Goal: Find specific page/section: Find specific page/section

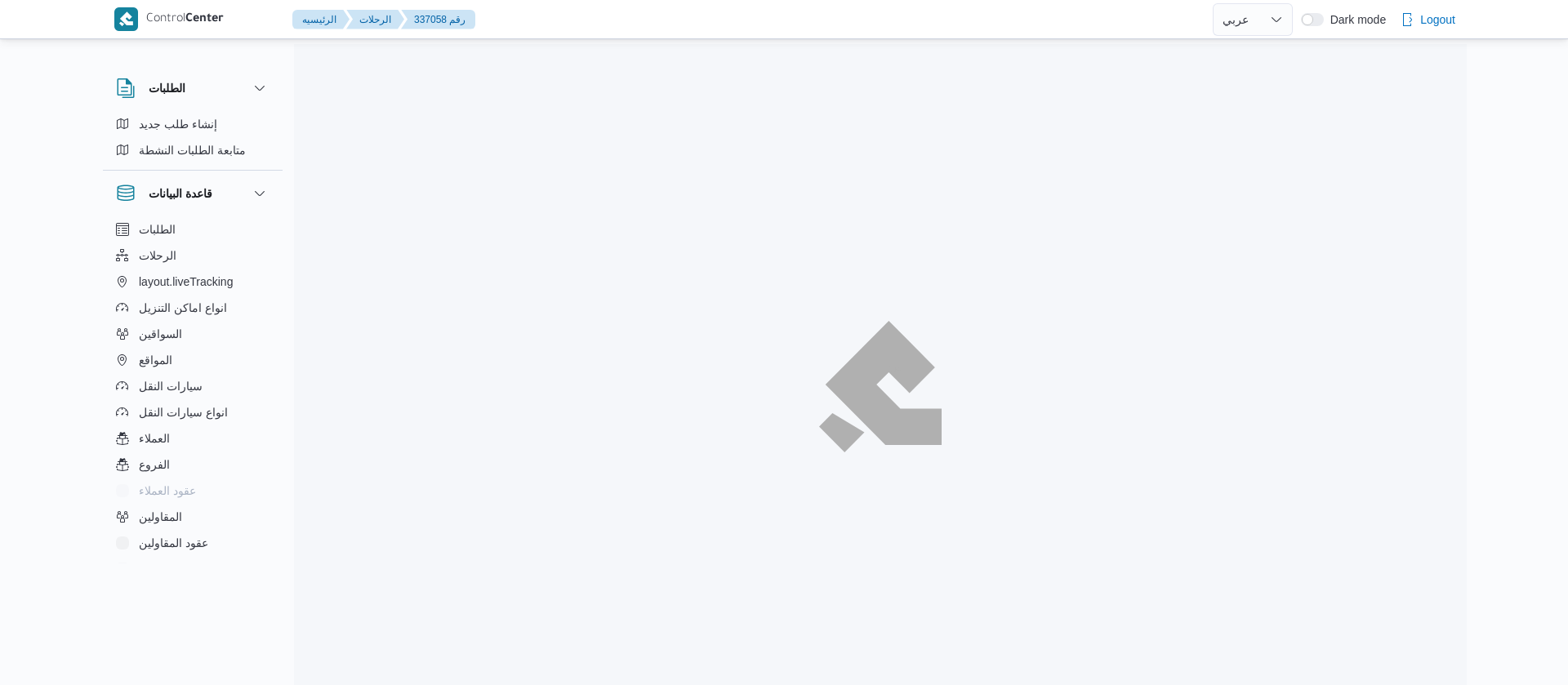
select select "ar"
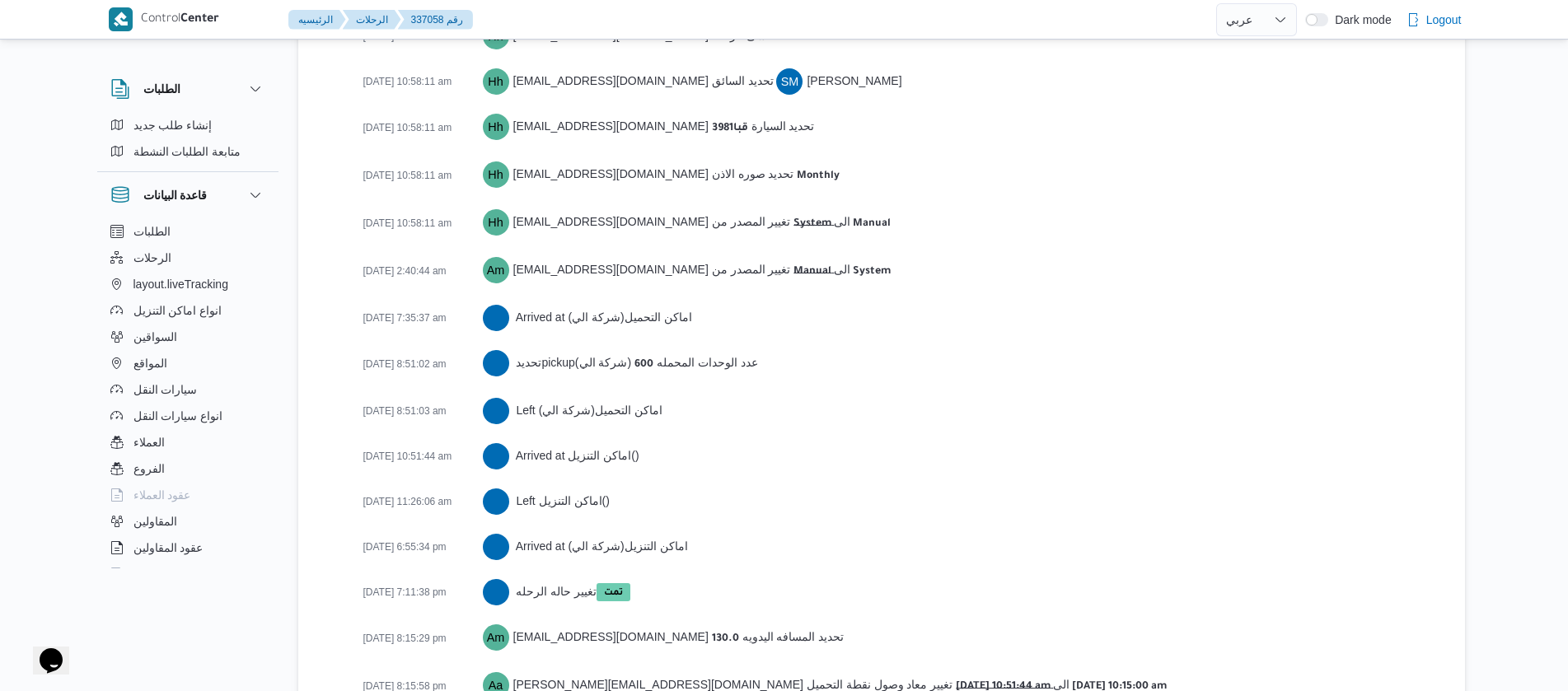
scroll to position [2607, 0]
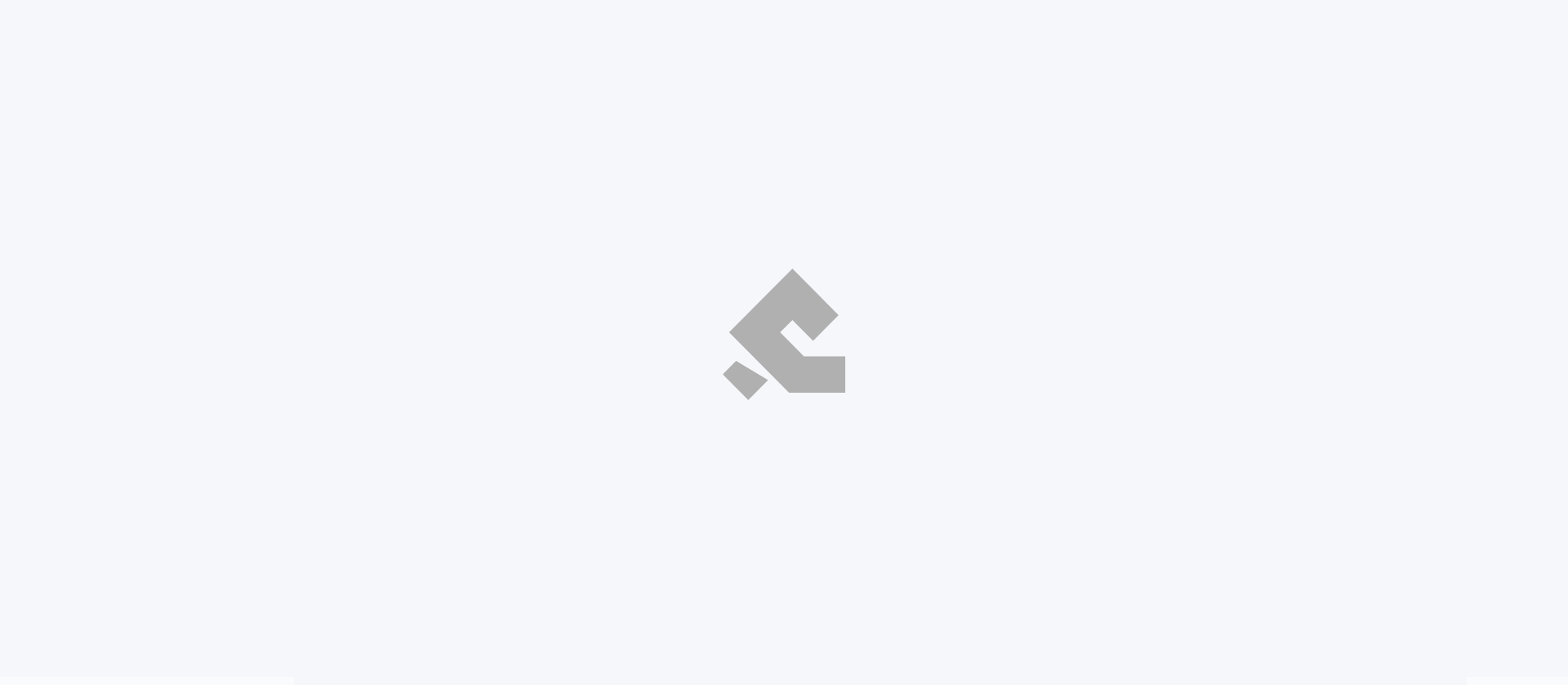
select select "ar"
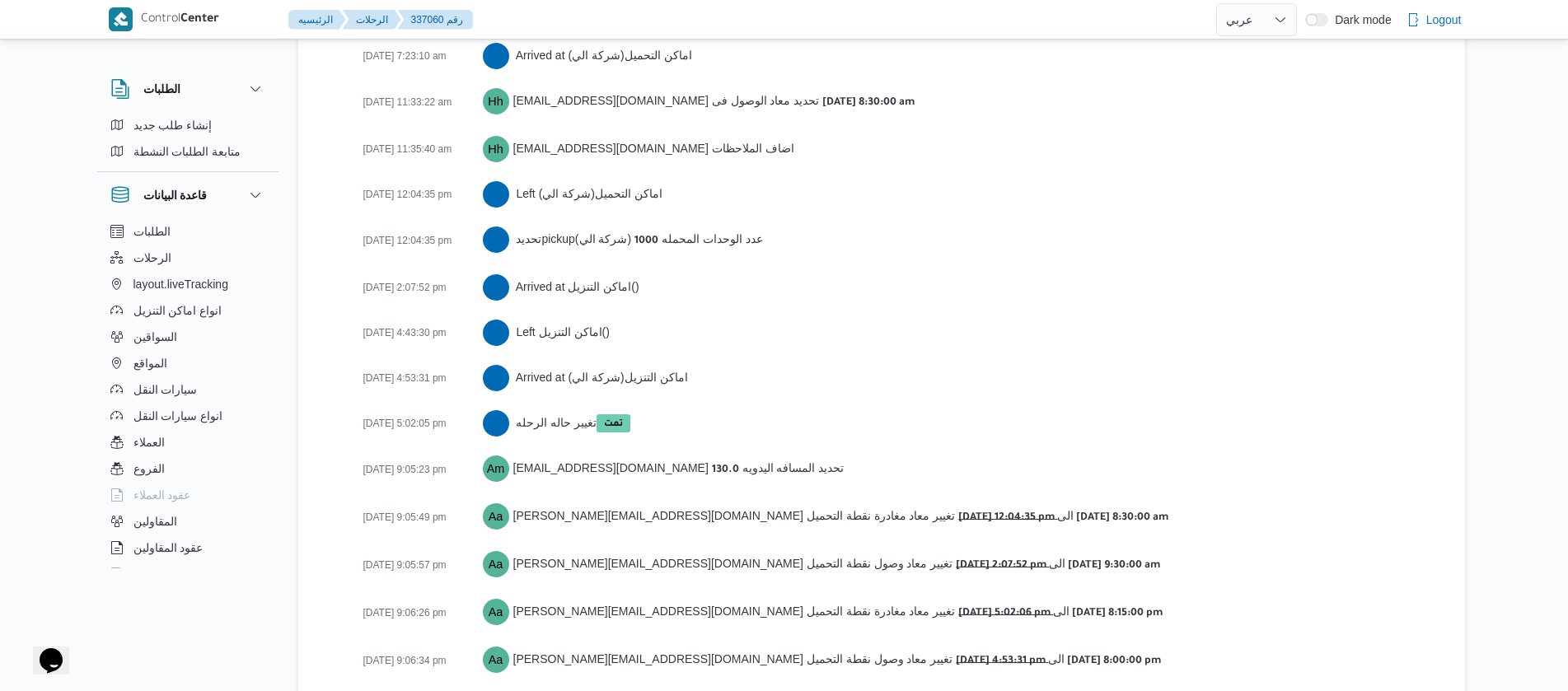
scroll to position [2837, 0]
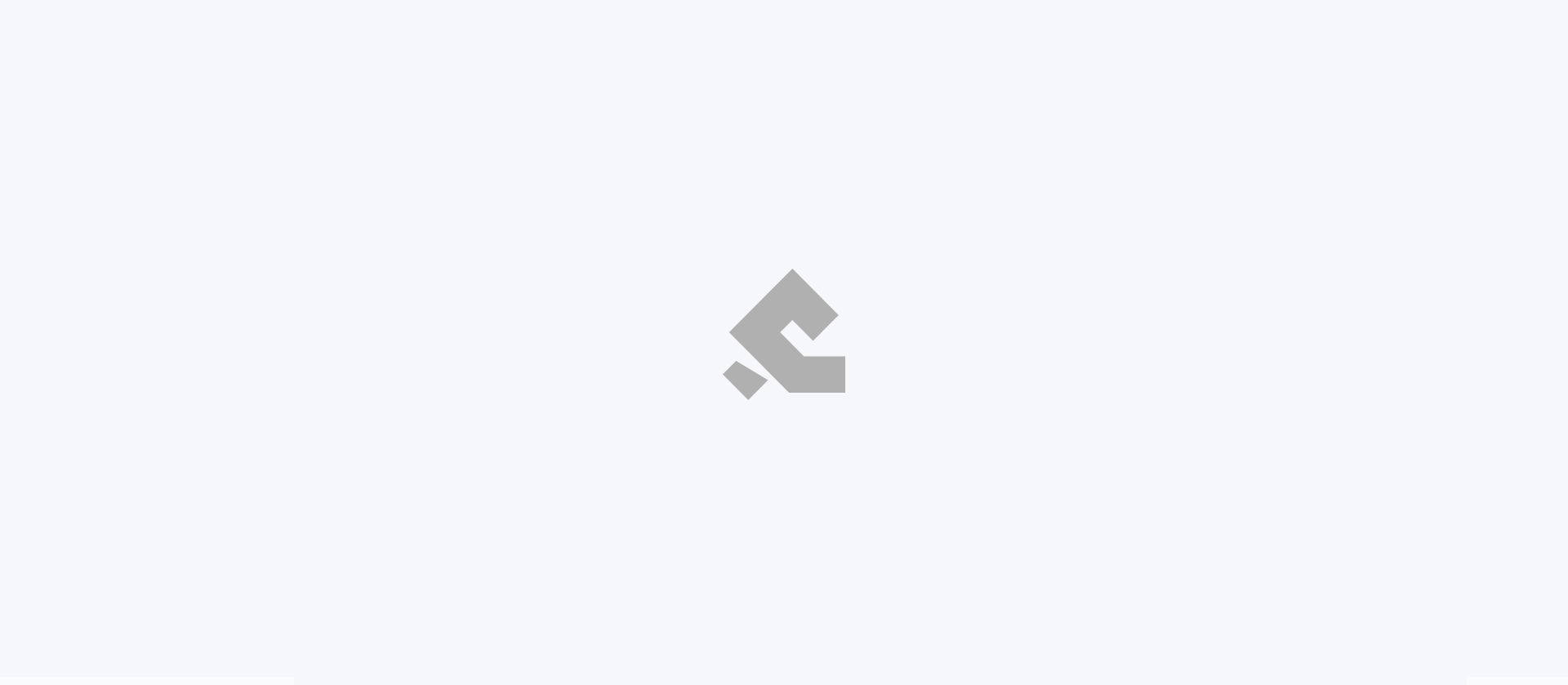
select select "ar"
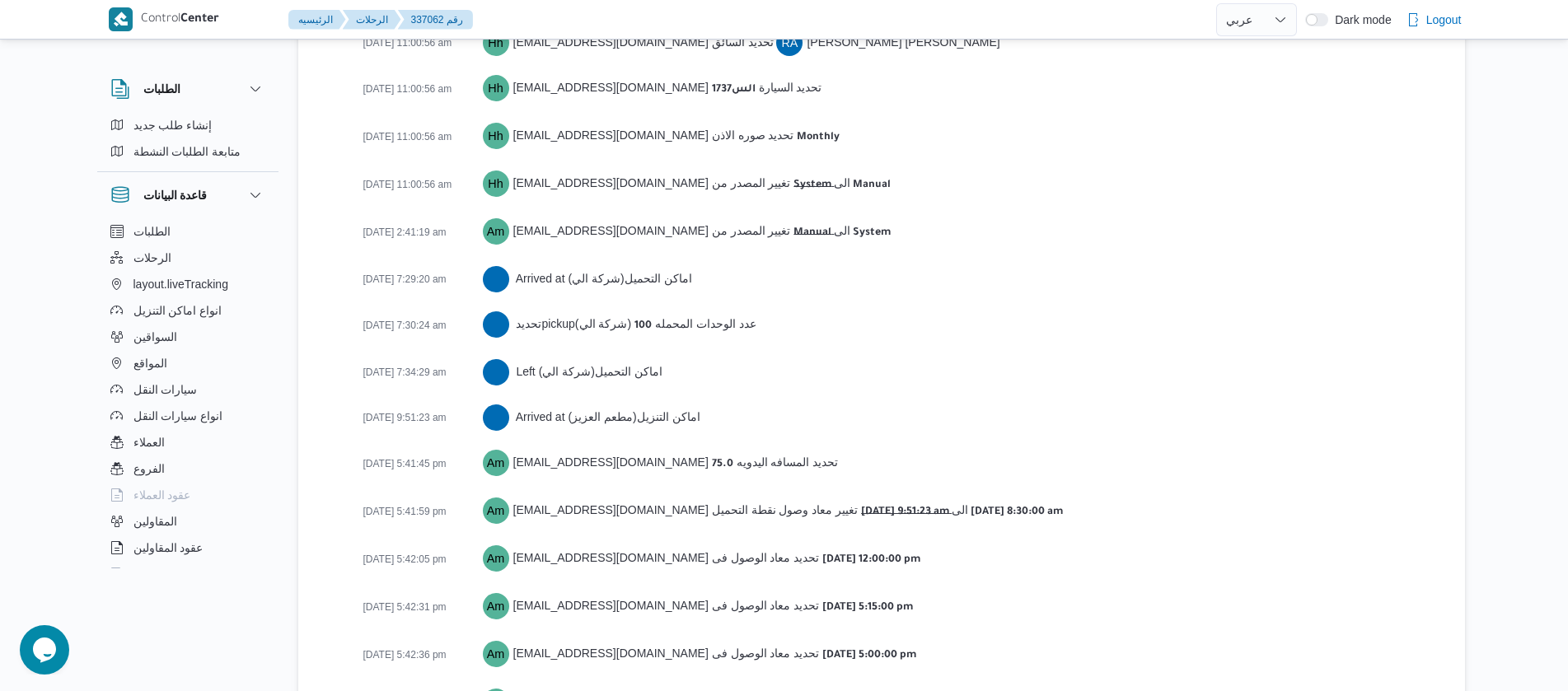
scroll to position [2695, 0]
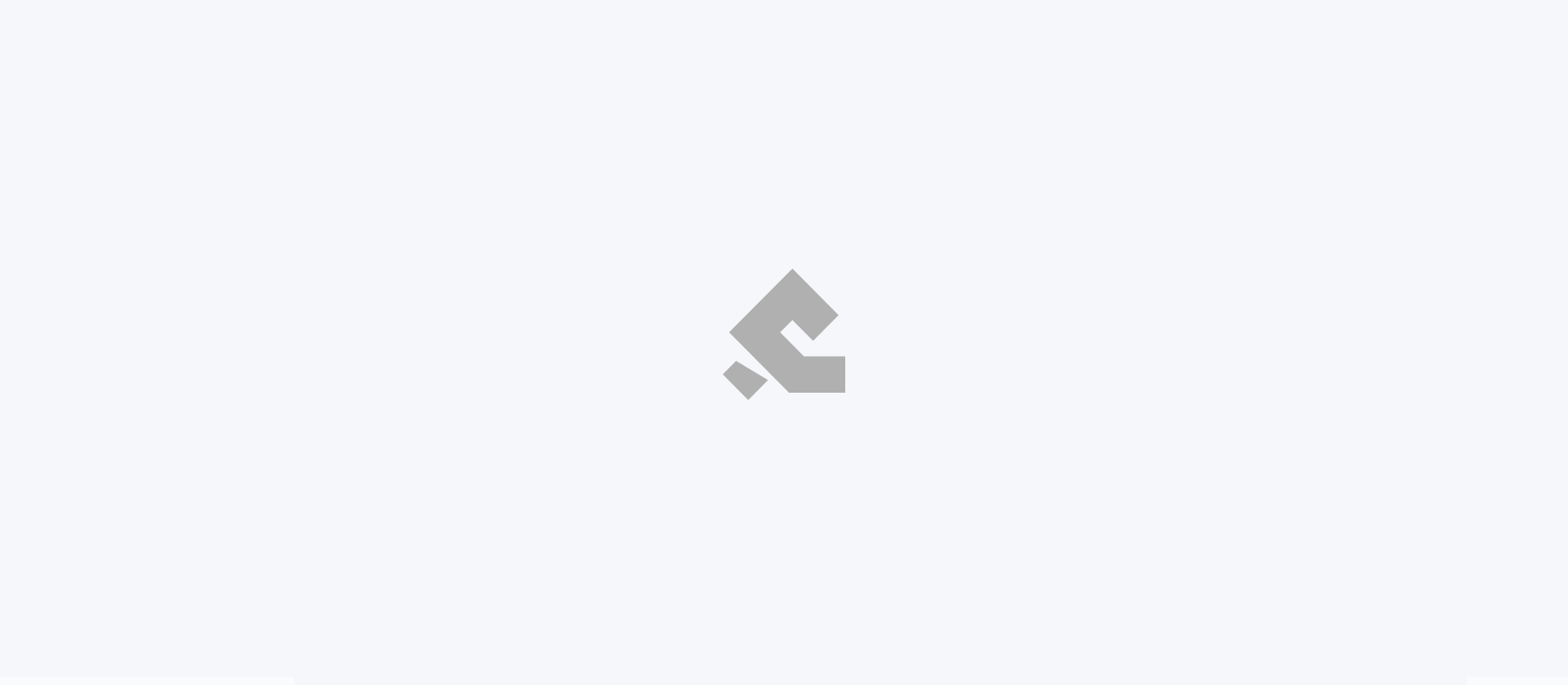
select select "ar"
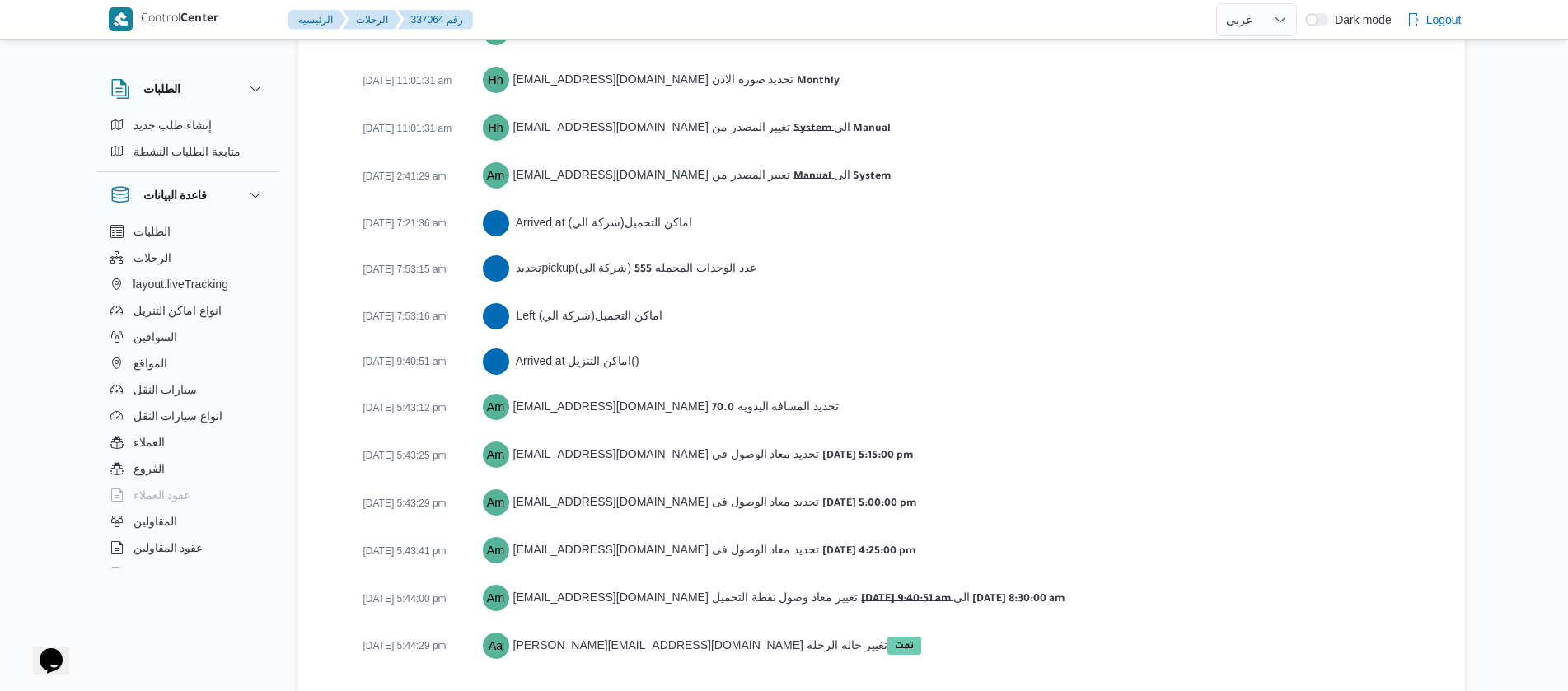
scroll to position [2634, 0]
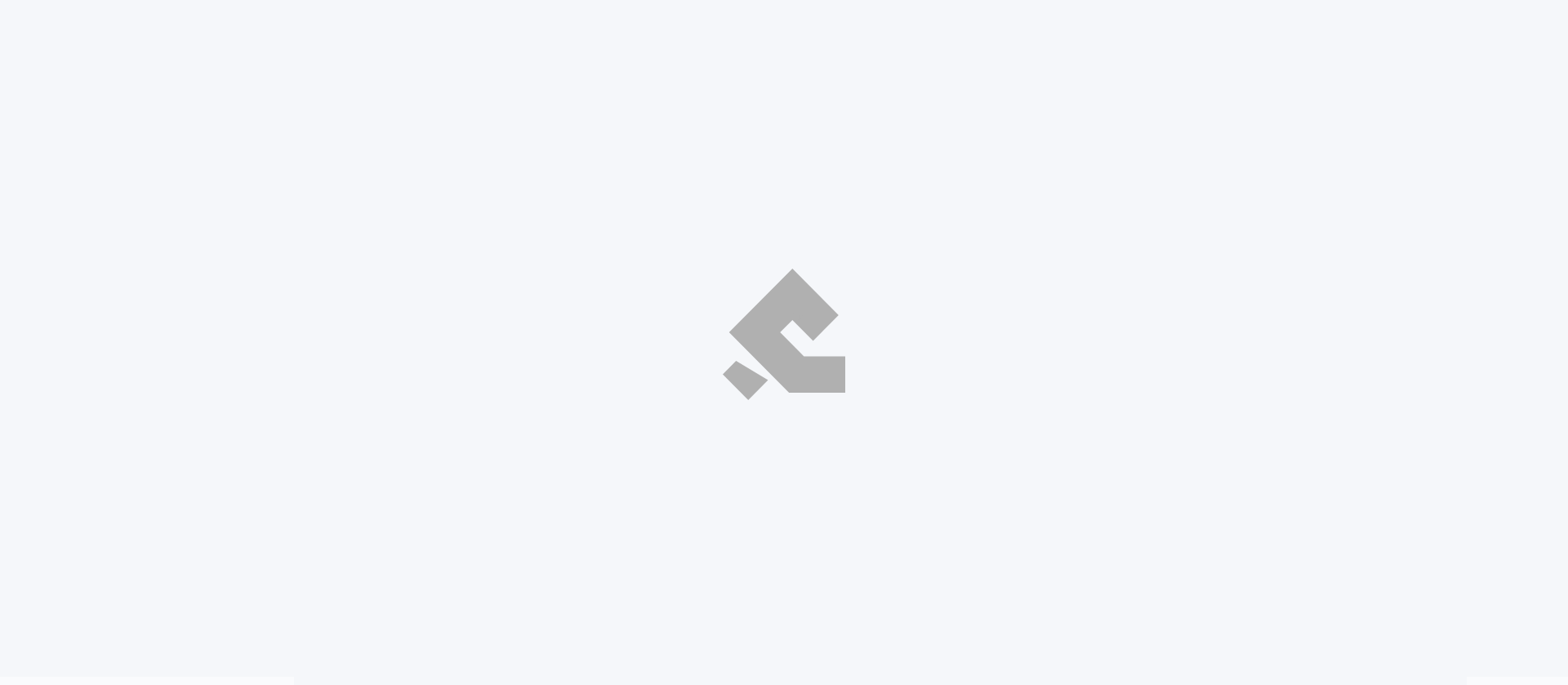
select select "ar"
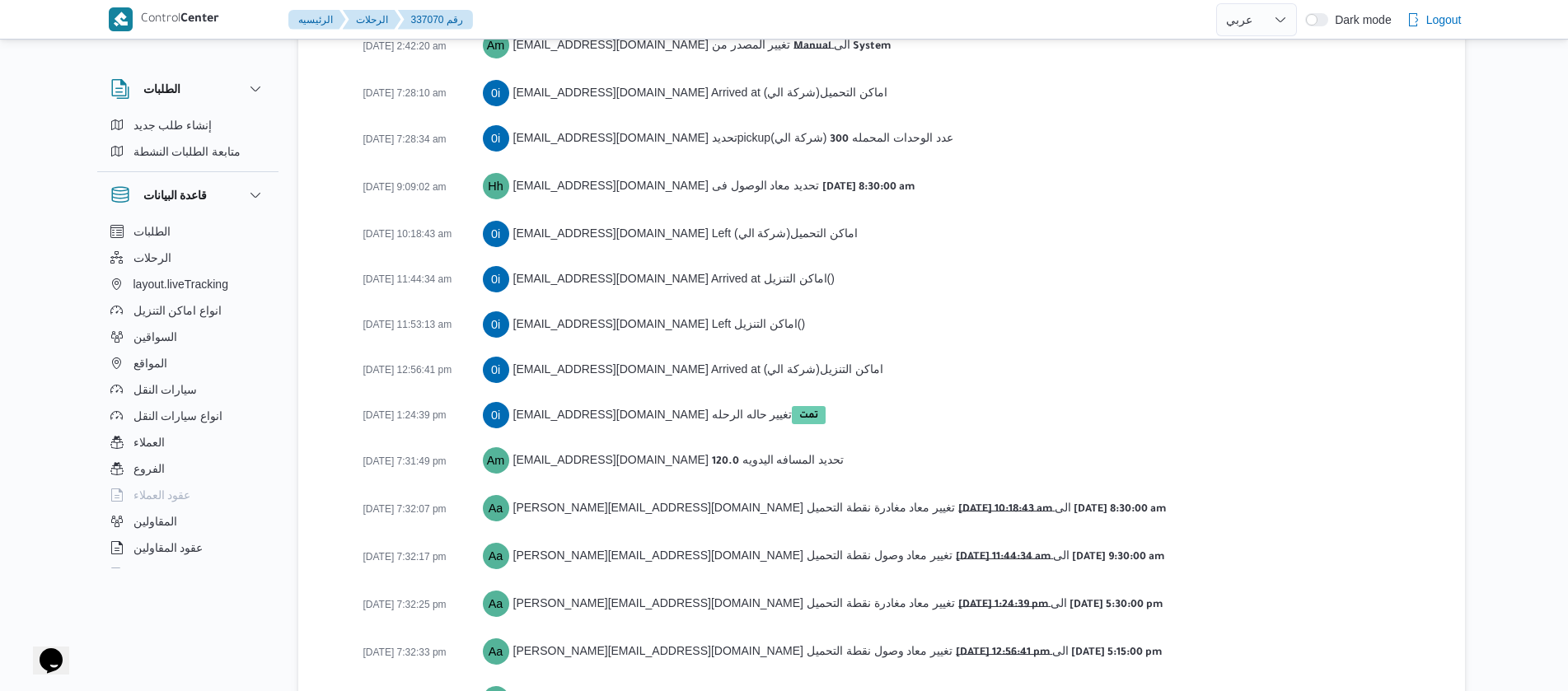
scroll to position [2791, 0]
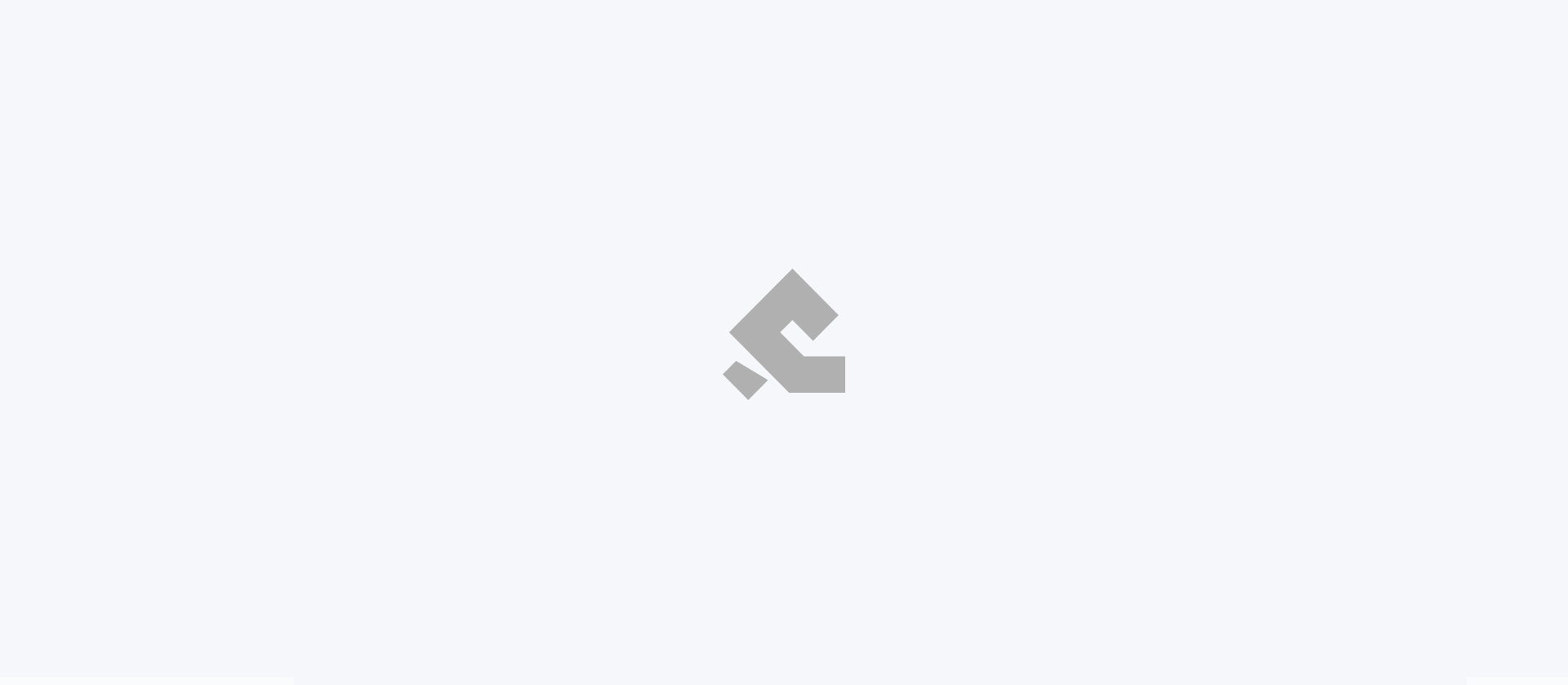
select select "ar"
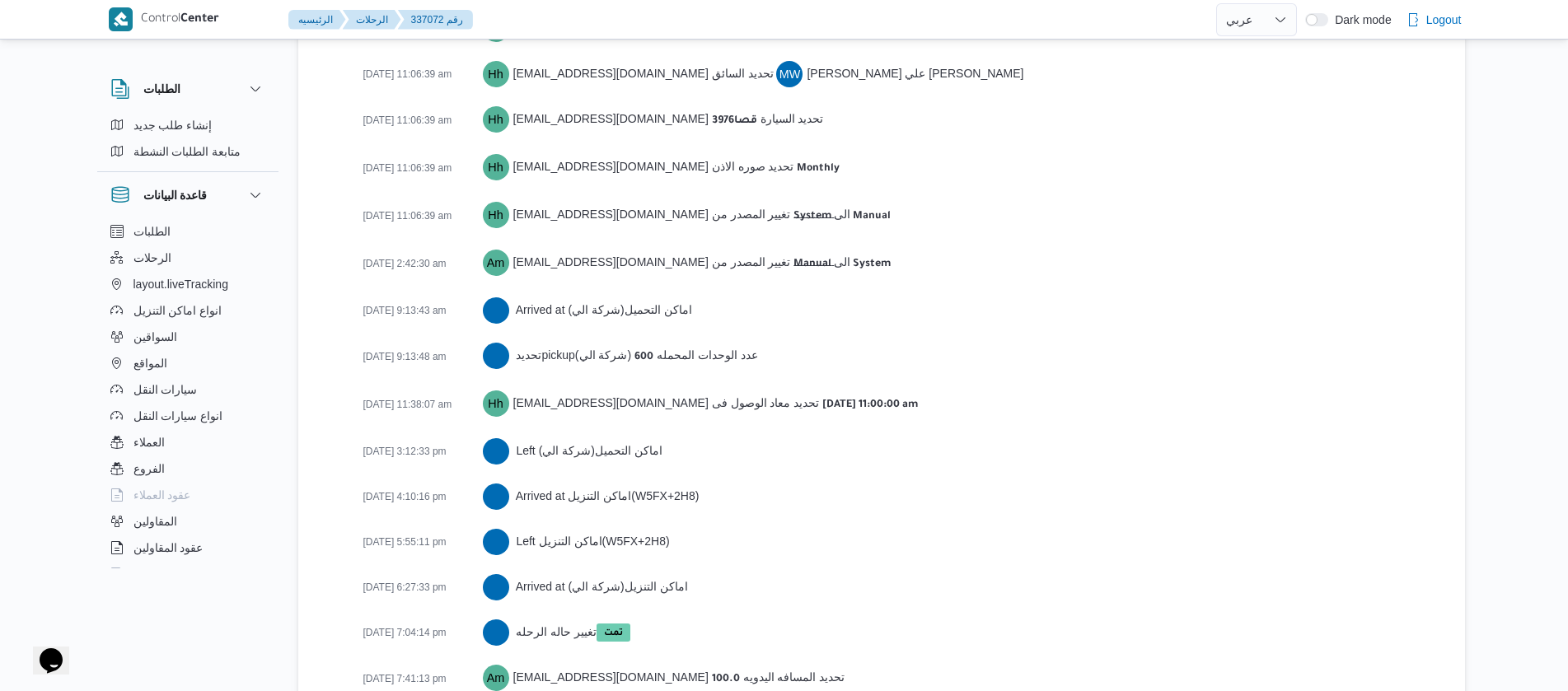
scroll to position [2791, 0]
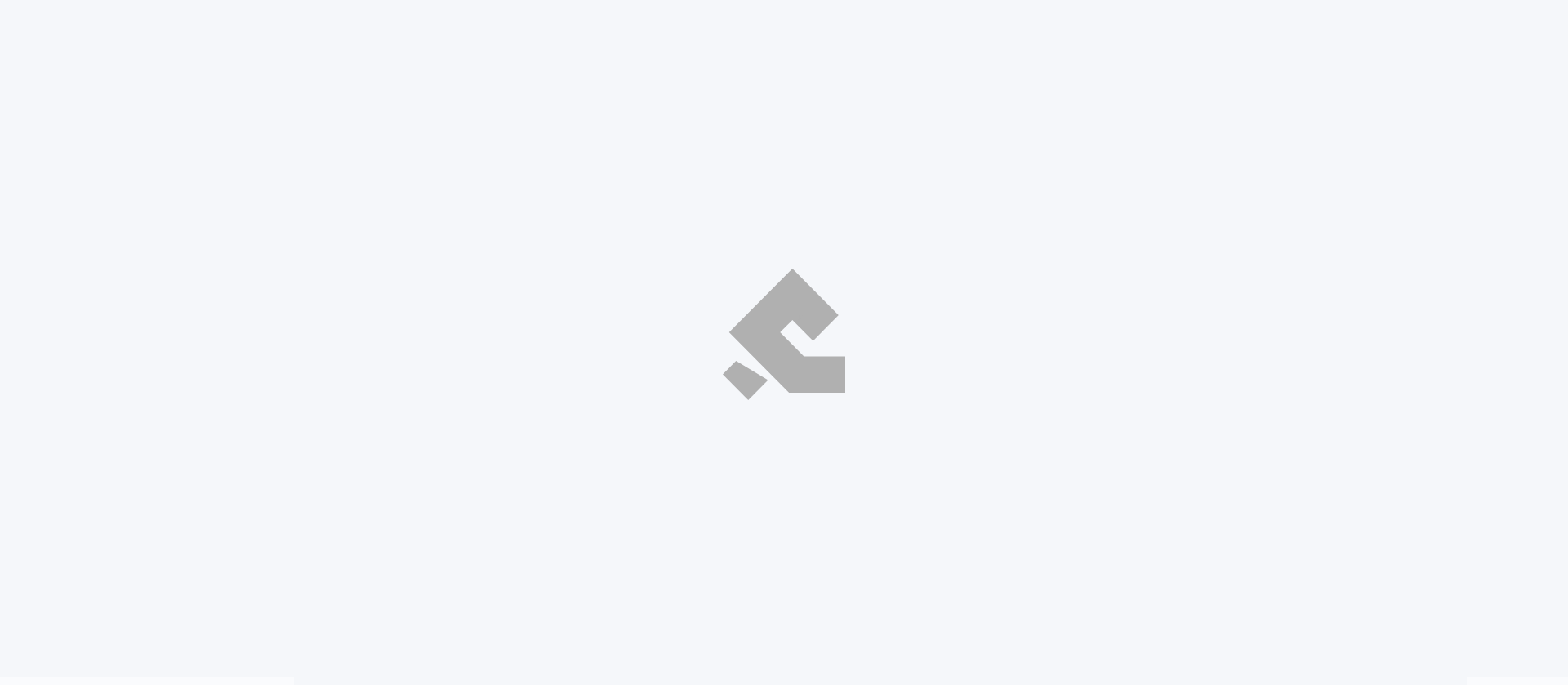
select select "ar"
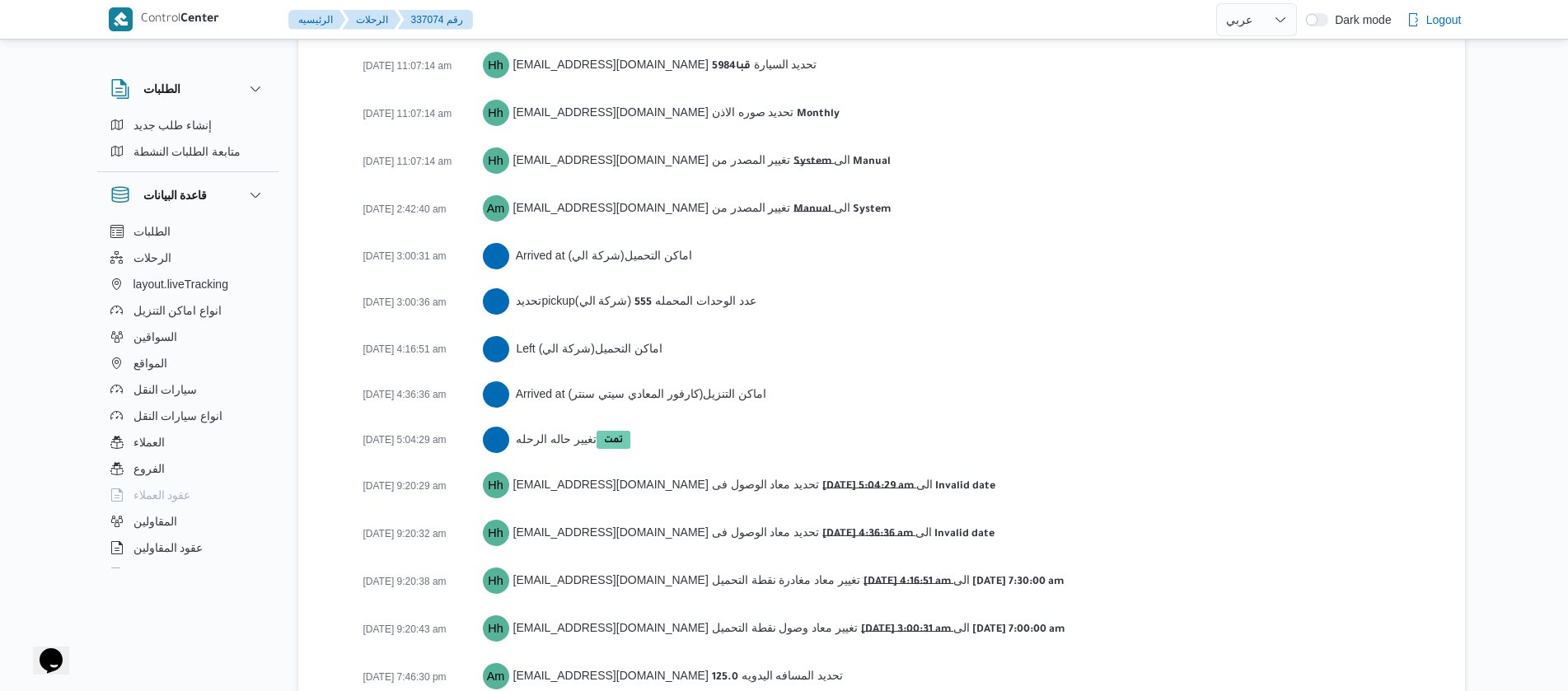
scroll to position [2792, 0]
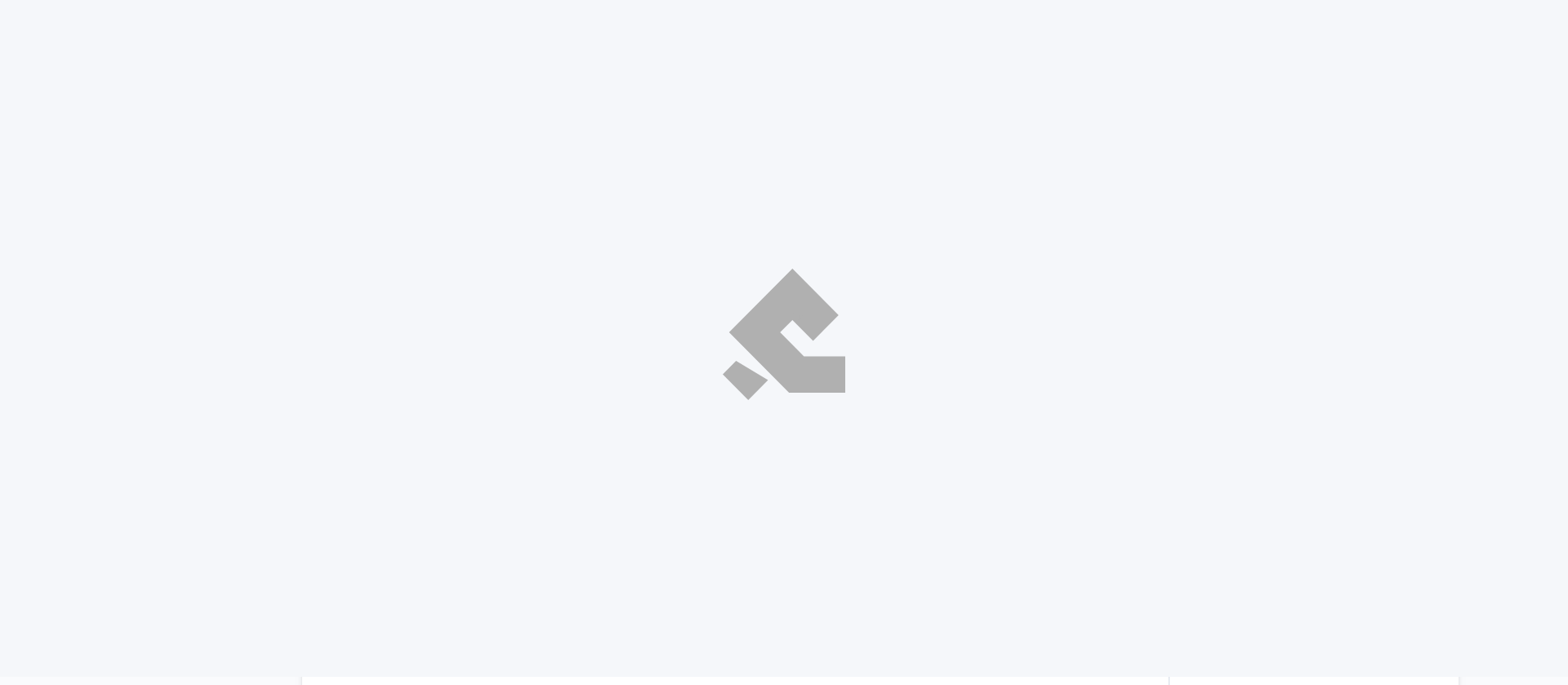
select select "ar"
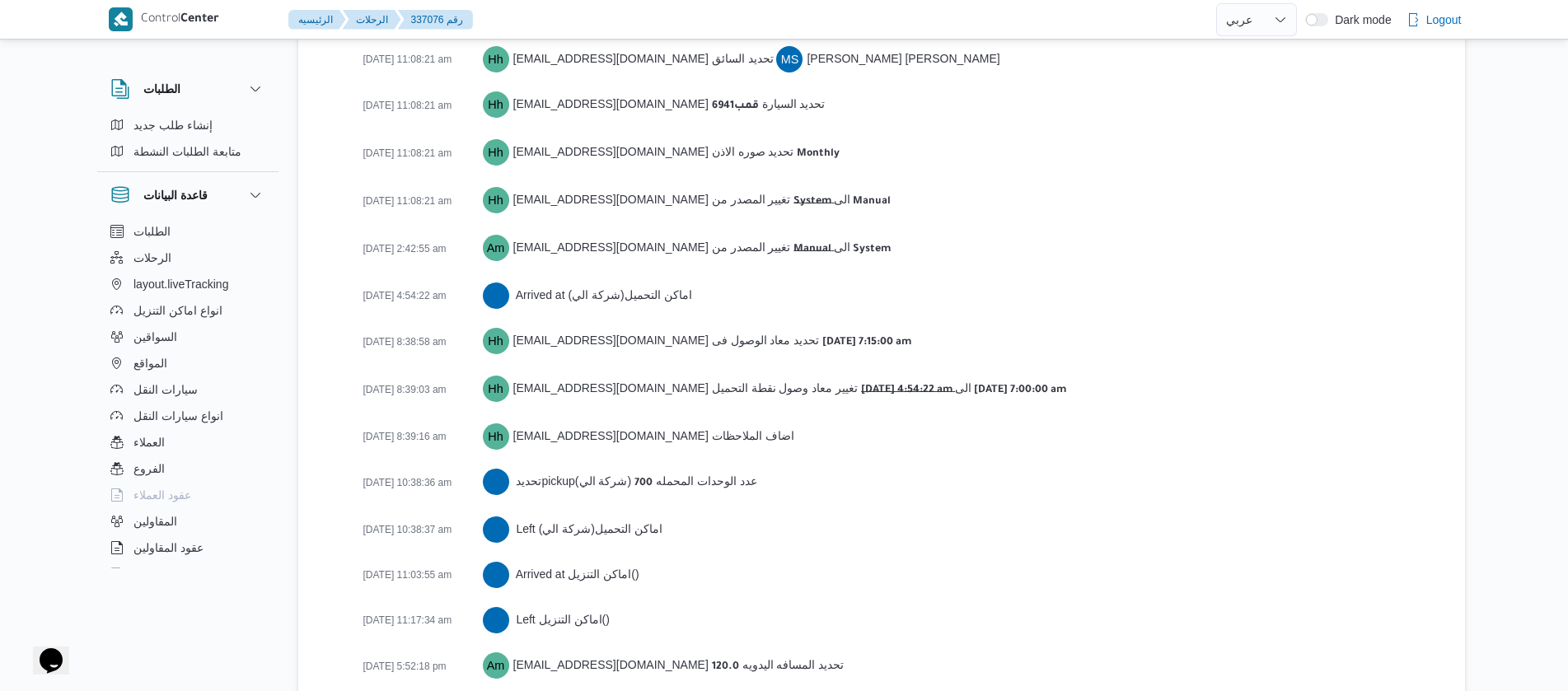
scroll to position [2838, 0]
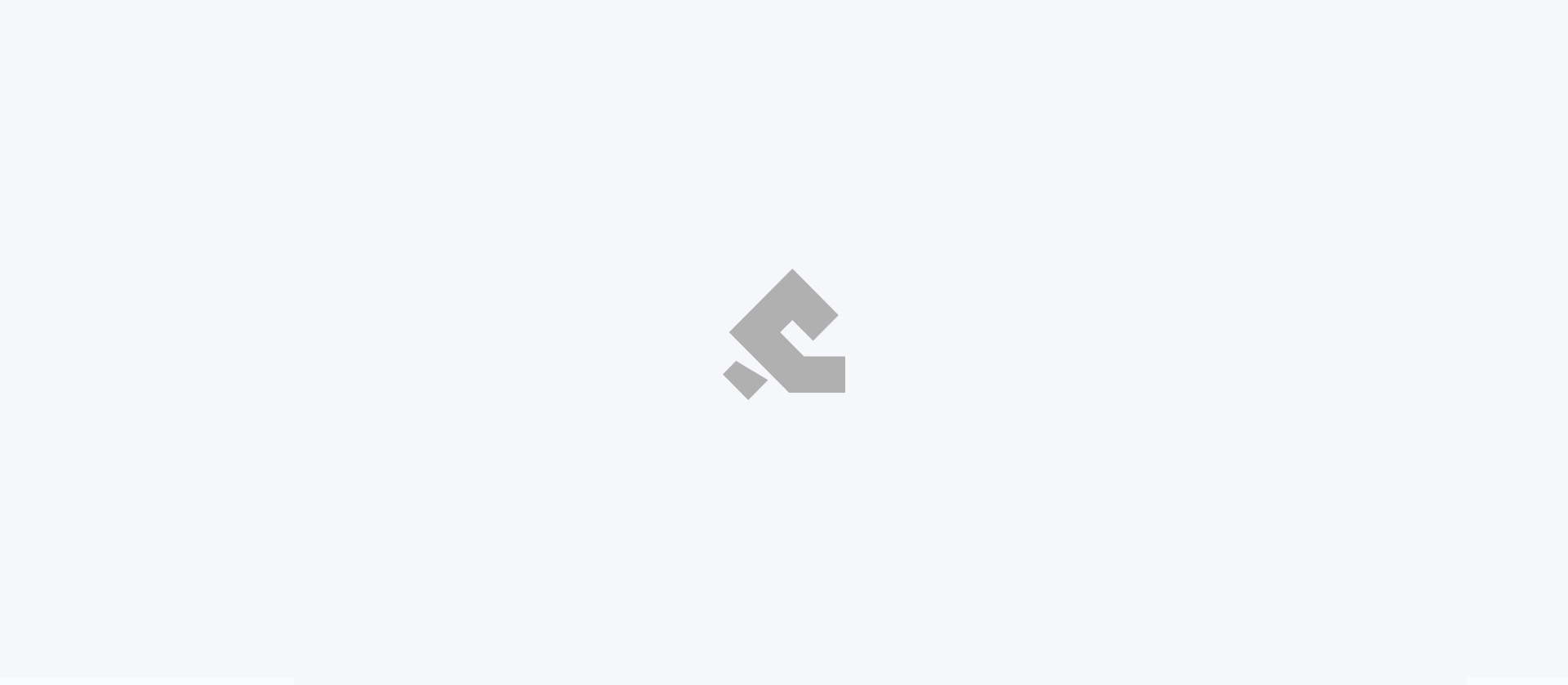
select select "ar"
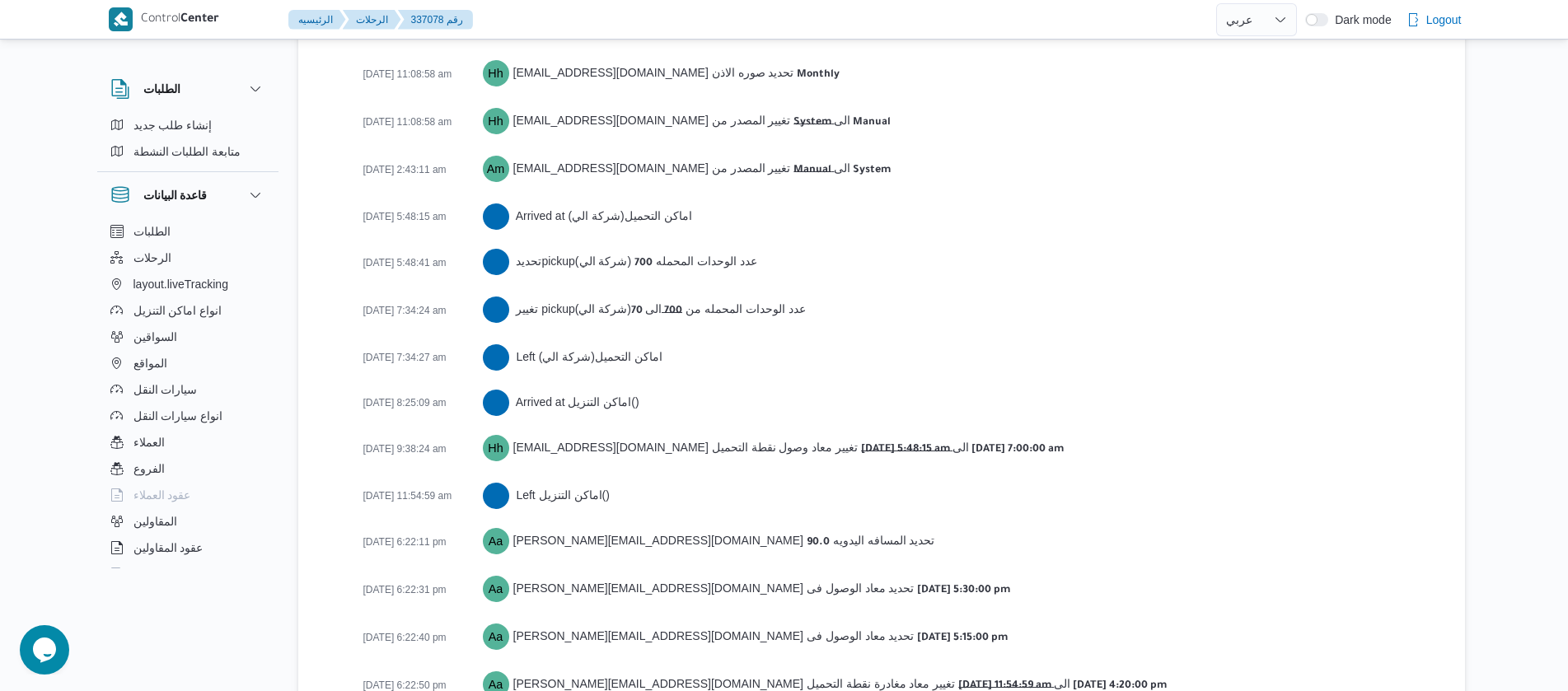
scroll to position [2699, 0]
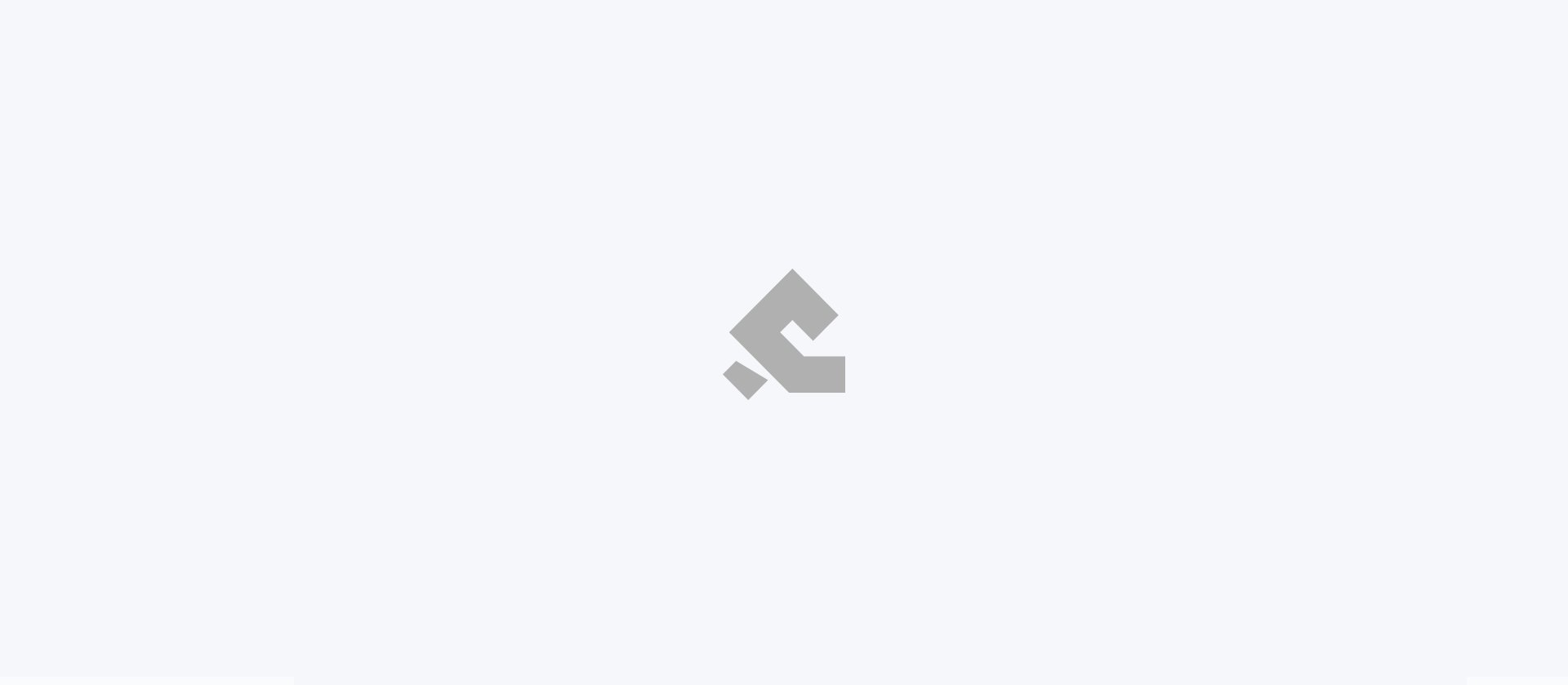
select select "ar"
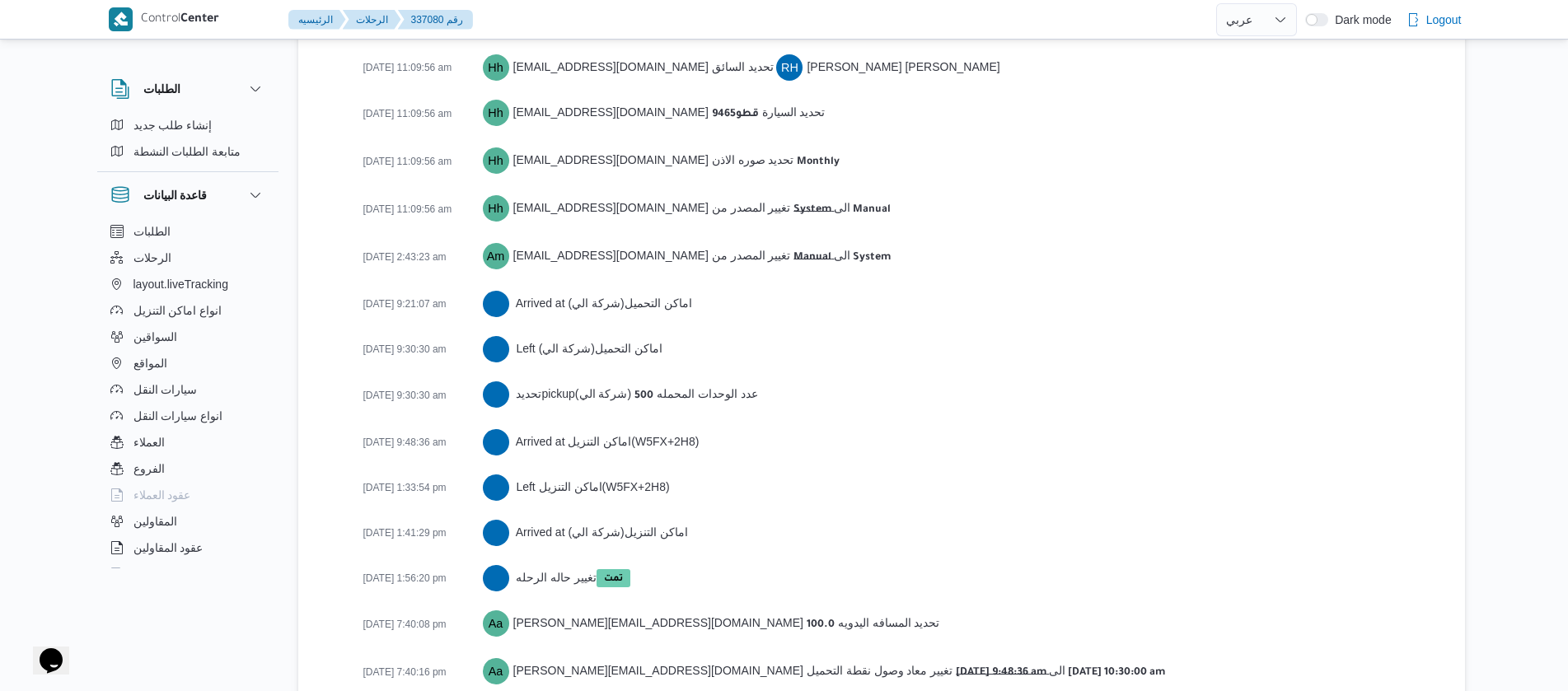
scroll to position [2607, 0]
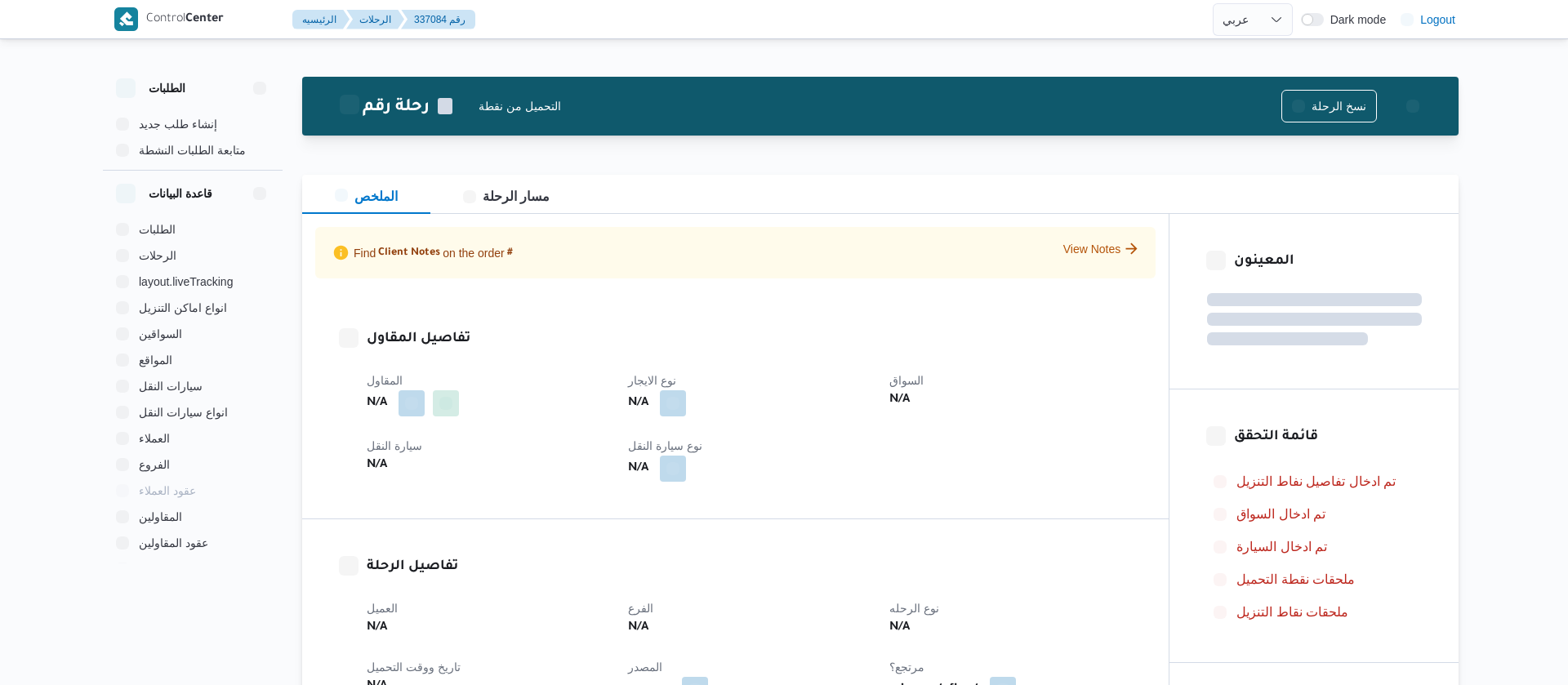
select select "ar"
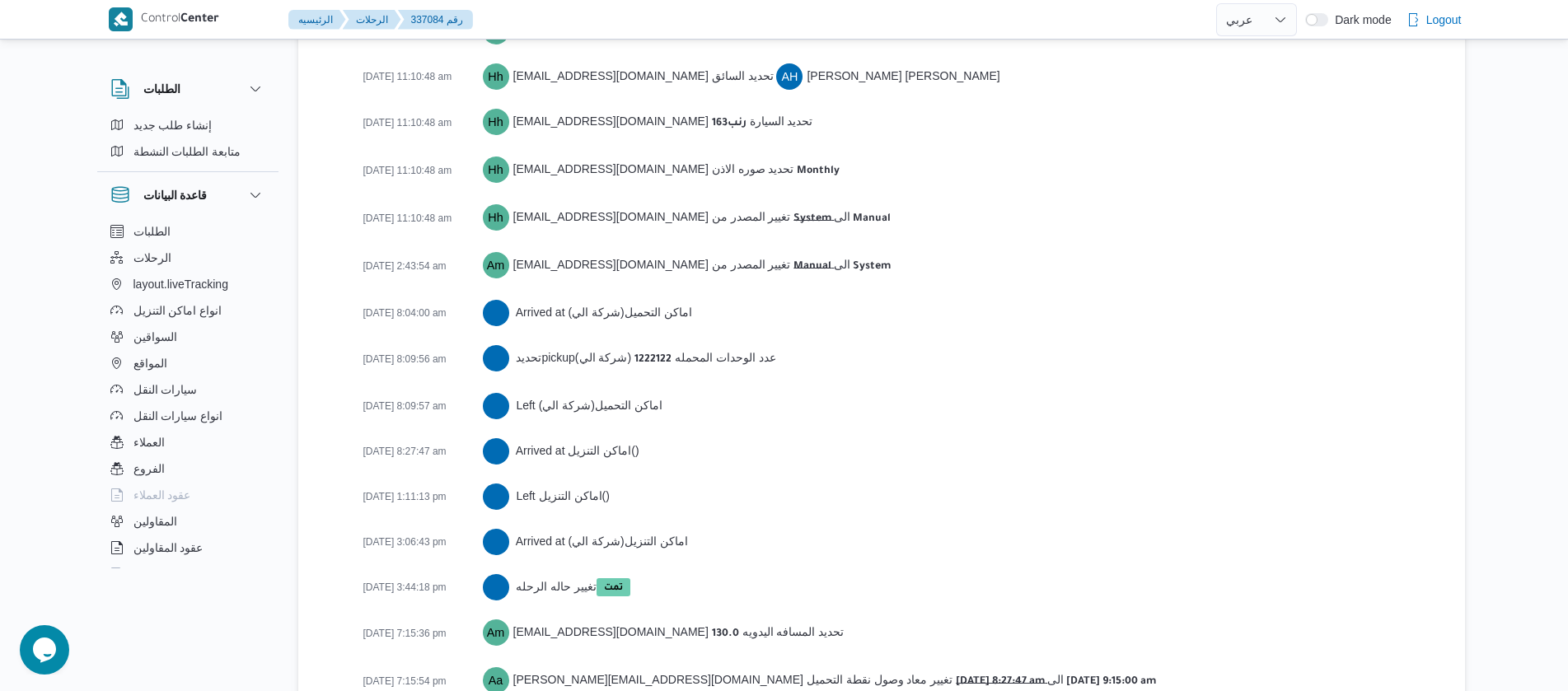
scroll to position [2679, 0]
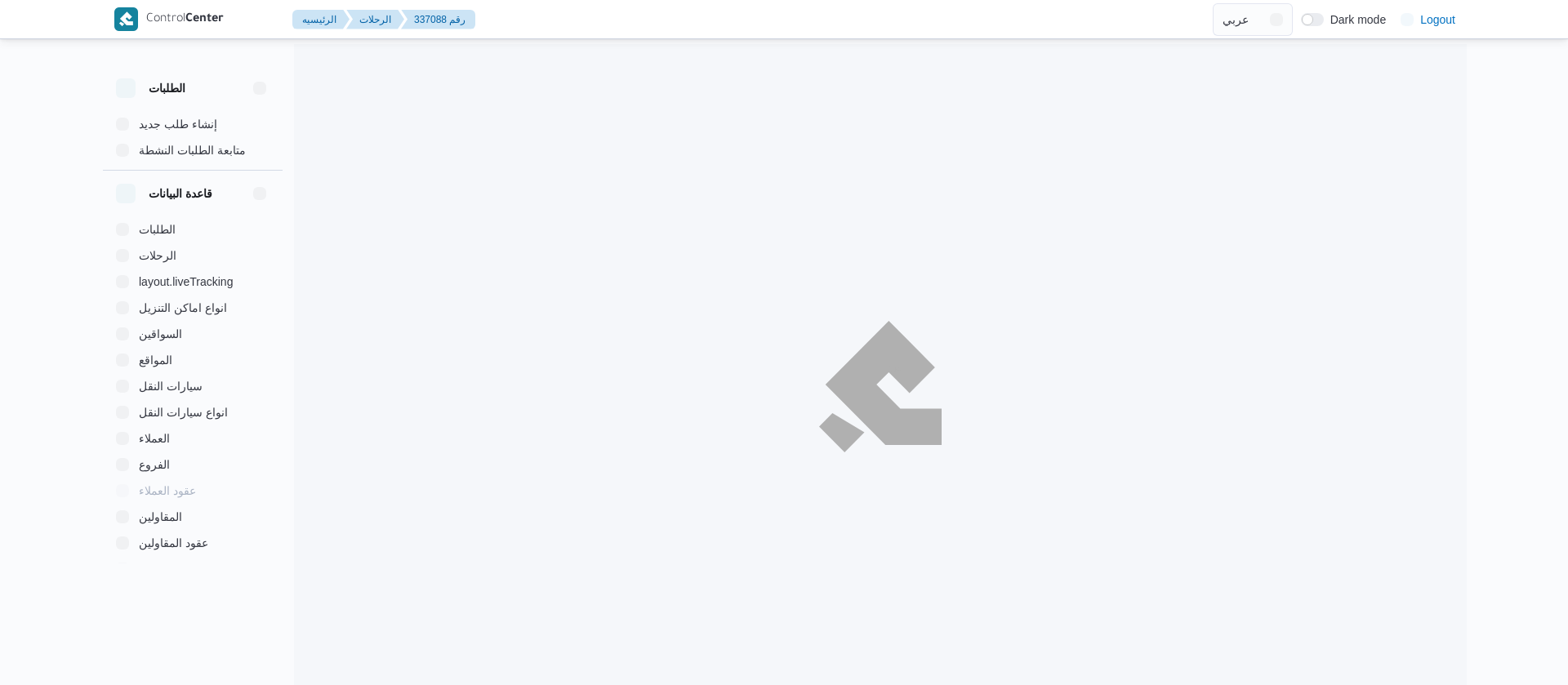
select select "ar"
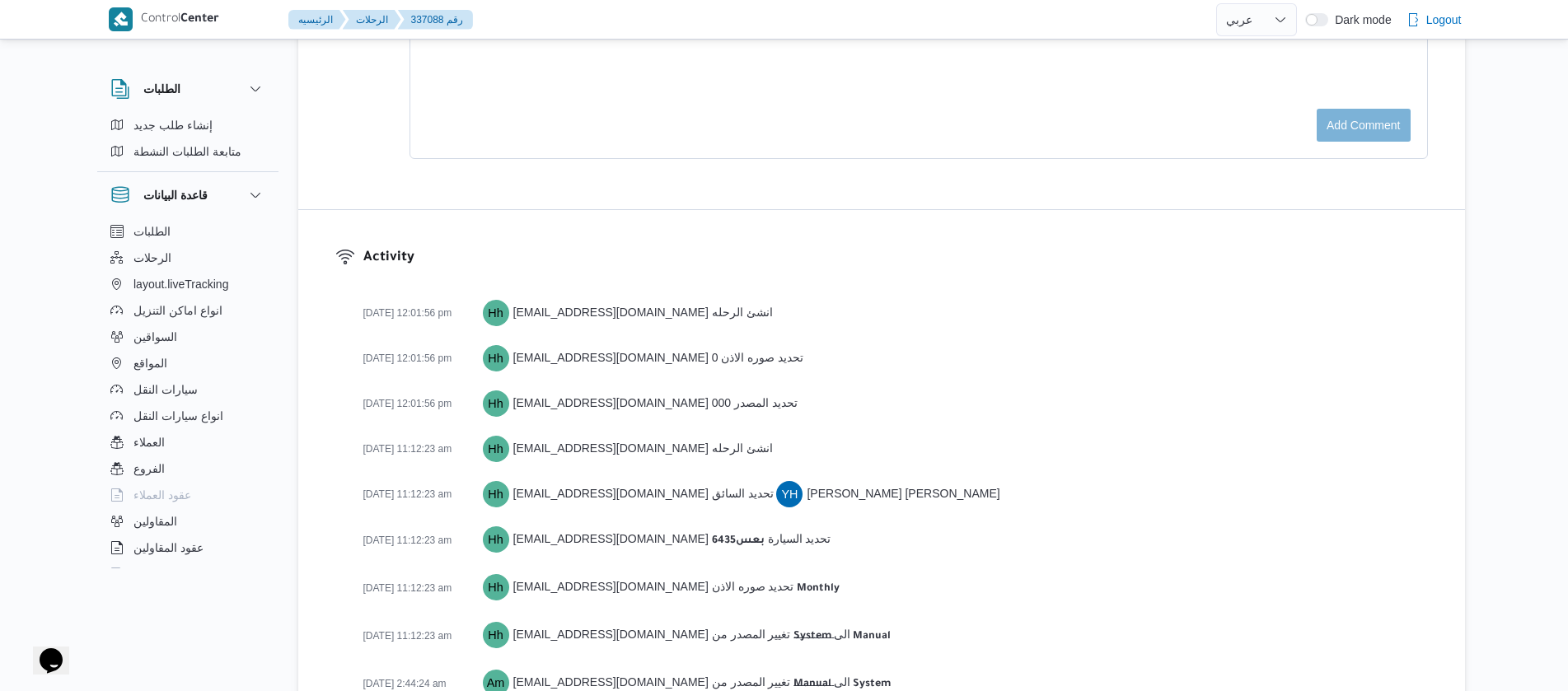
scroll to position [2699, 0]
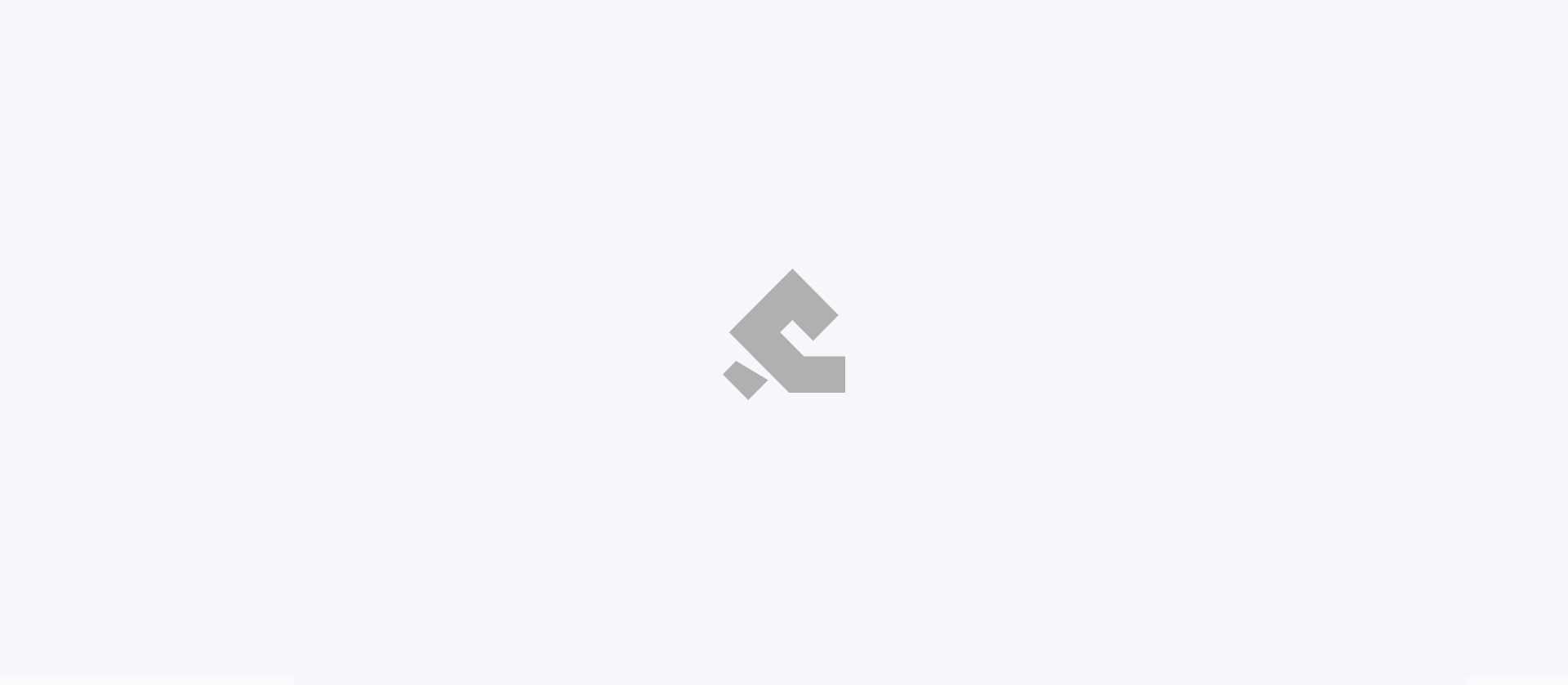
select select "ar"
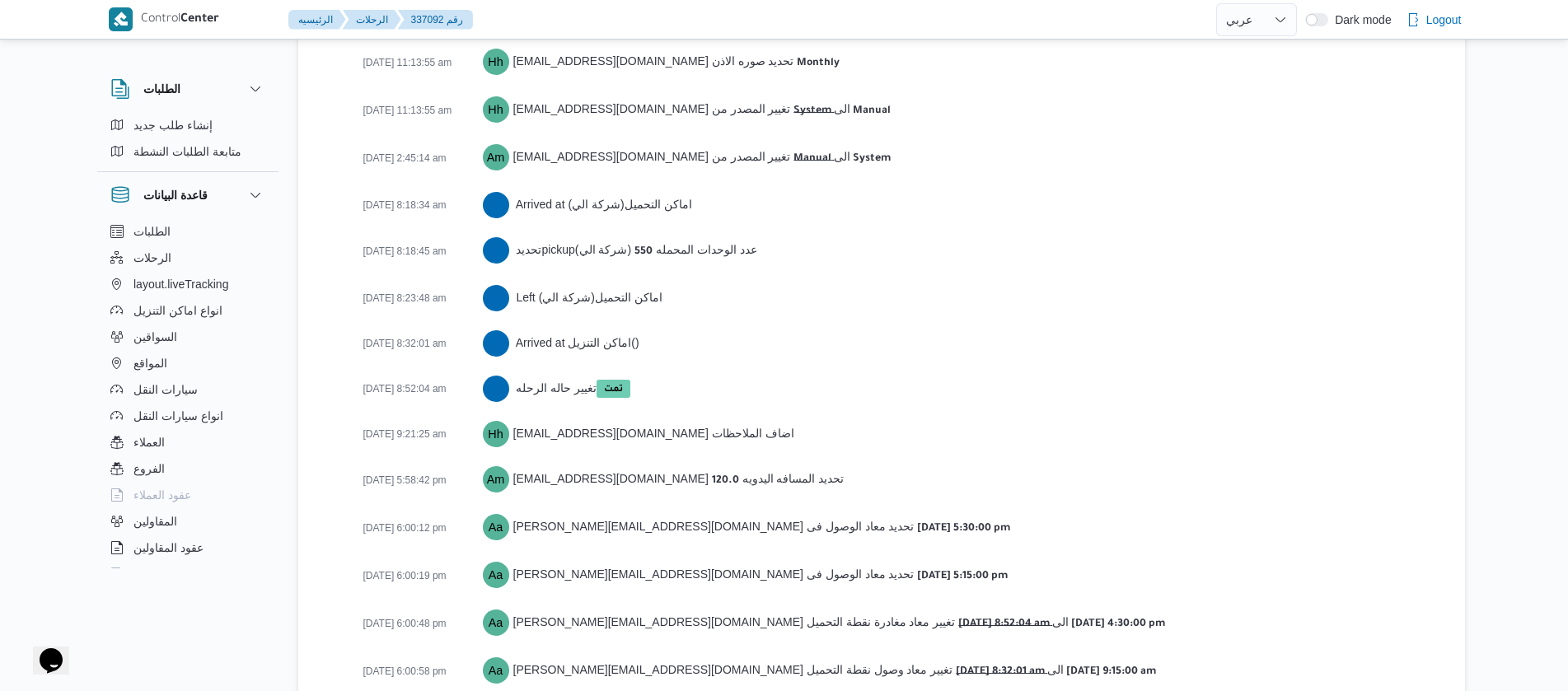
scroll to position [2653, 0]
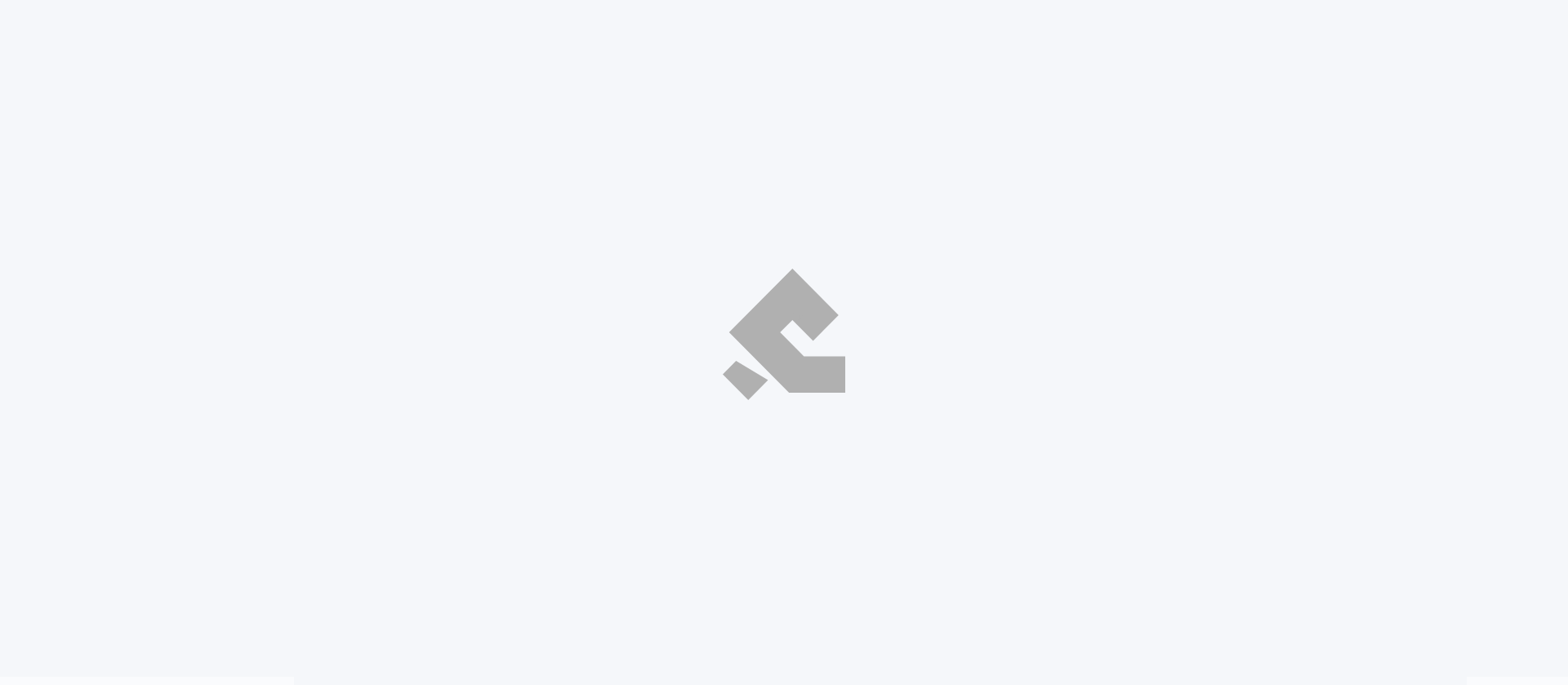
select select "ar"
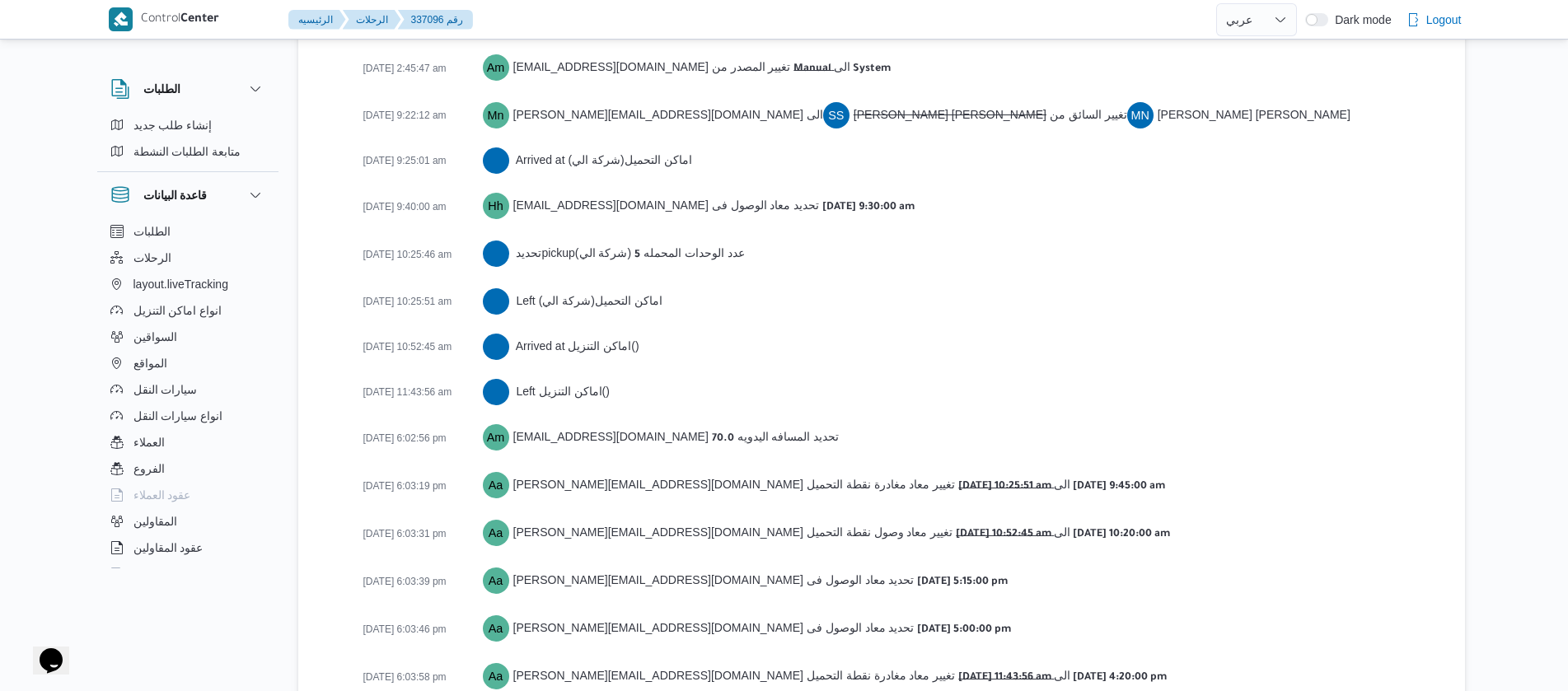
scroll to position [2817, 0]
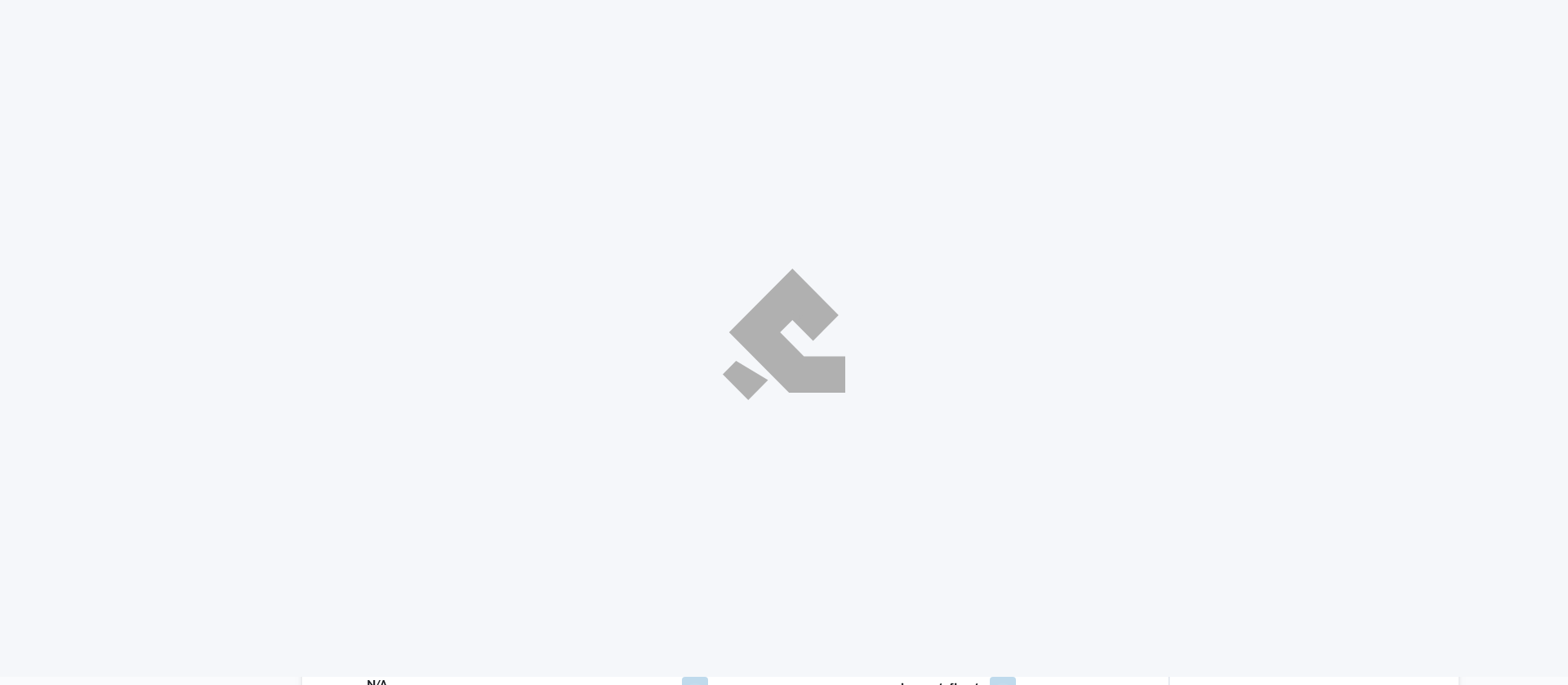
select select "ar"
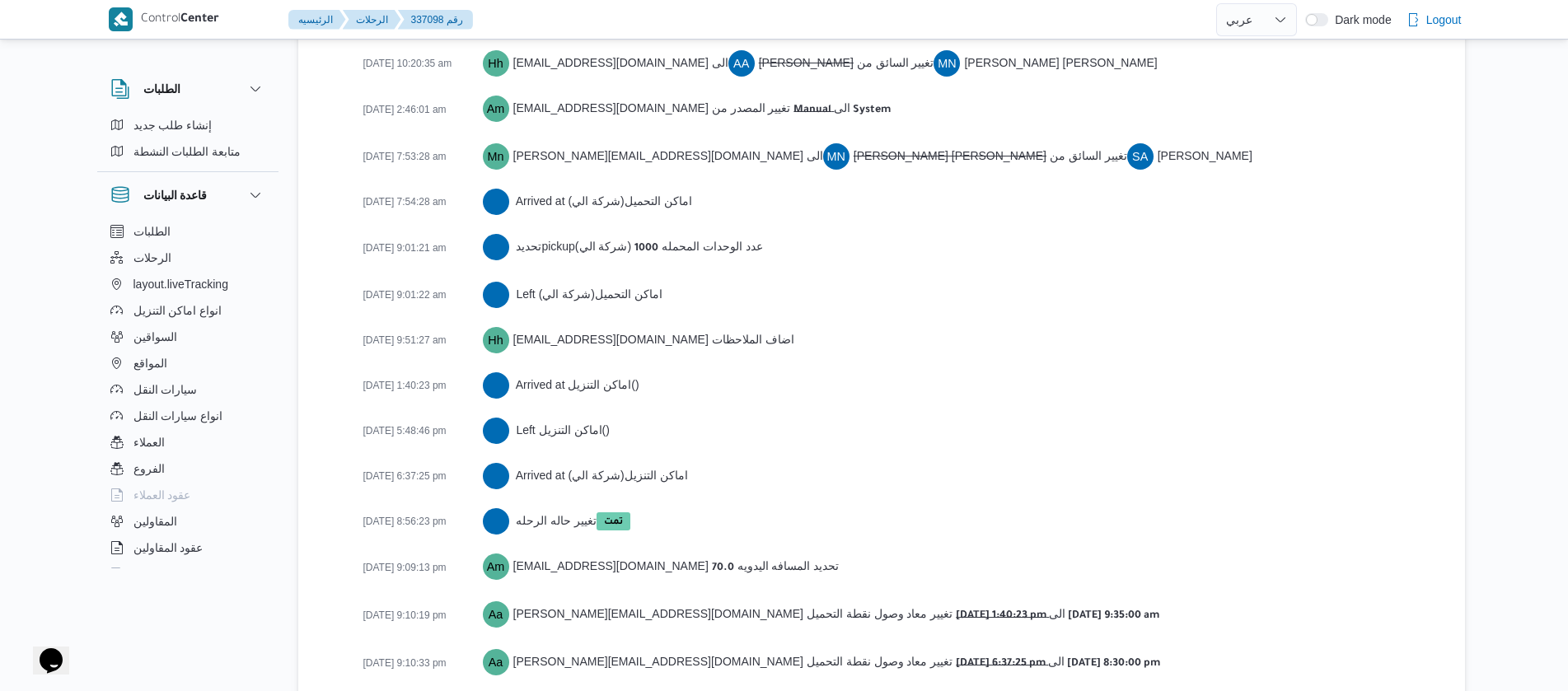
scroll to position [2816, 0]
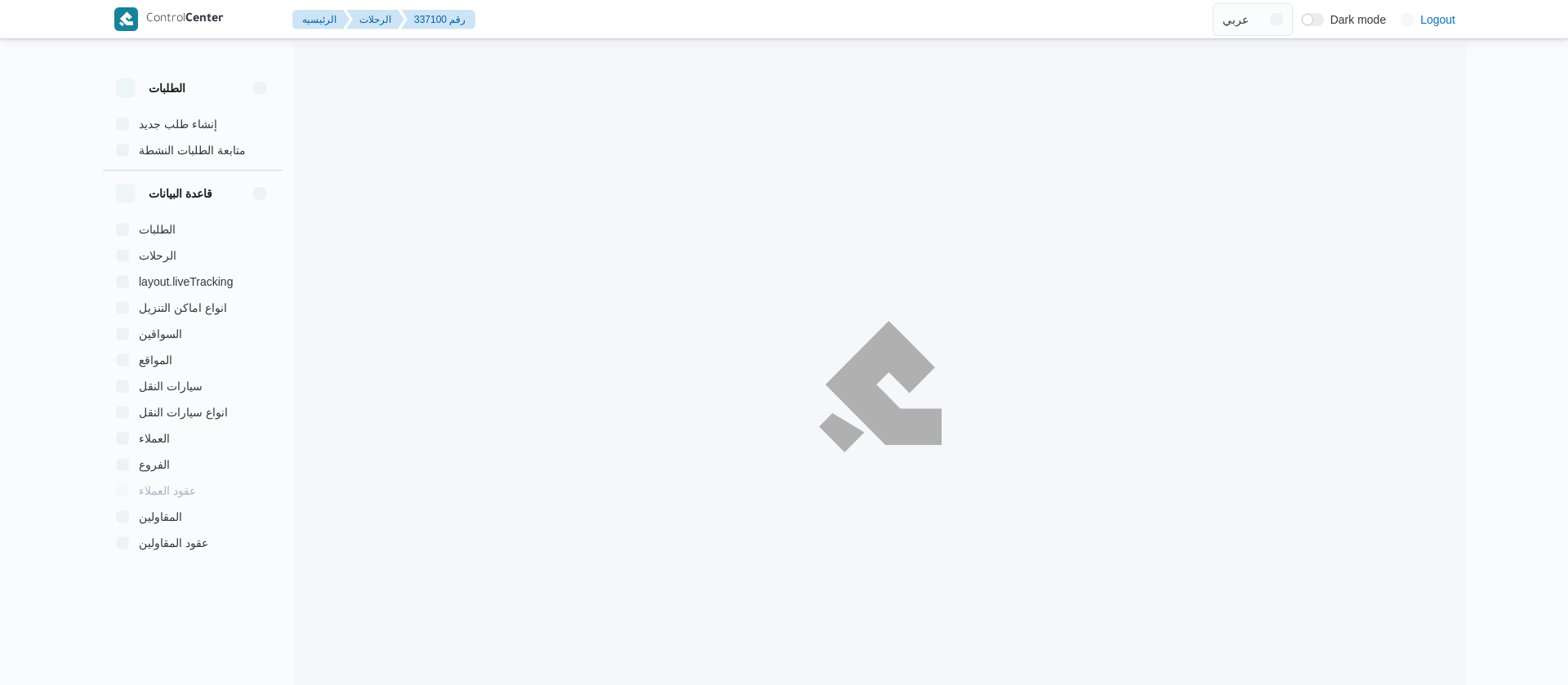
select select "ar"
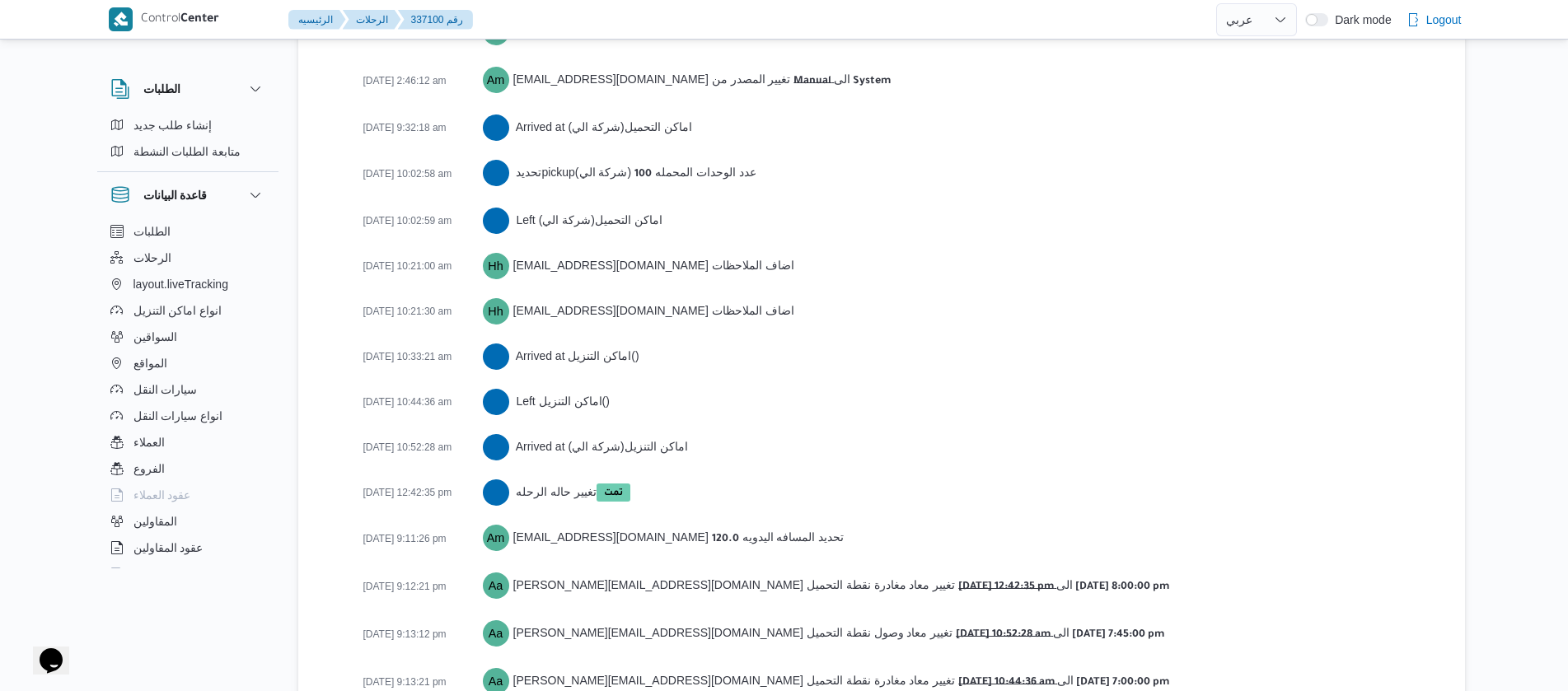
scroll to position [2771, 0]
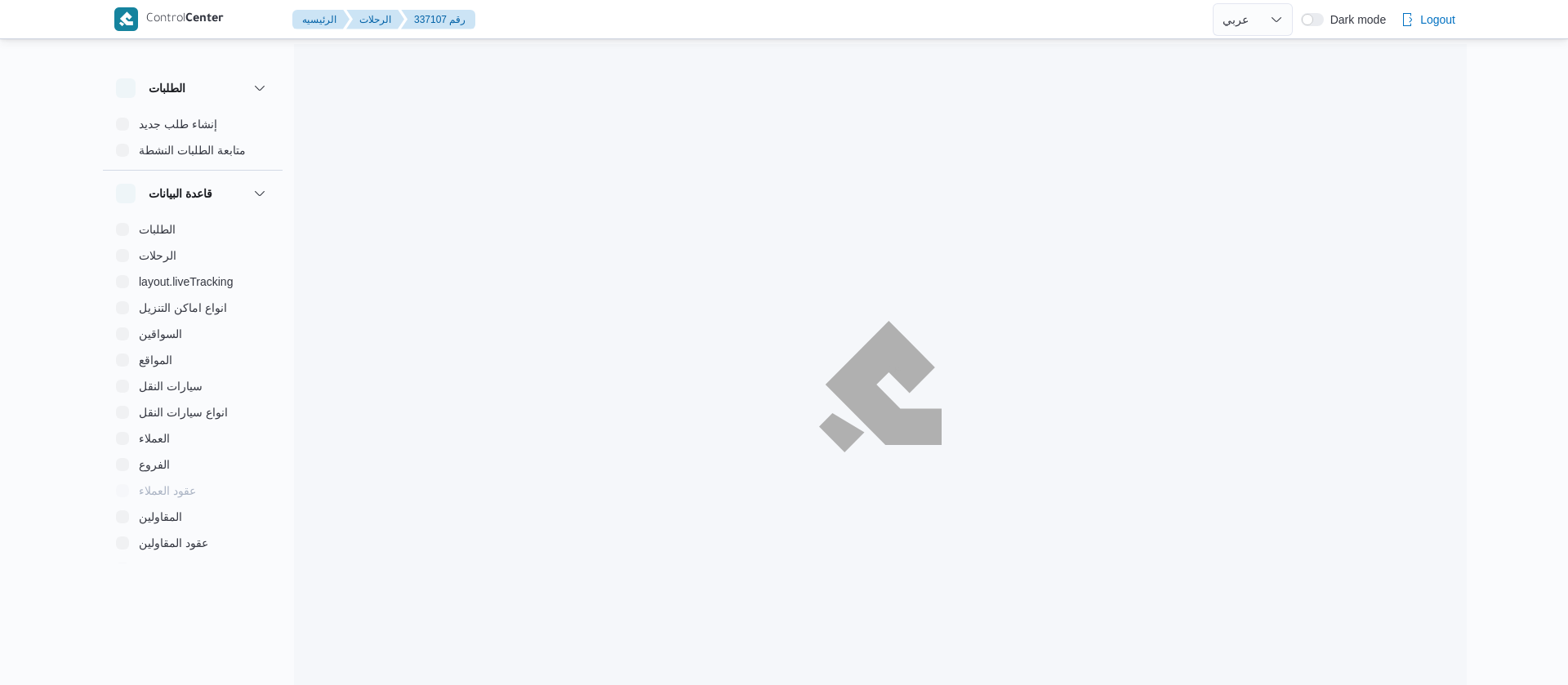
select select "ar"
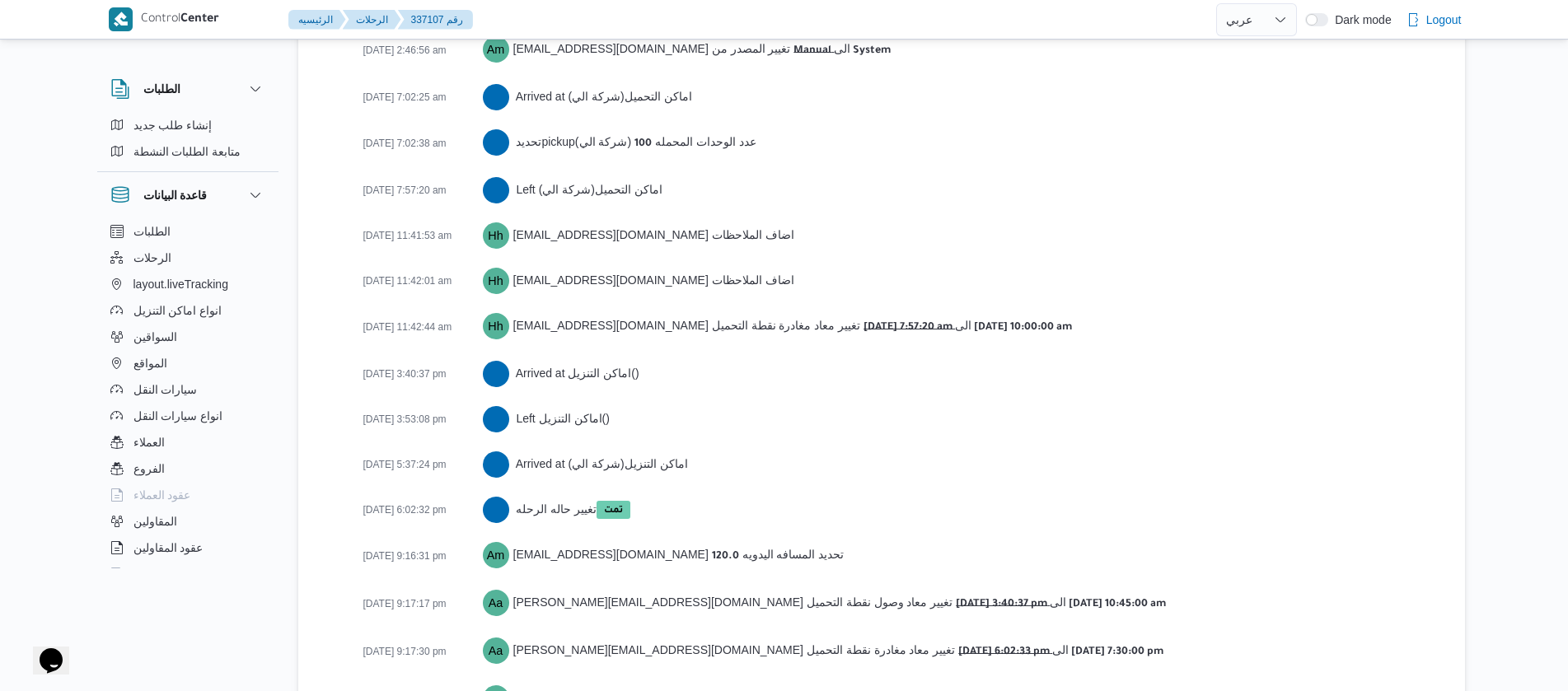
scroll to position [2863, 0]
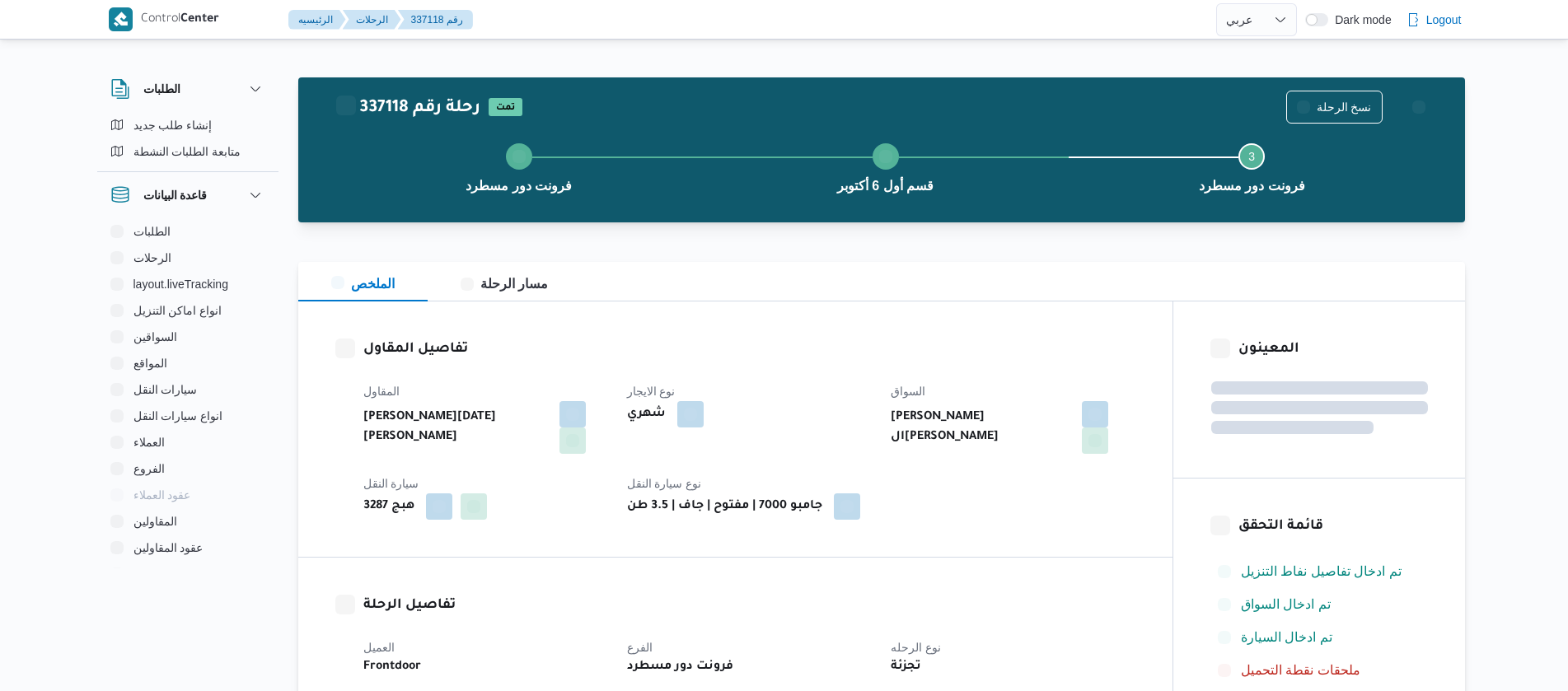
select select "ar"
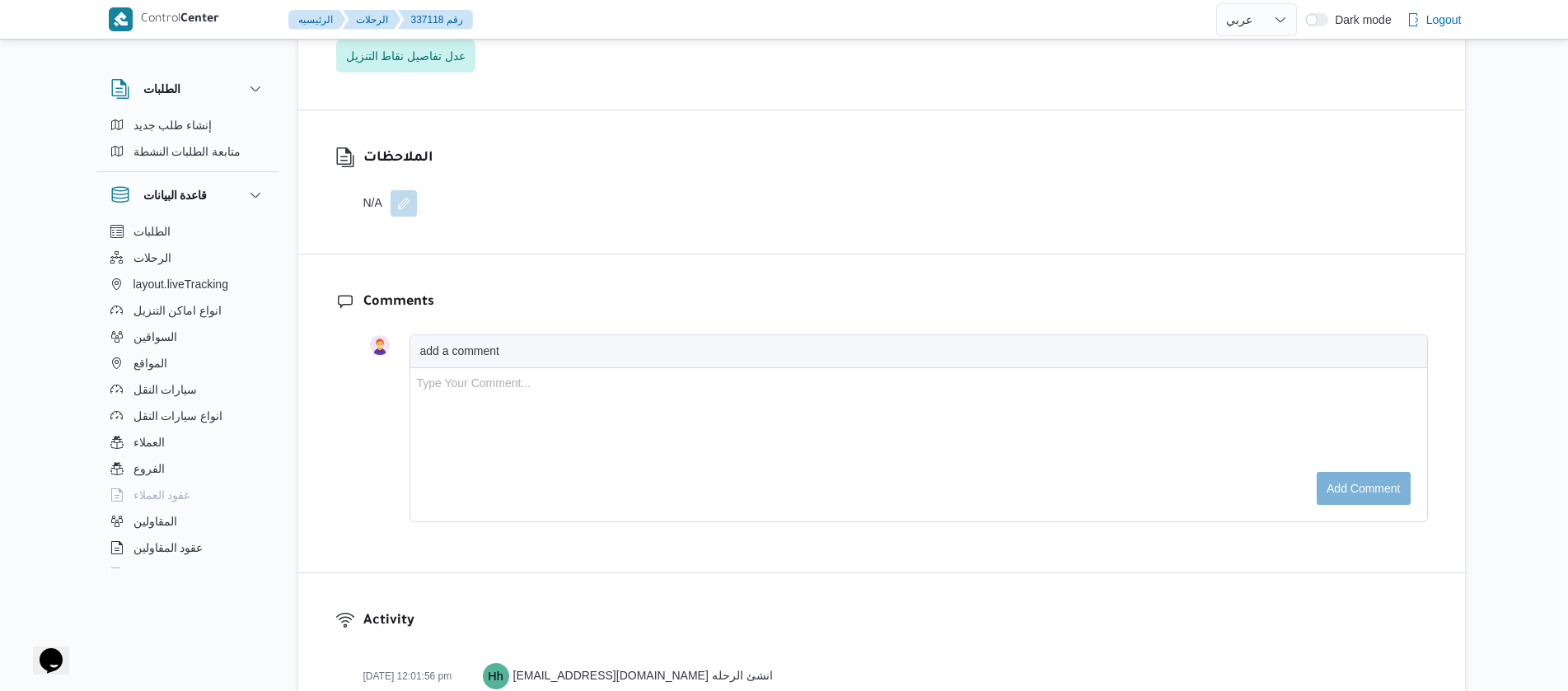
scroll to position [2726, 0]
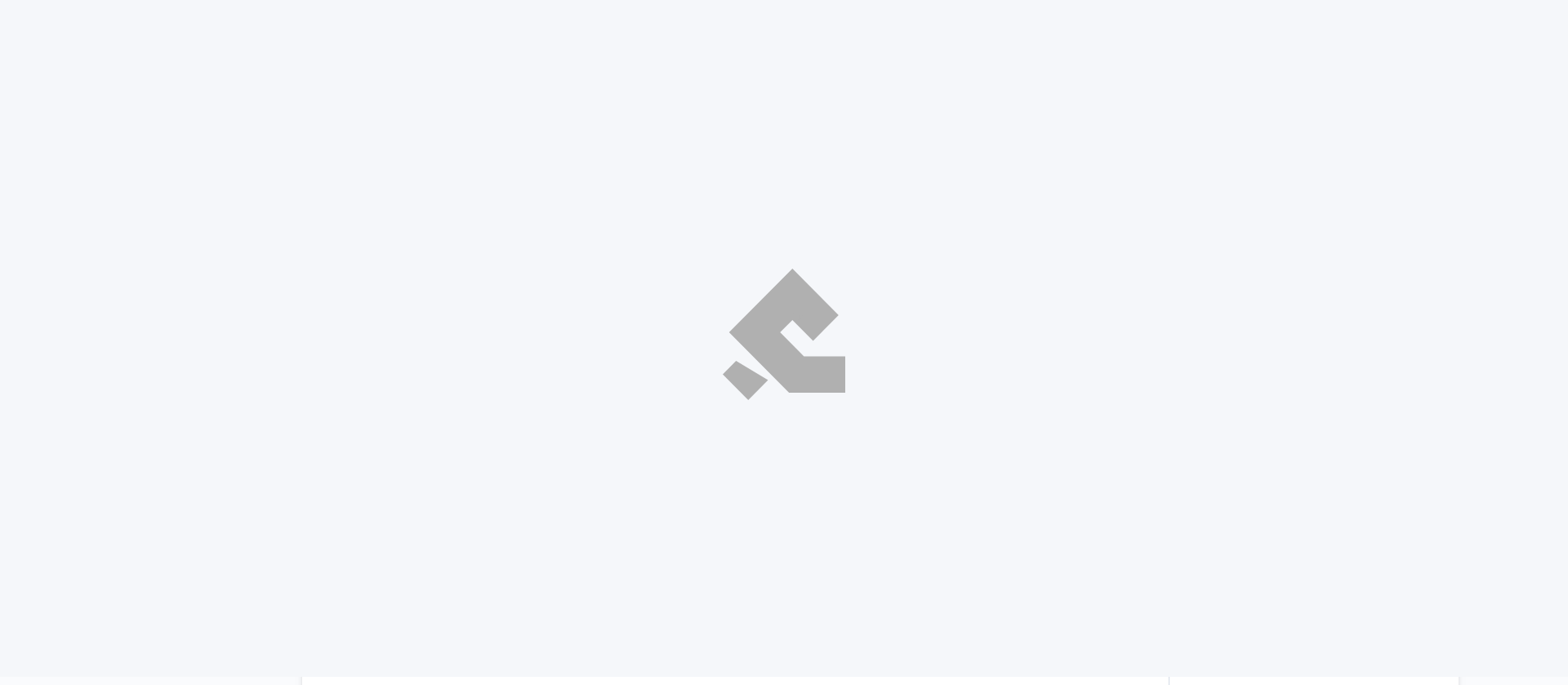
select select "ar"
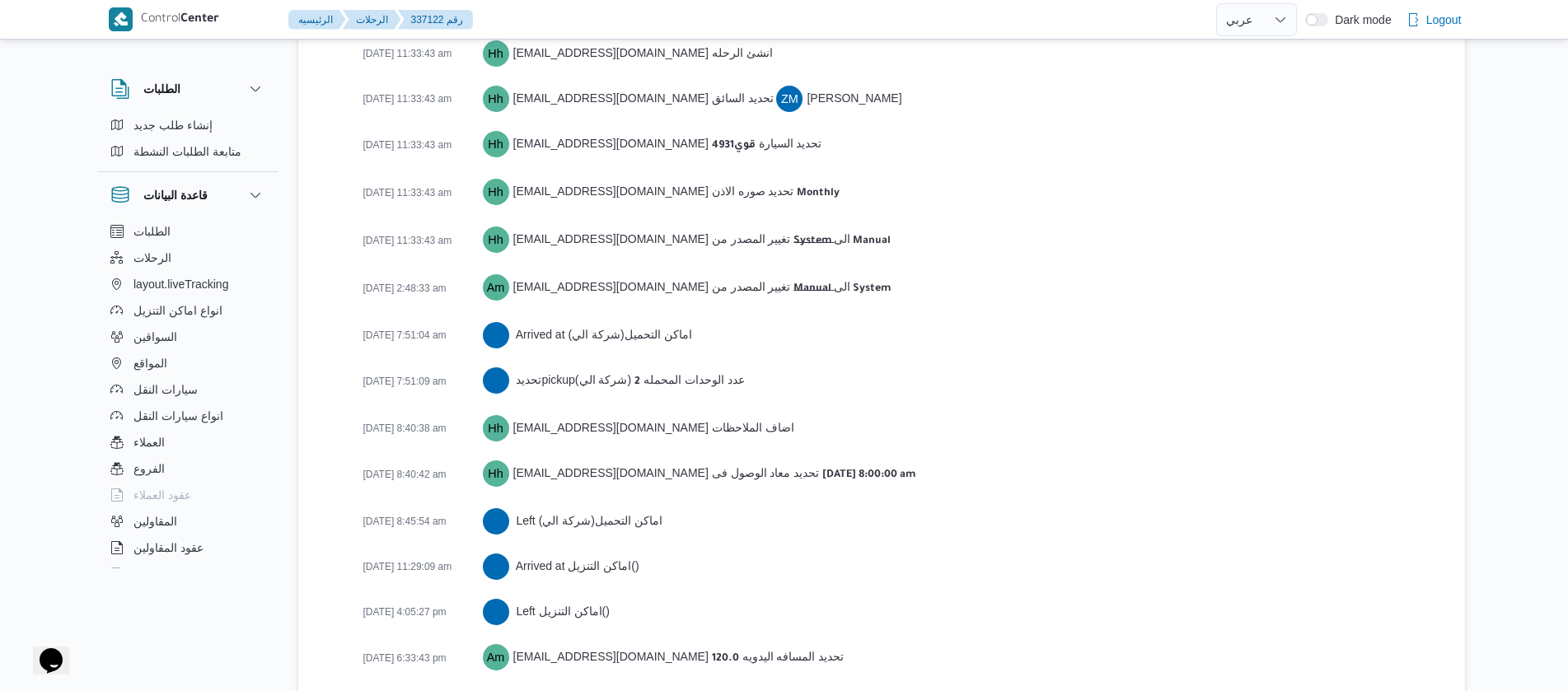
scroll to position [2771, 0]
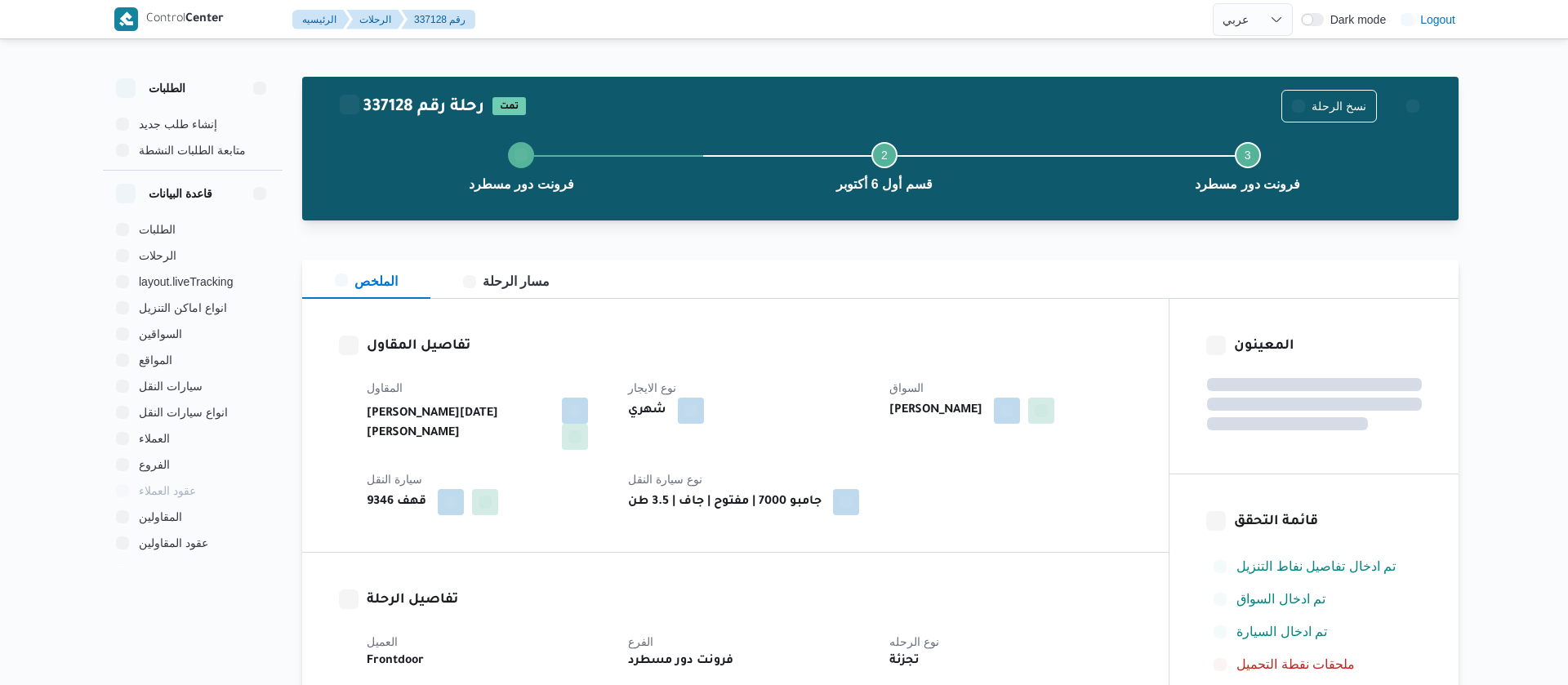
select select "ar"
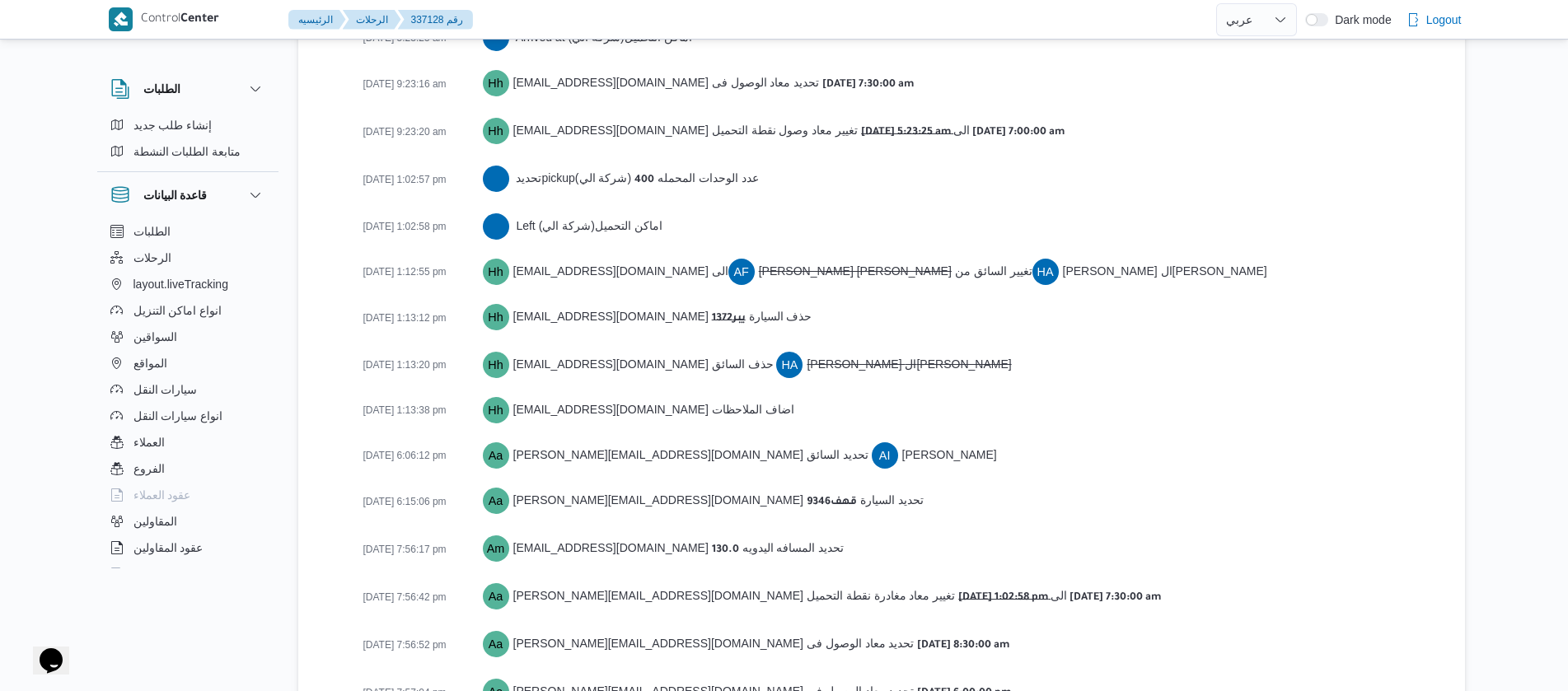
scroll to position [2800, 0]
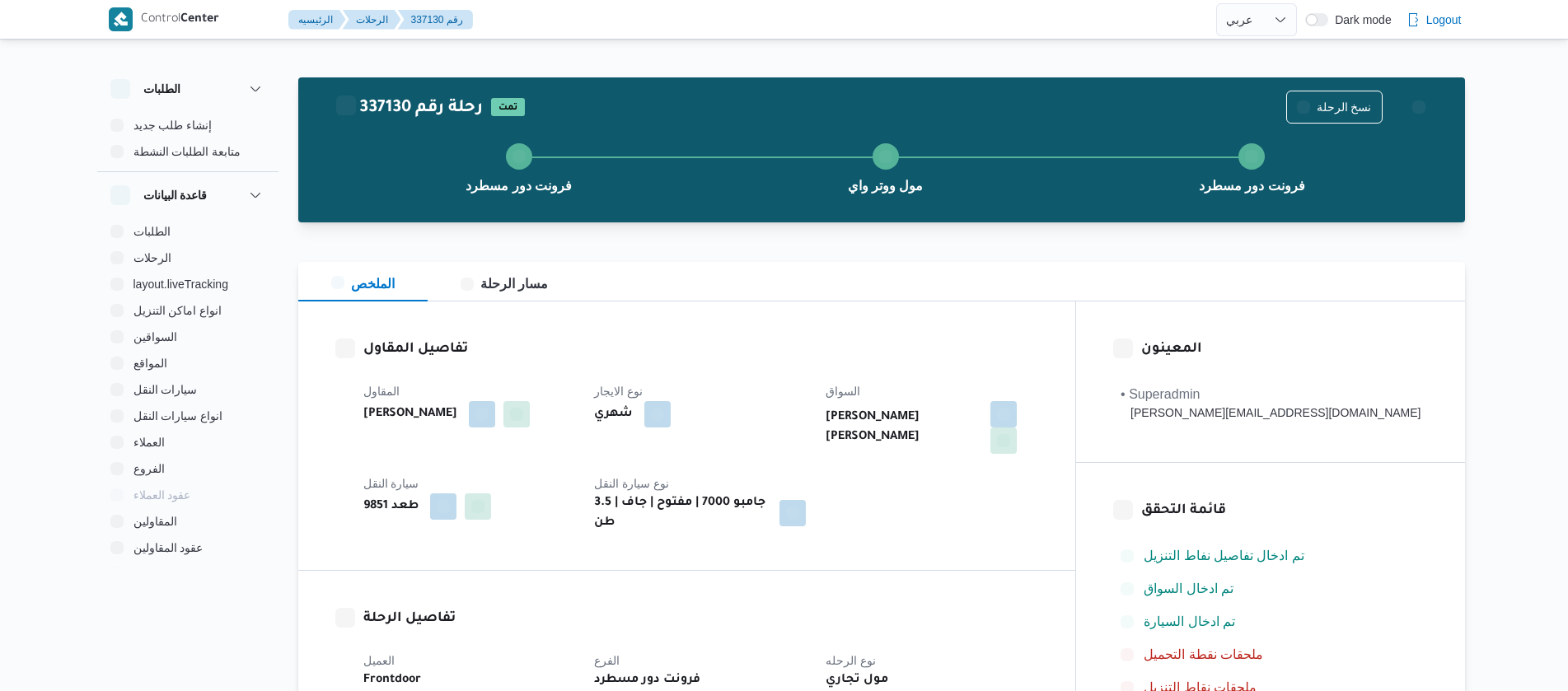
select select "ar"
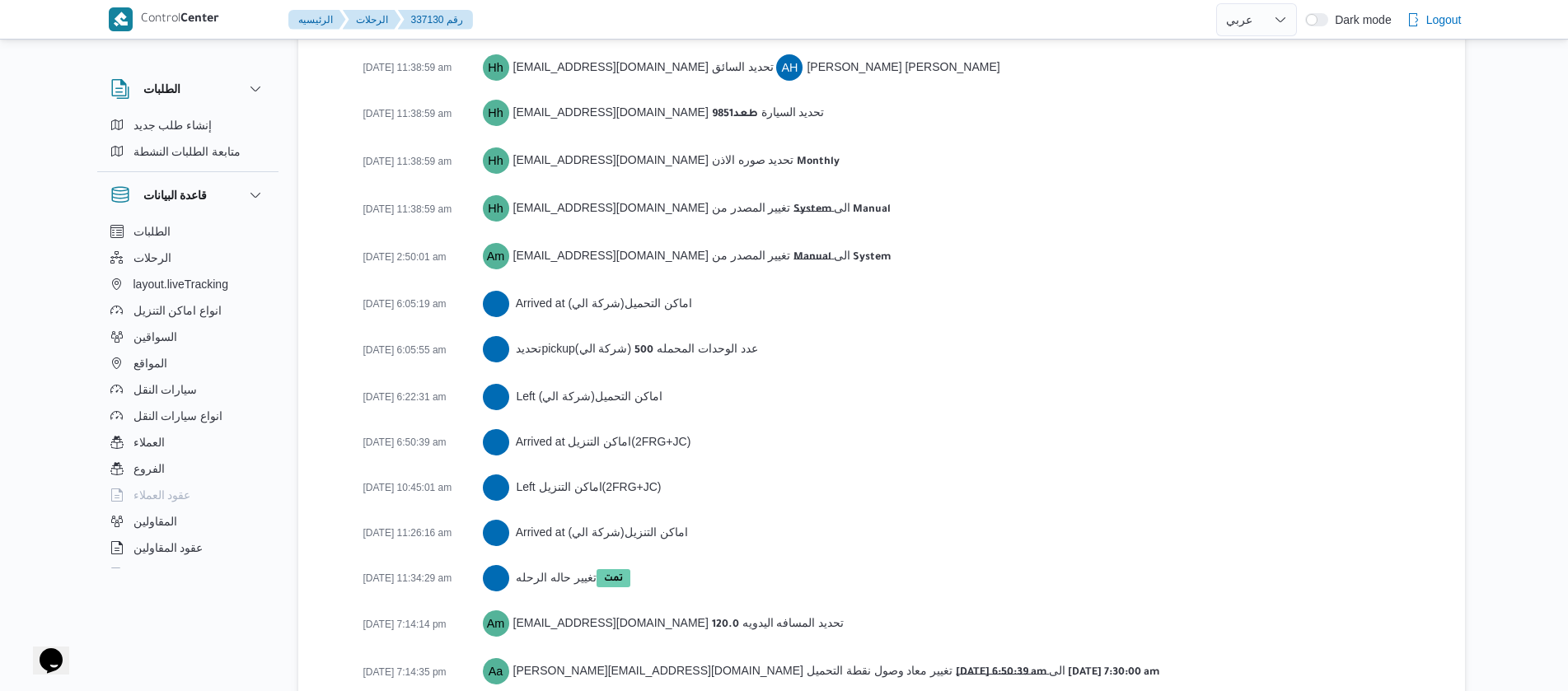
scroll to position [2699, 0]
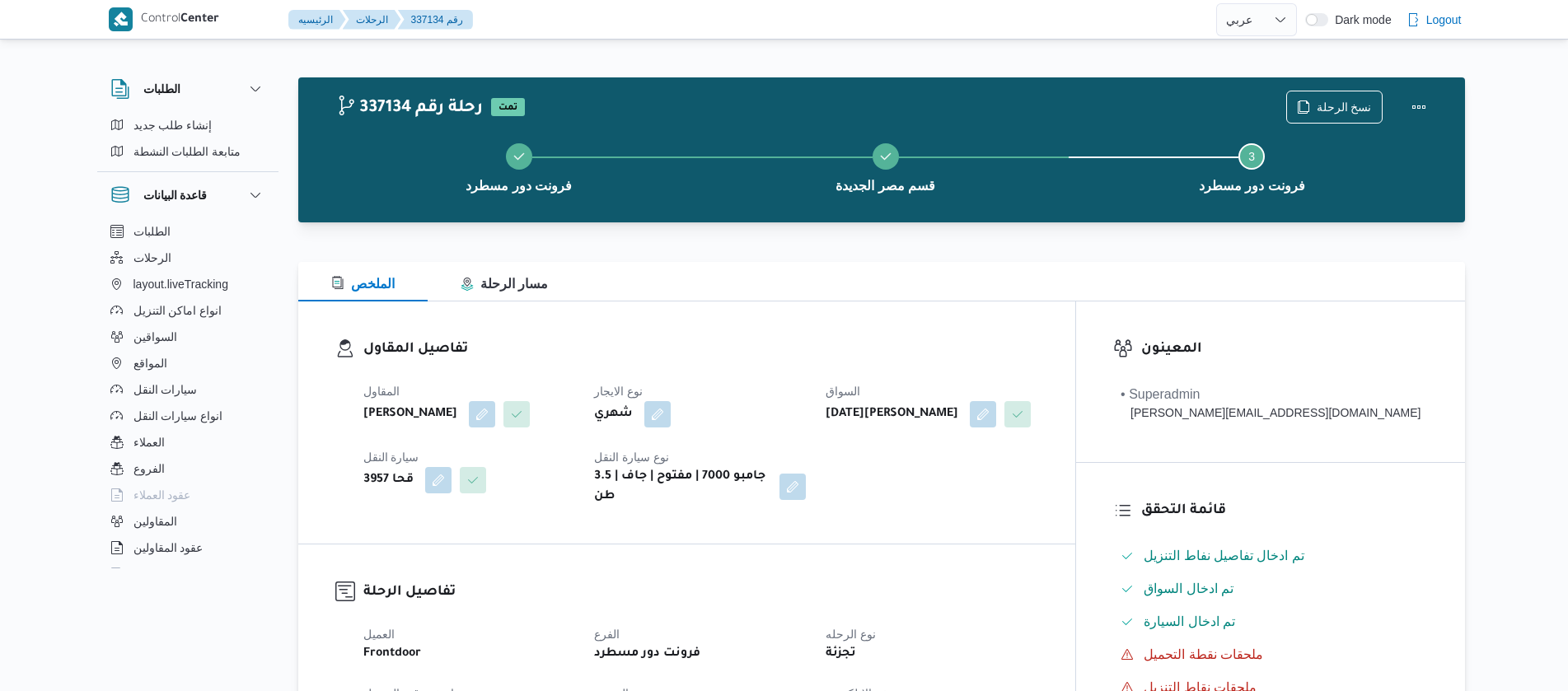
select select "ar"
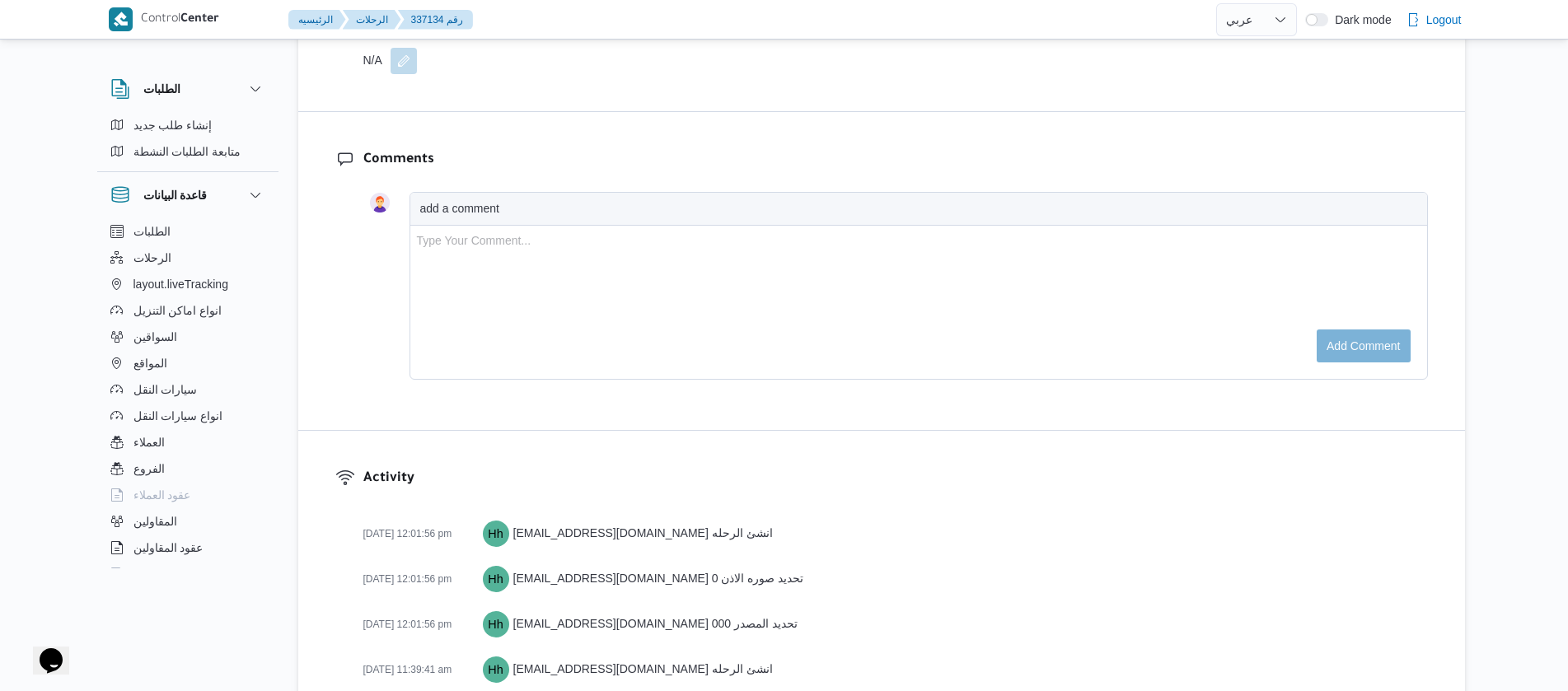
scroll to position [2653, 0]
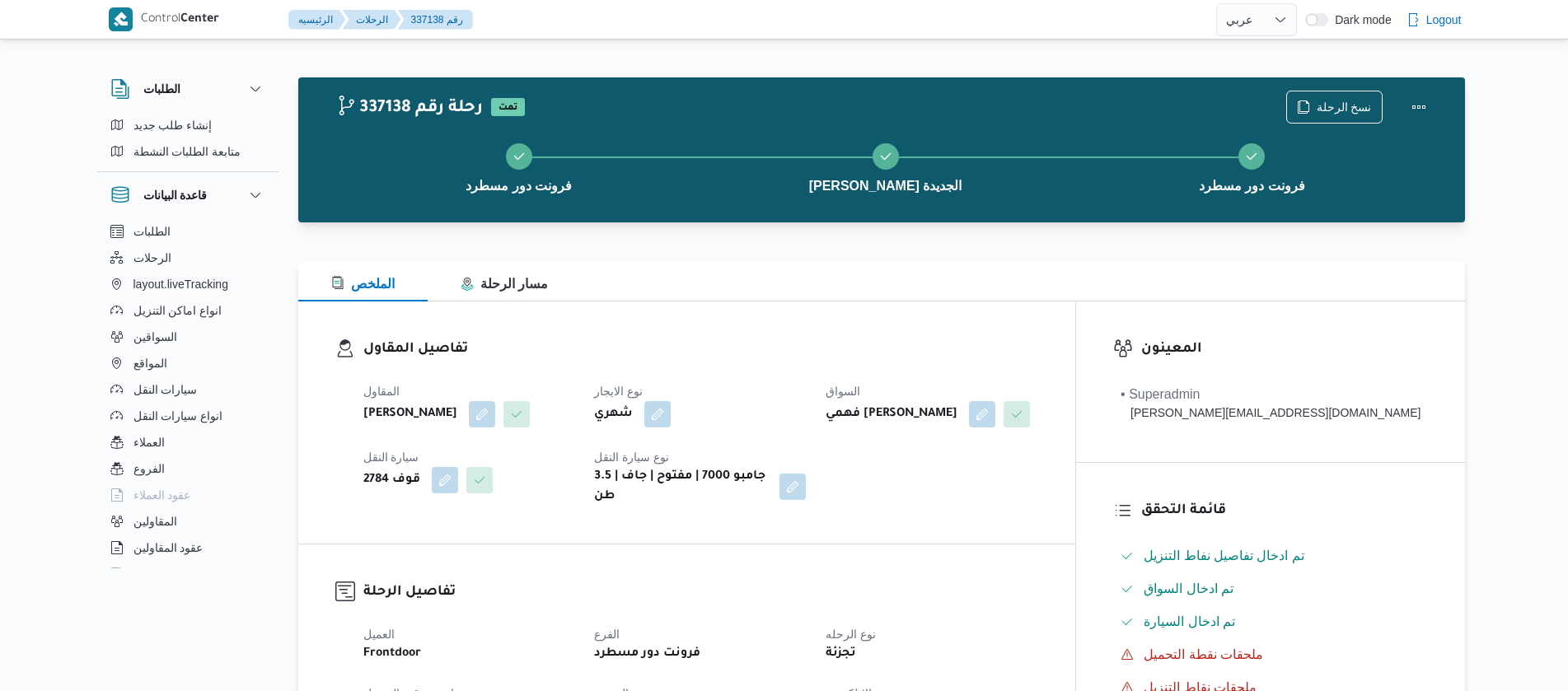
select select "ar"
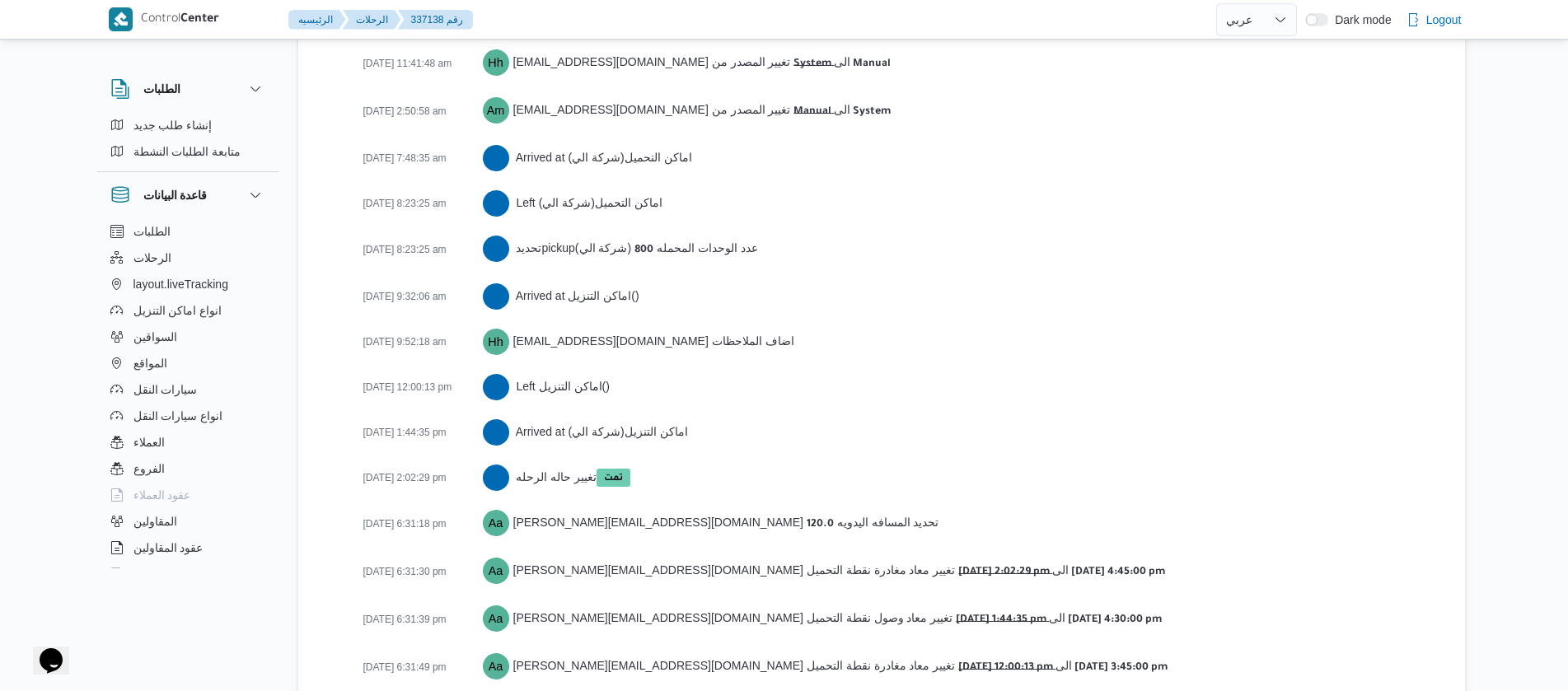
scroll to position [2698, 0]
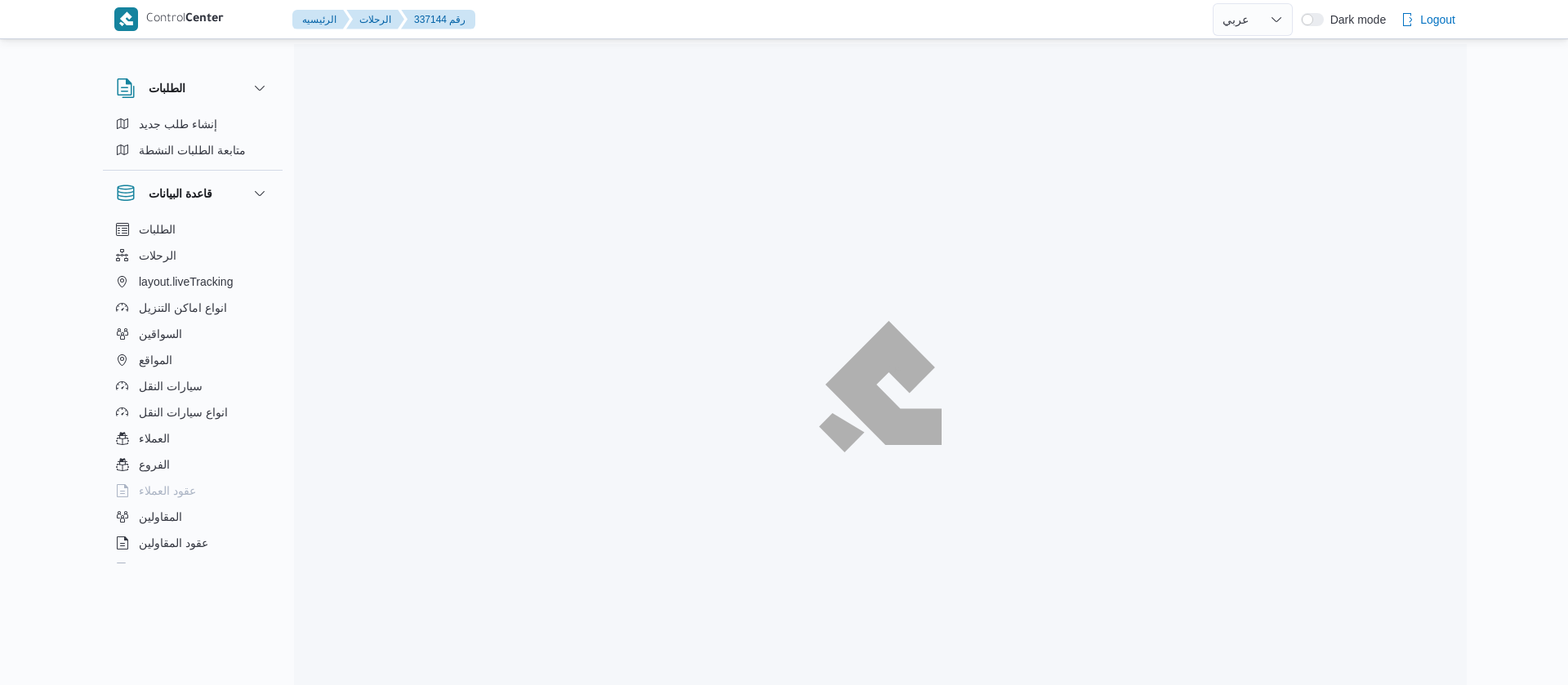
select select "ar"
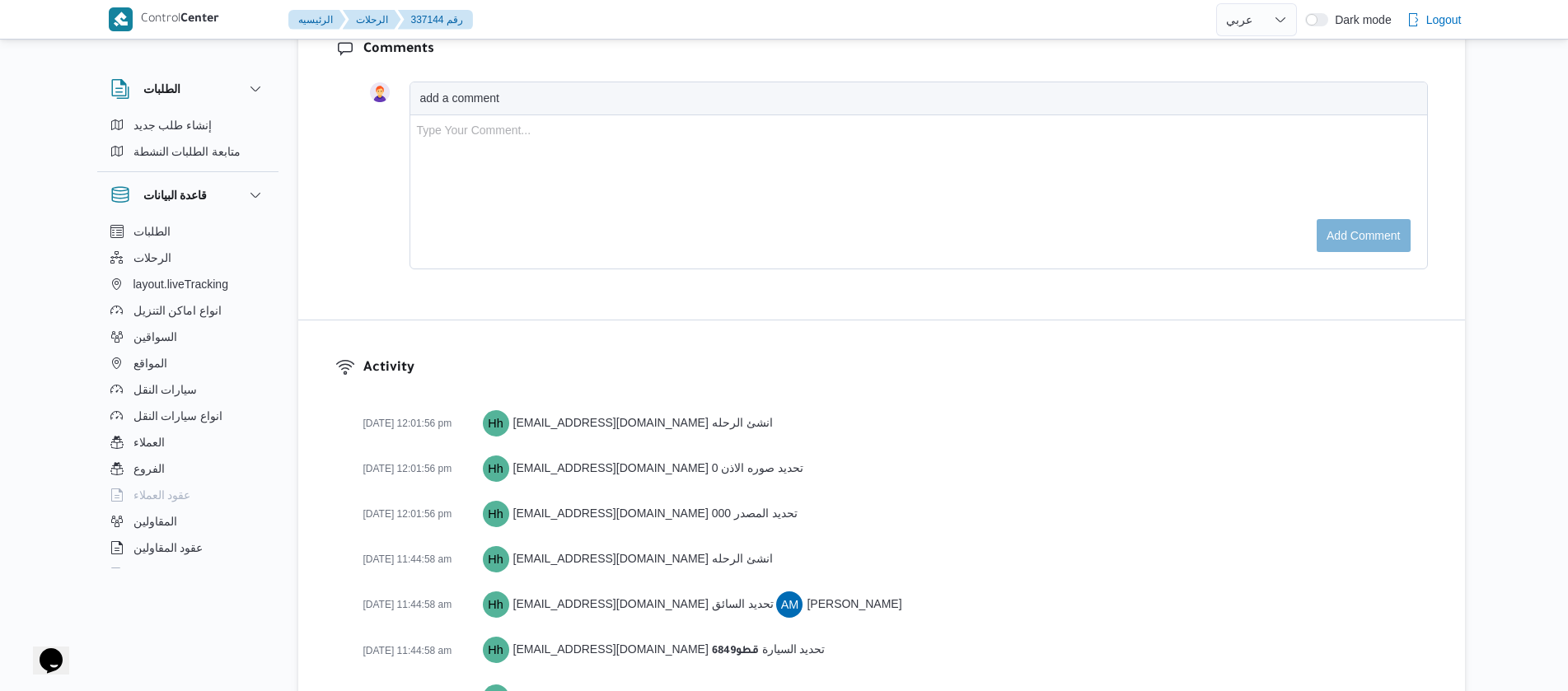
scroll to position [2699, 0]
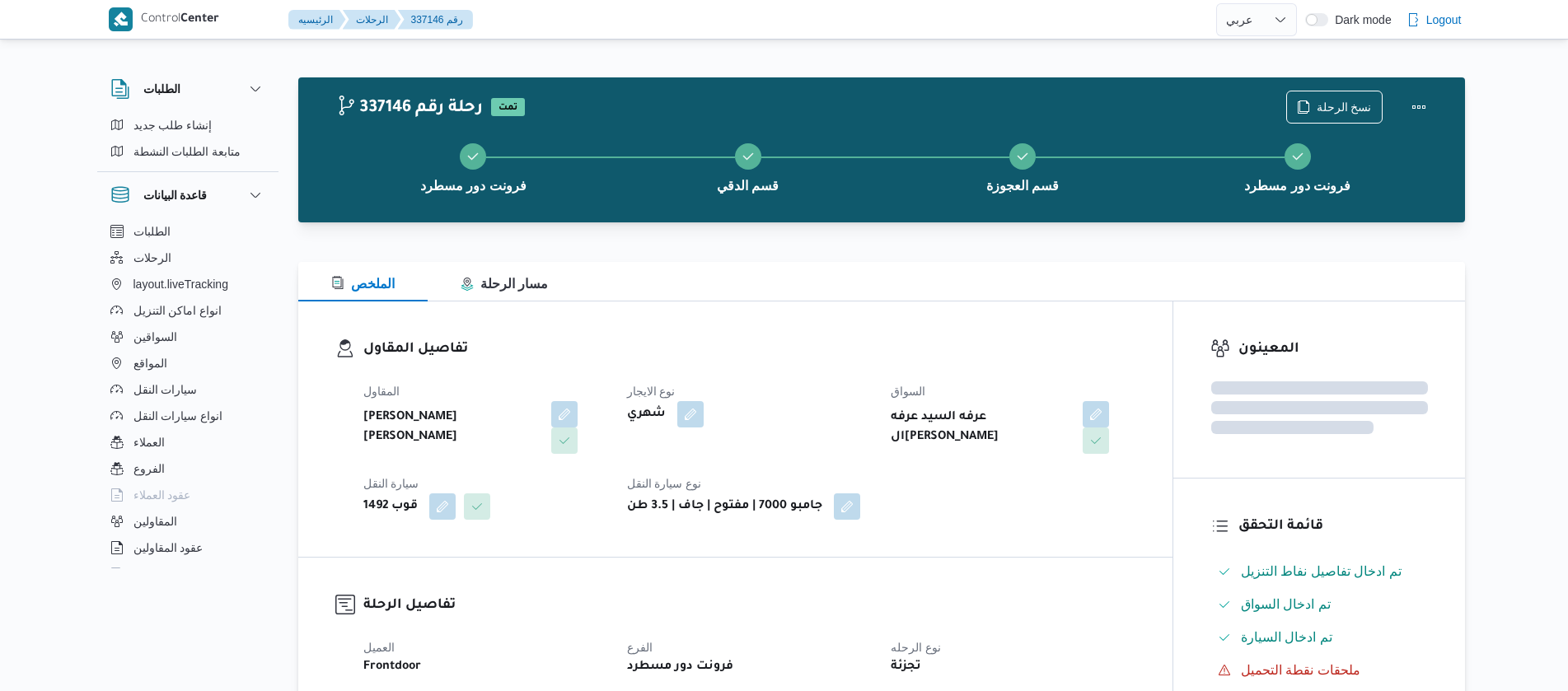
select select "ar"
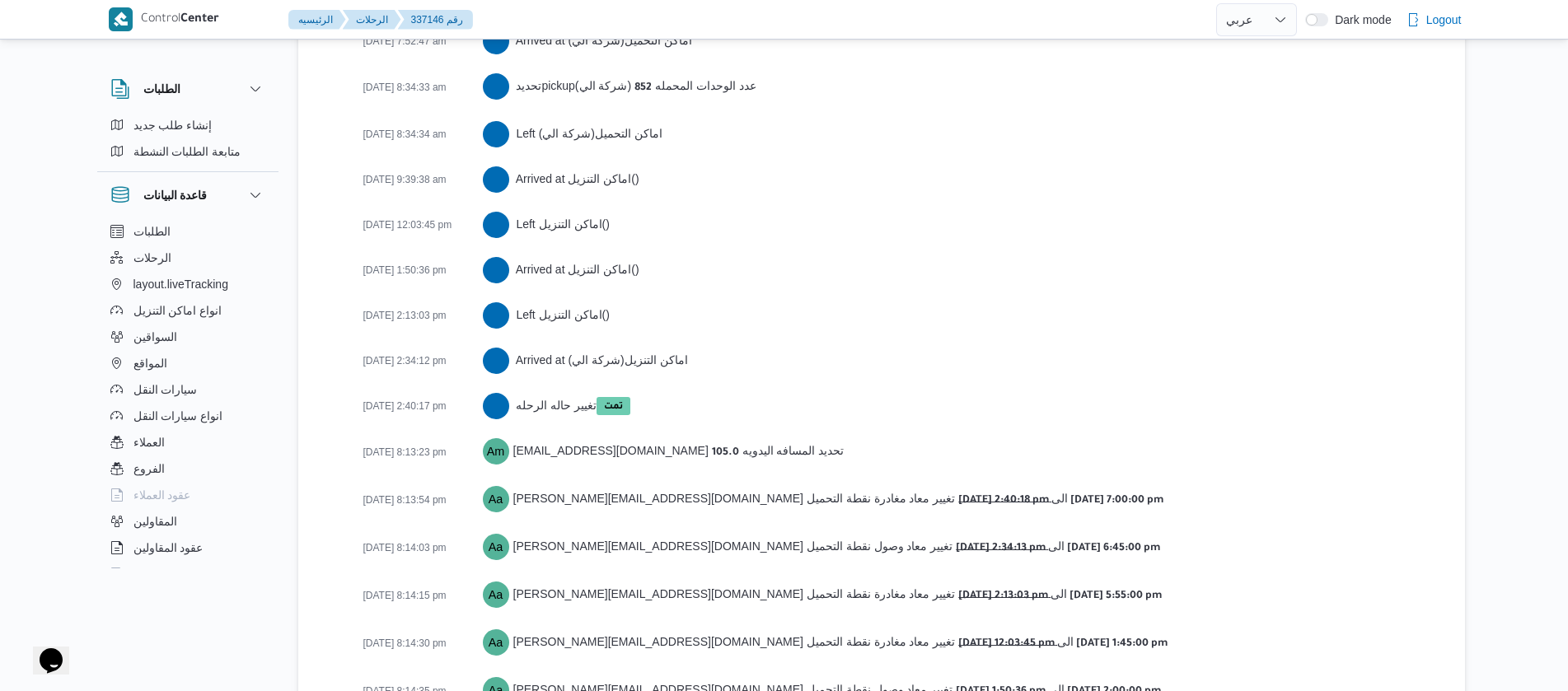
scroll to position [2743, 0]
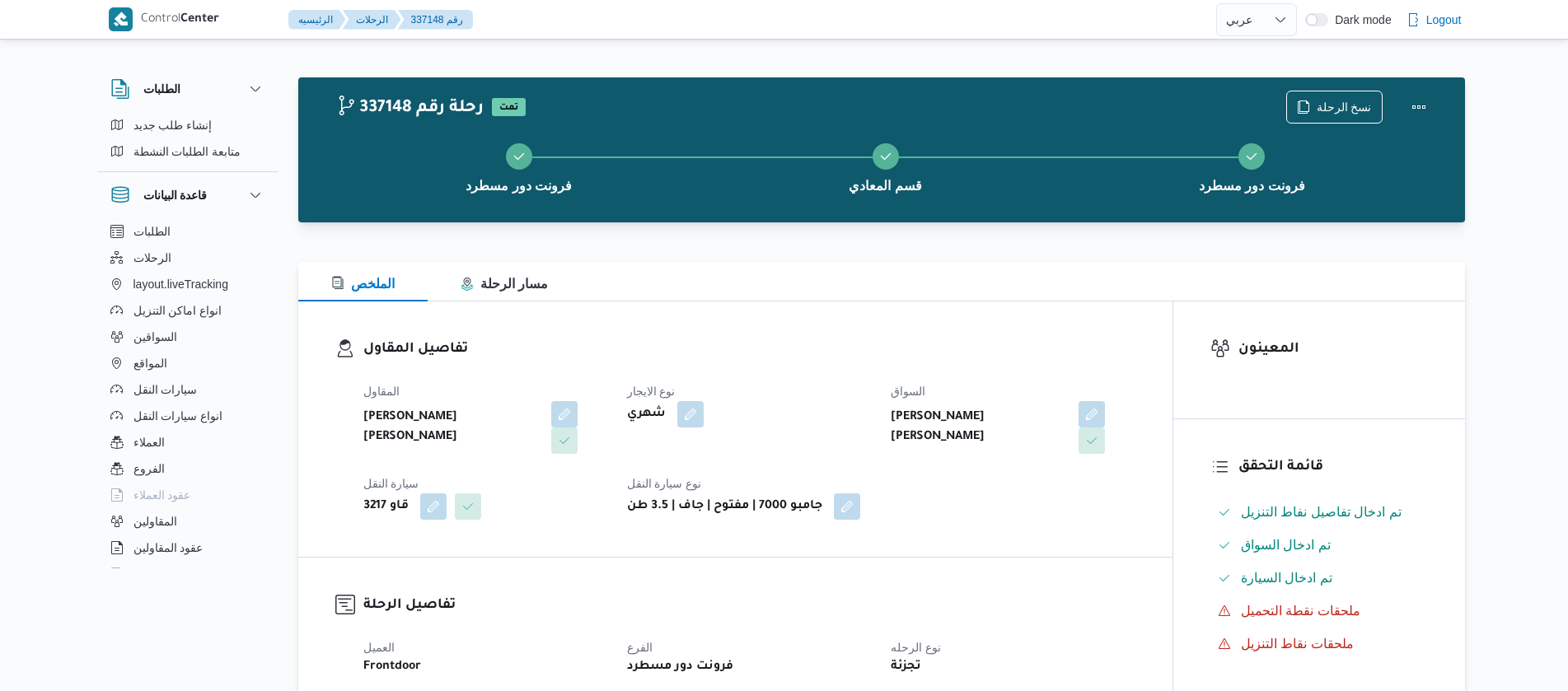
select select "ar"
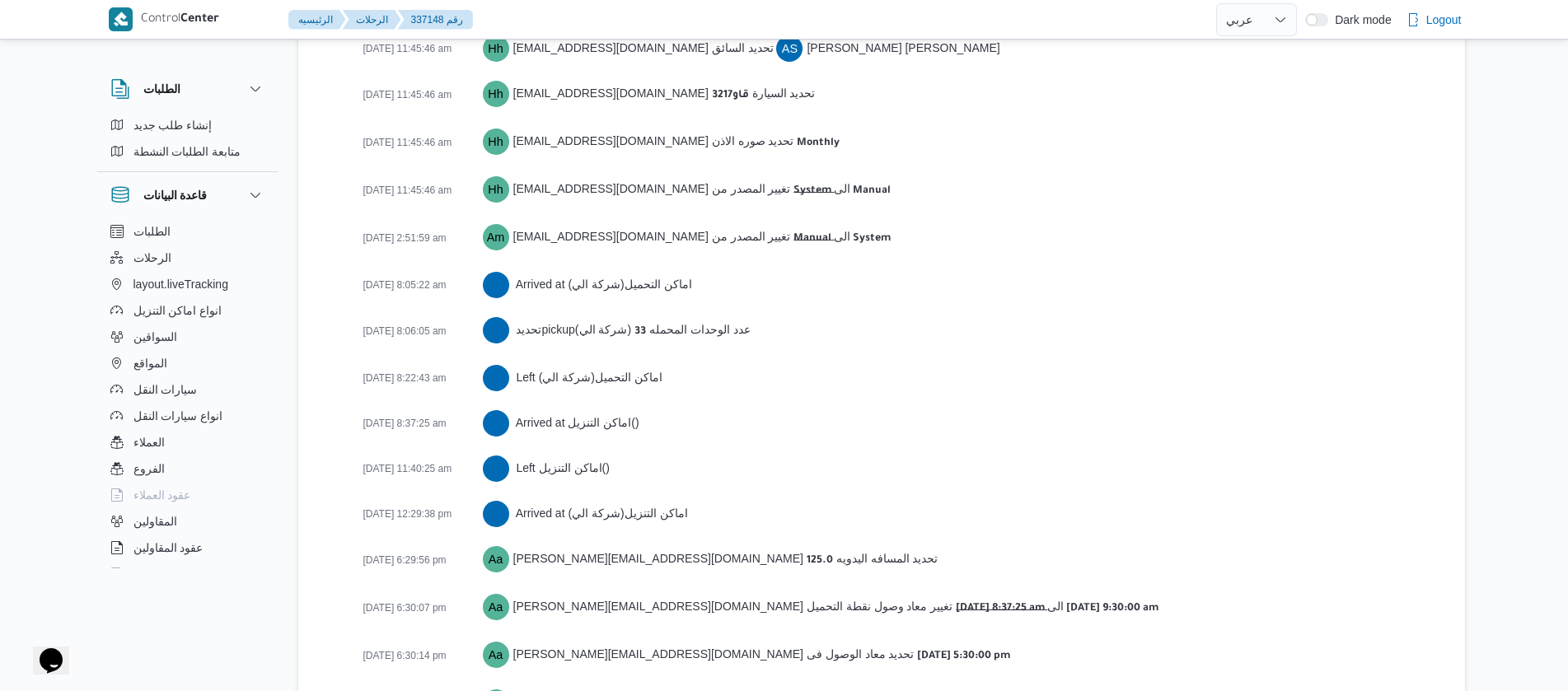
scroll to position [2561, 0]
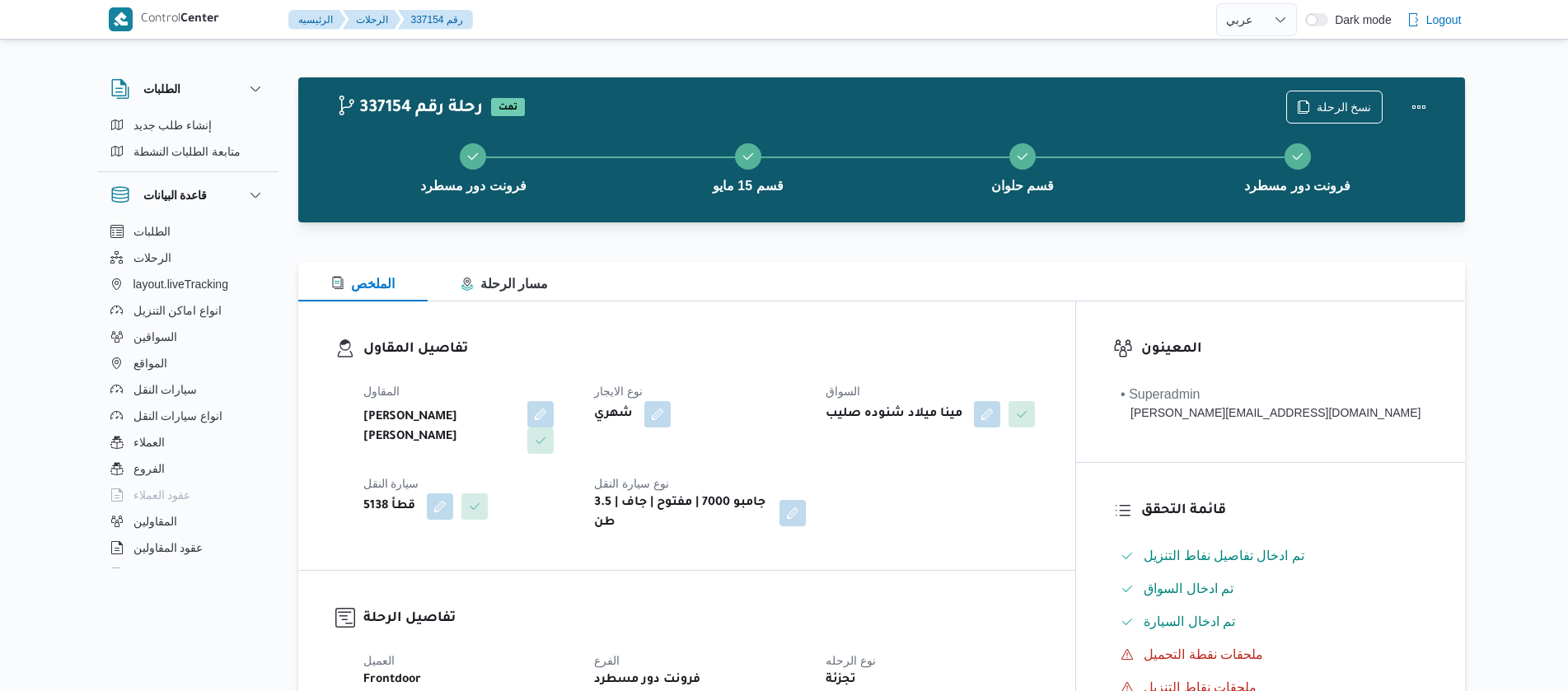
select select "ar"
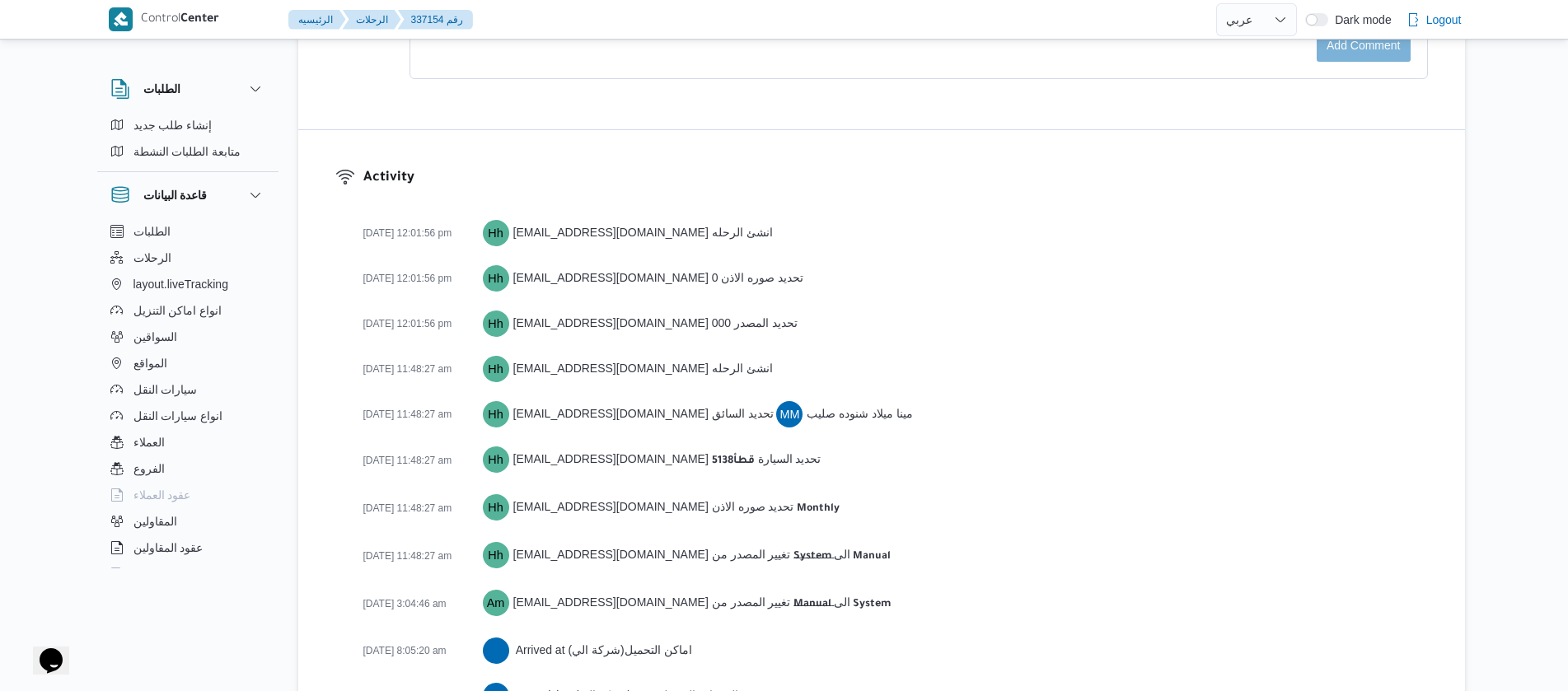
scroll to position [2834, 0]
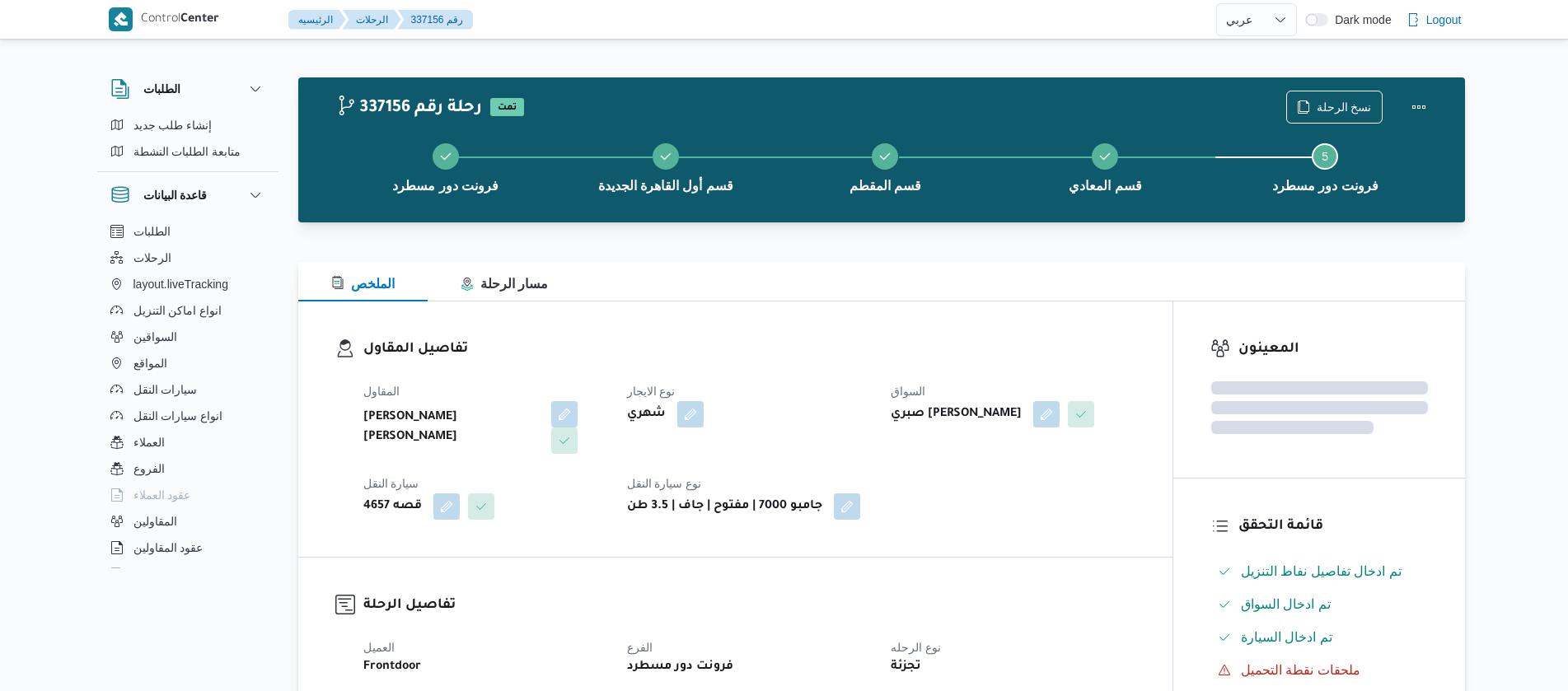
select select "ar"
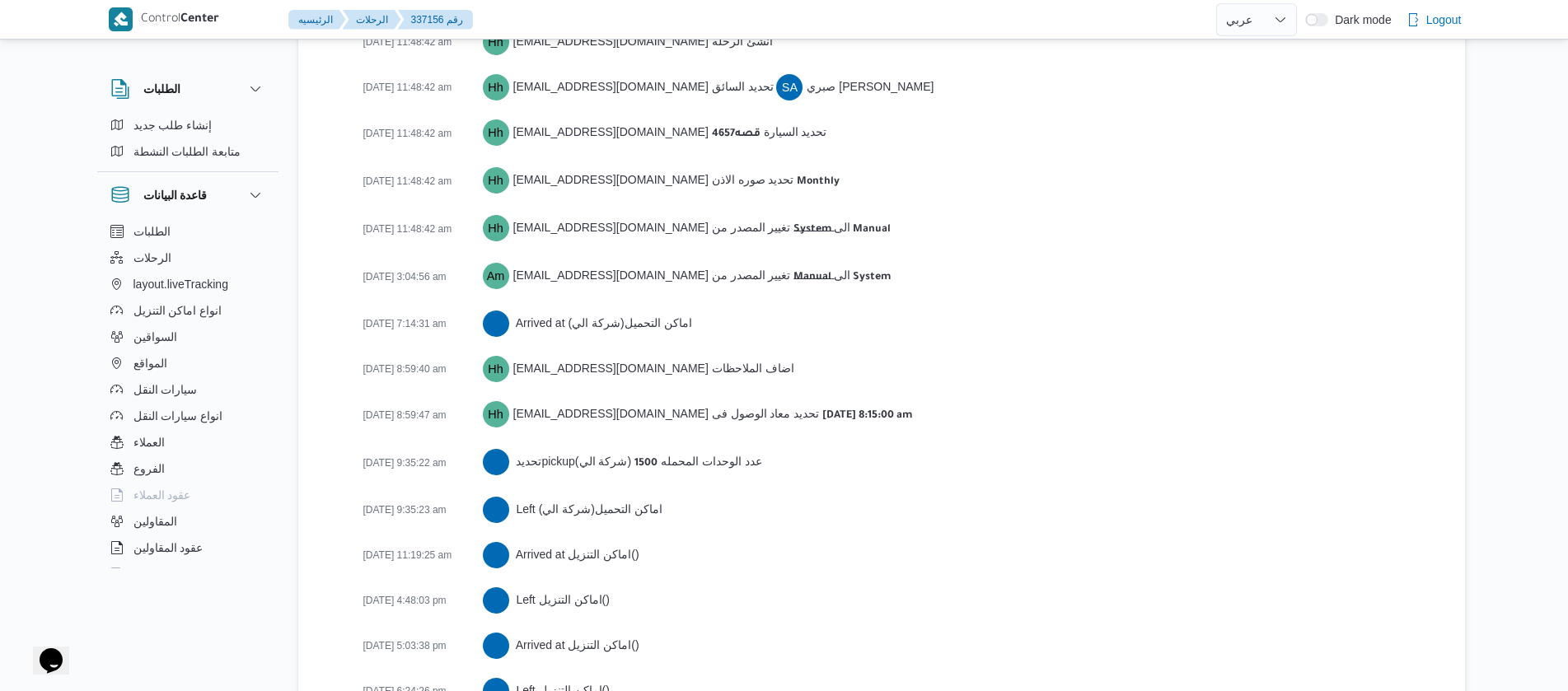
scroll to position [3154, 0]
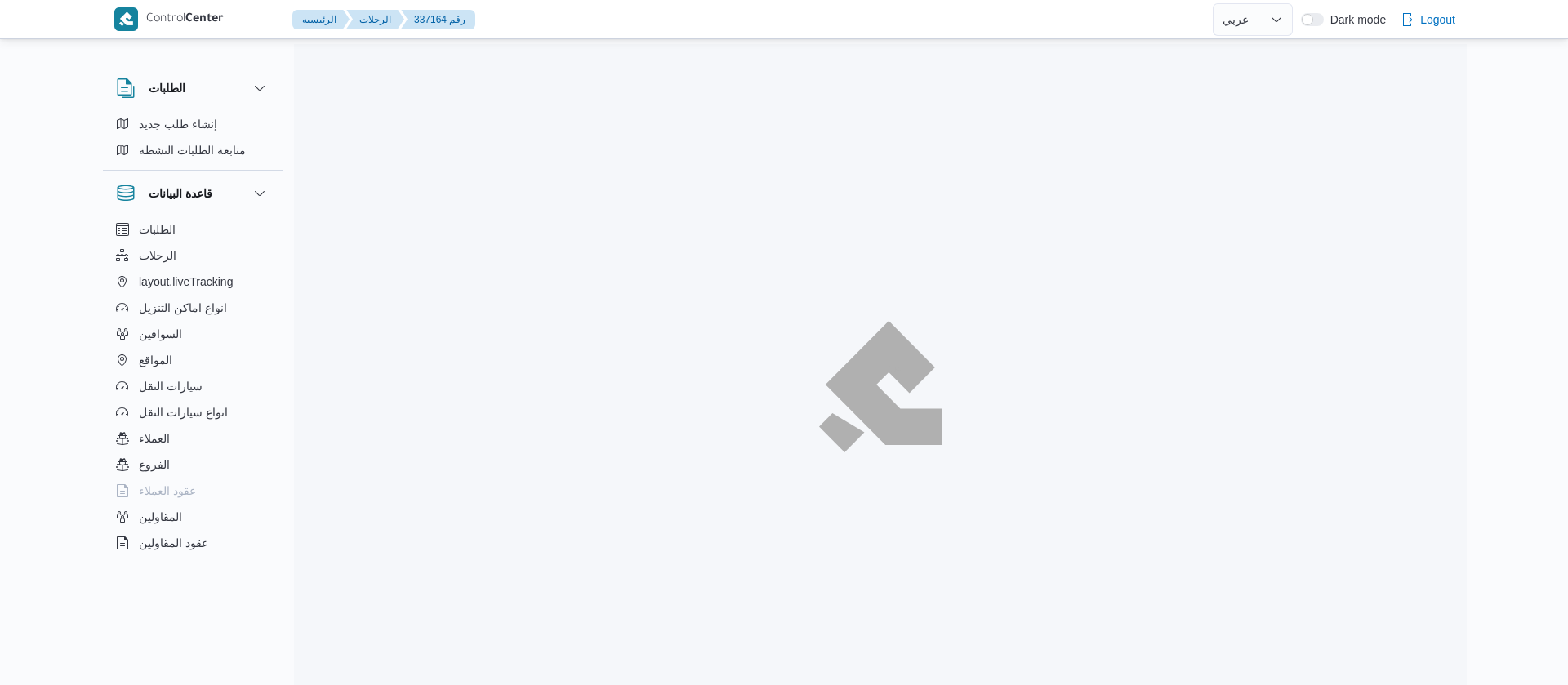
select select "ar"
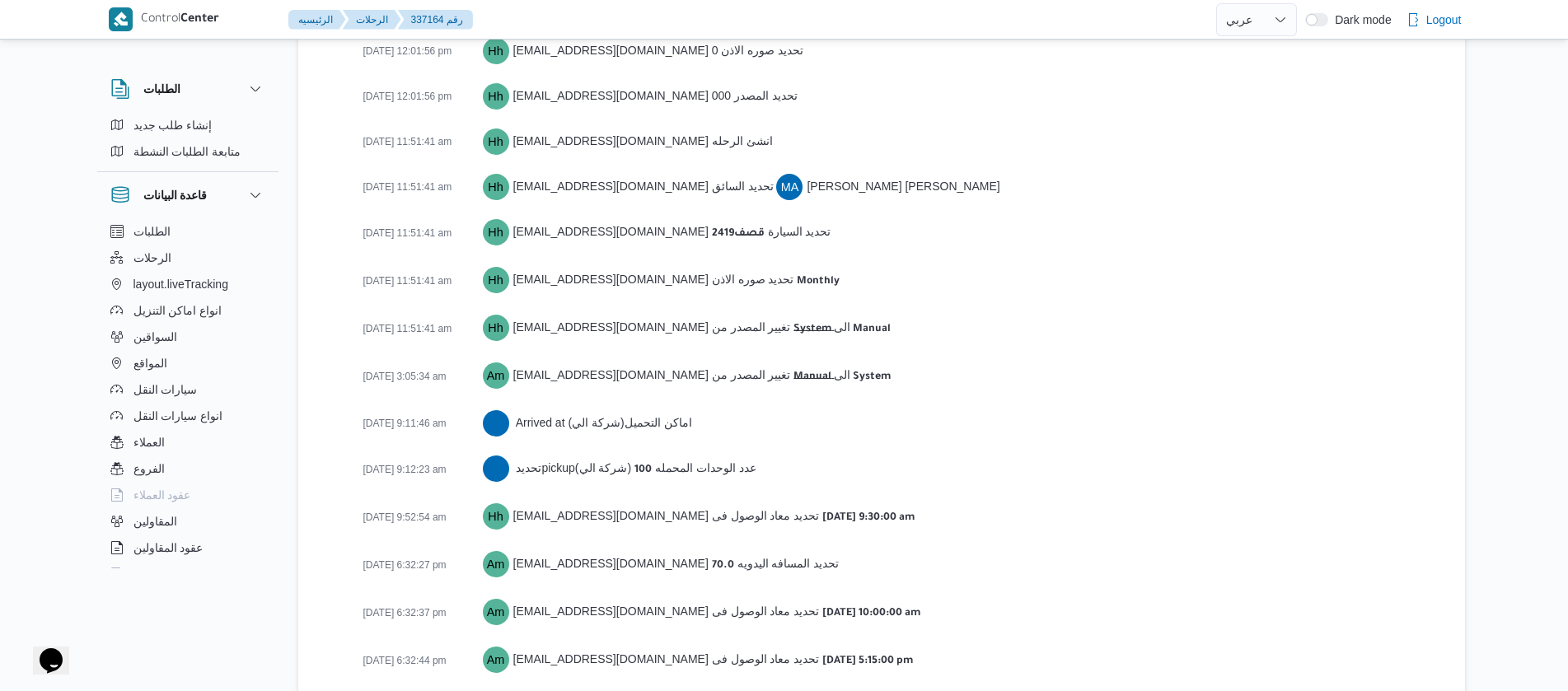
scroll to position [2588, 0]
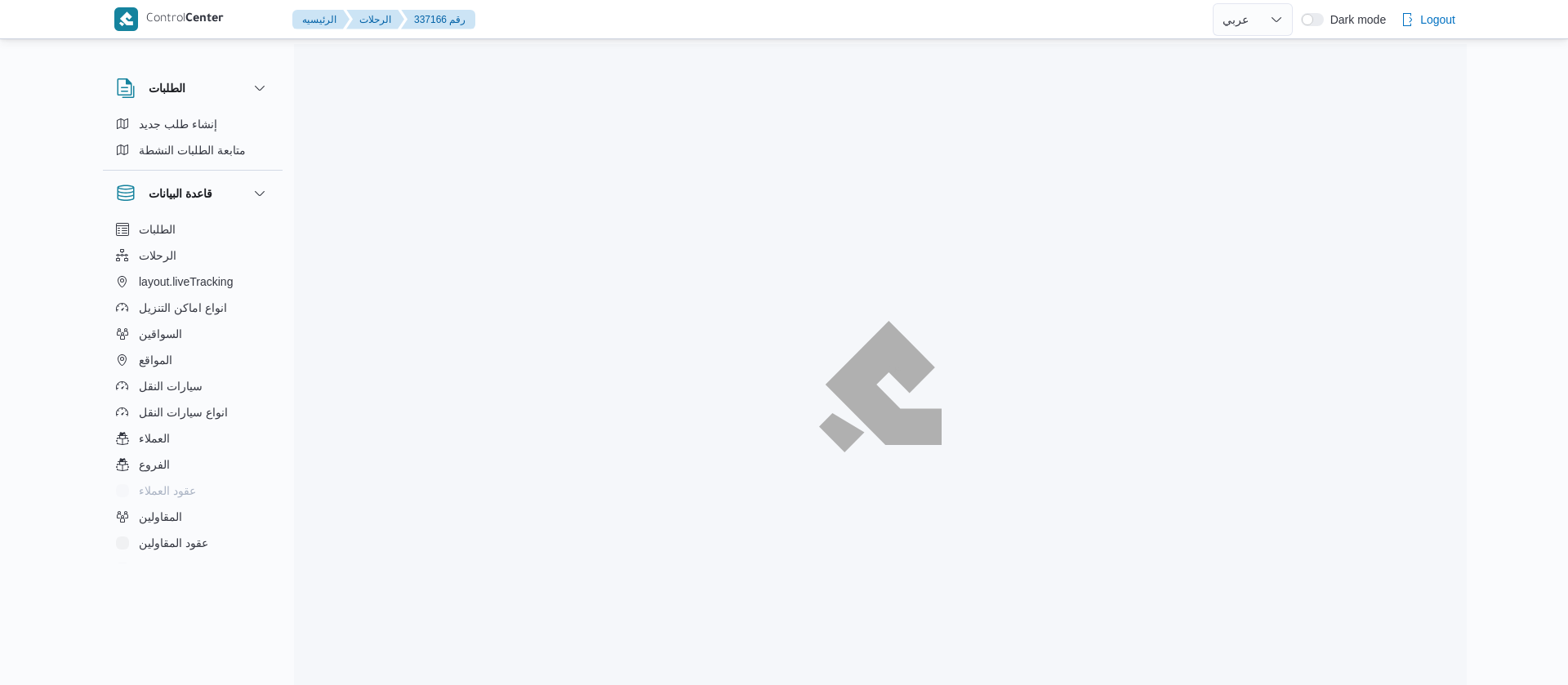
select select "ar"
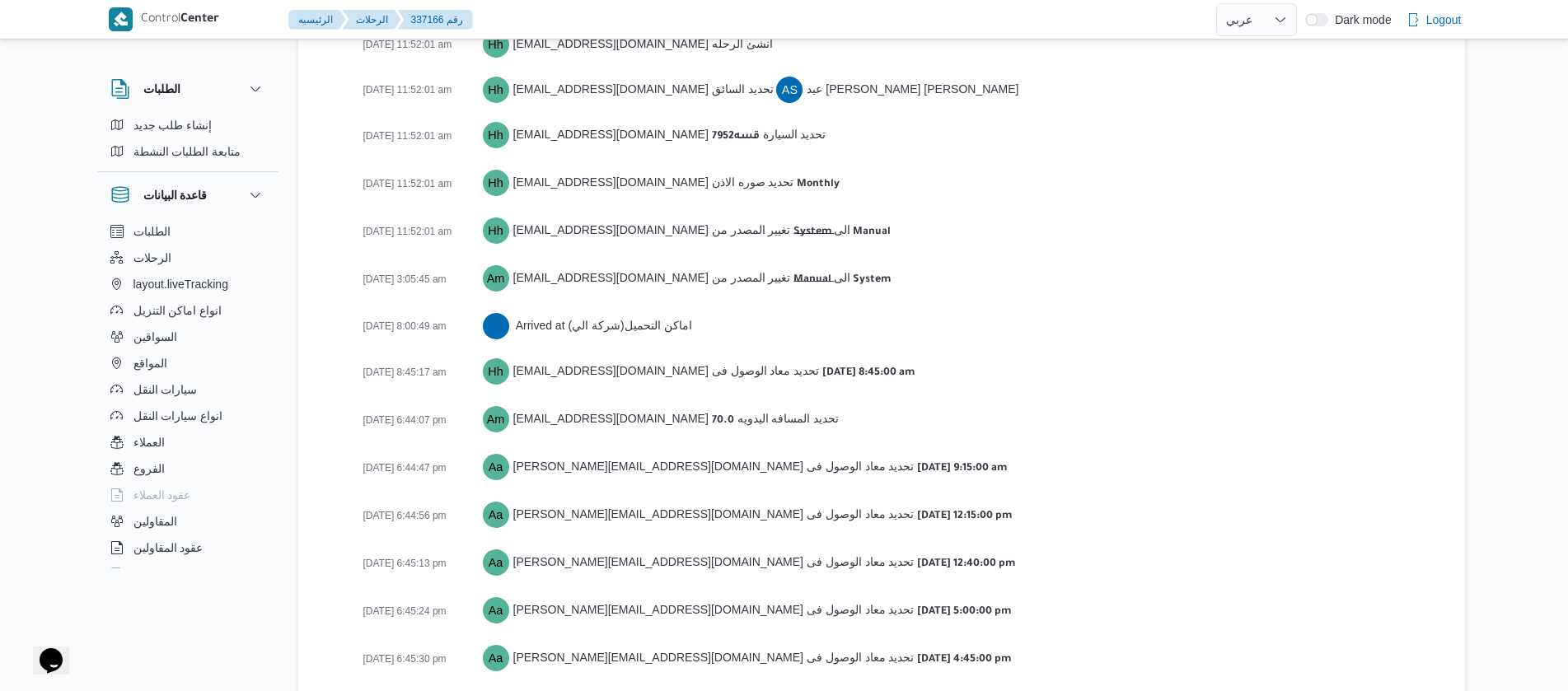
scroll to position [2678, 0]
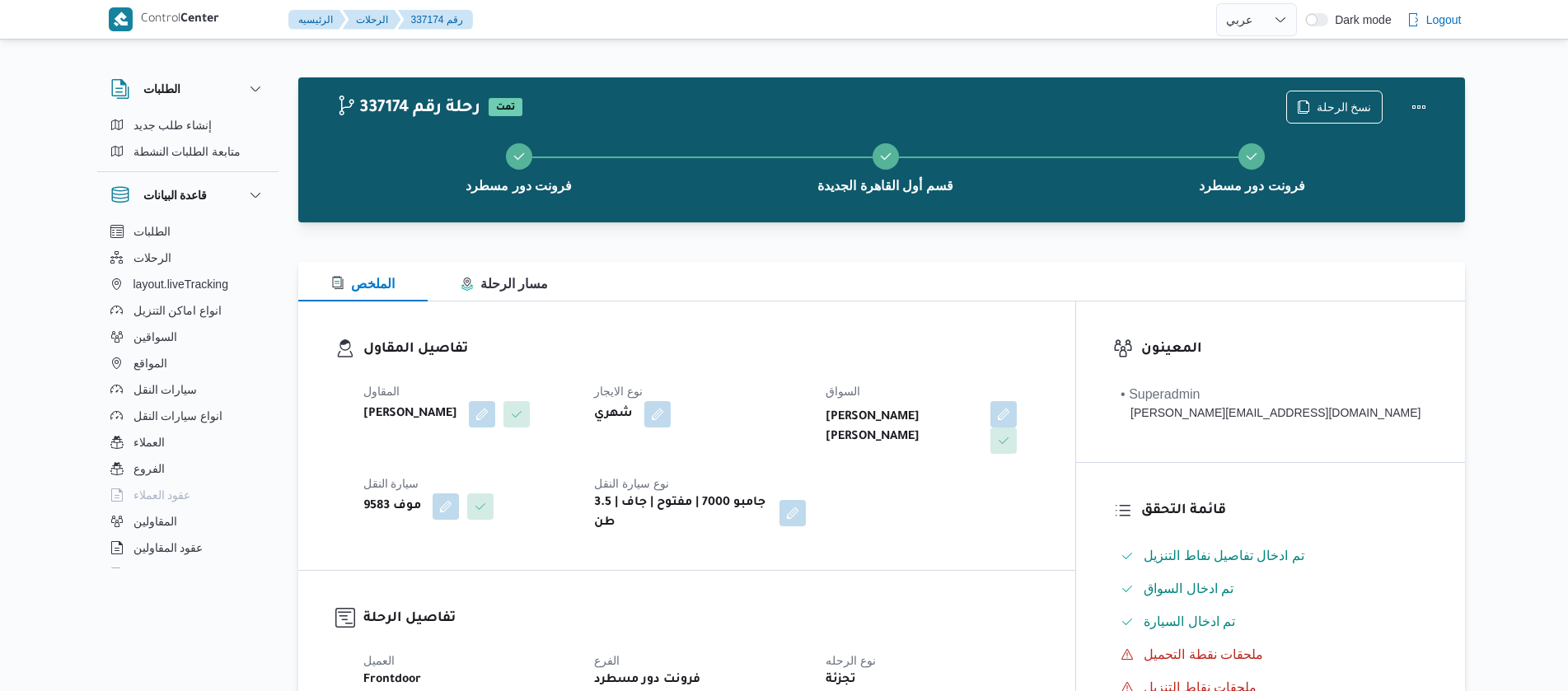
select select "ar"
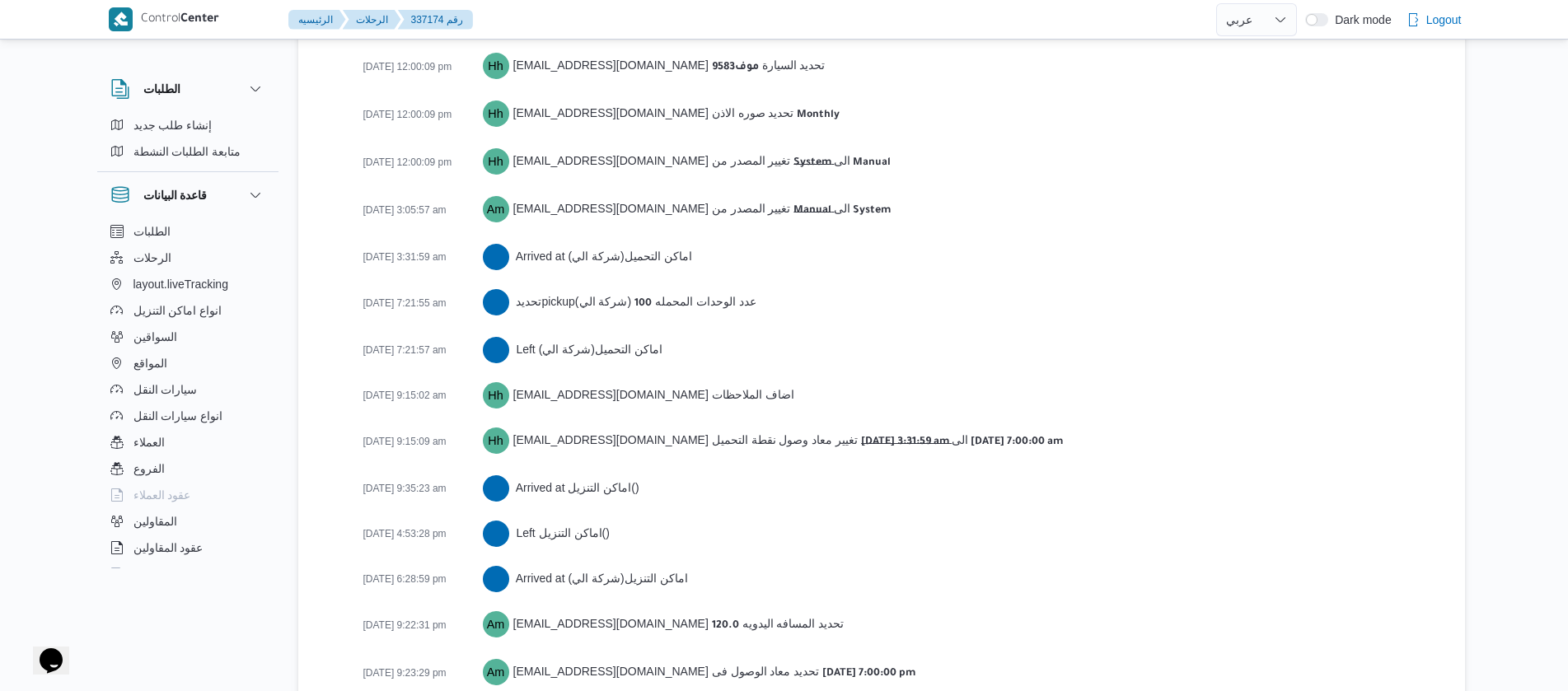
scroll to position [2817, 0]
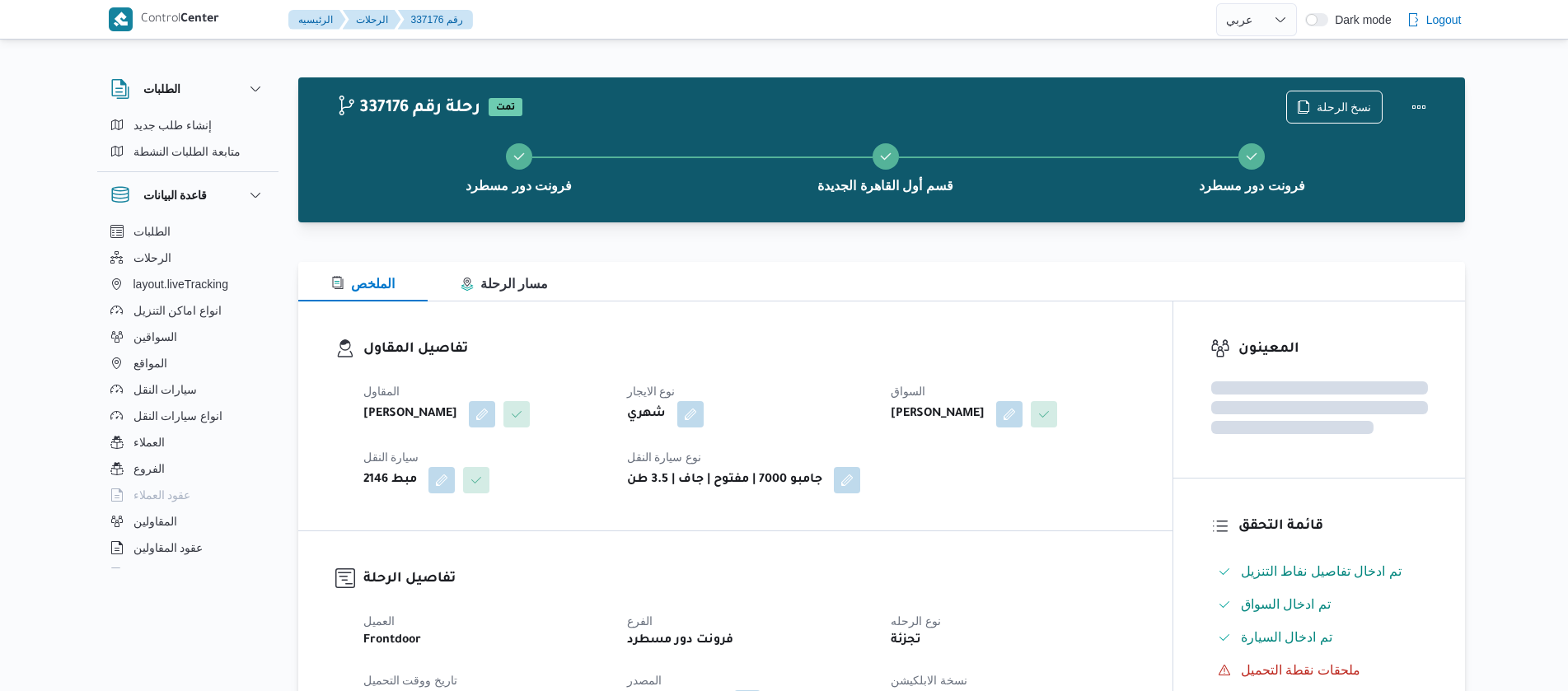
select select "ar"
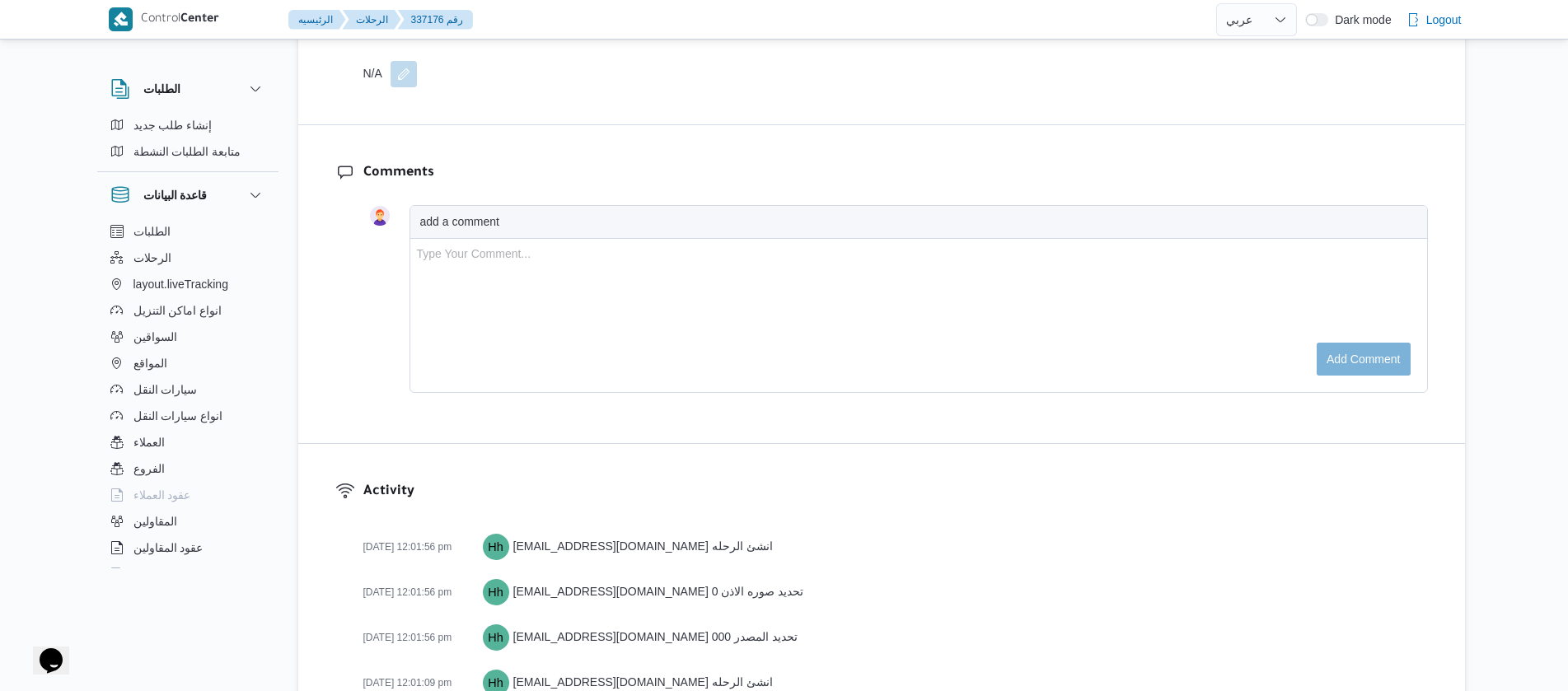
scroll to position [2724, 0]
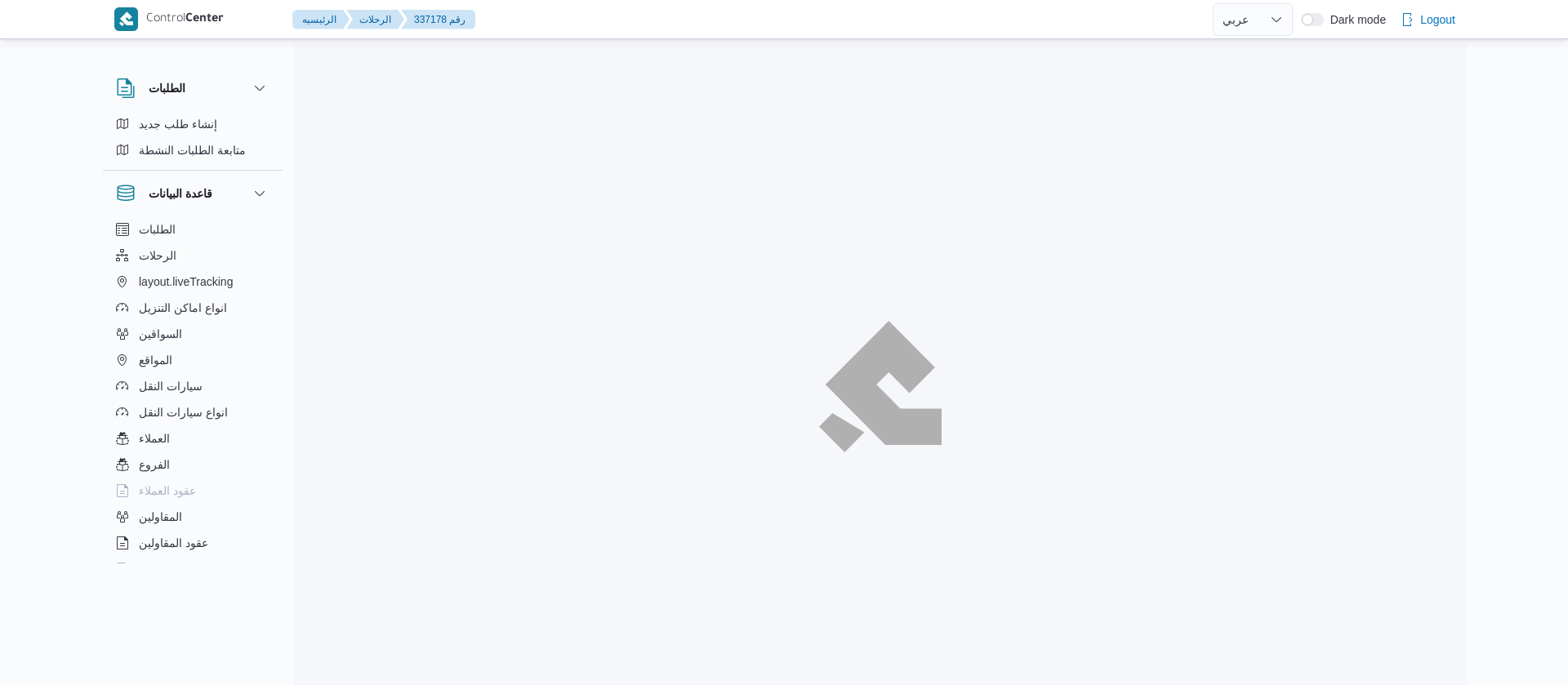
select select "ar"
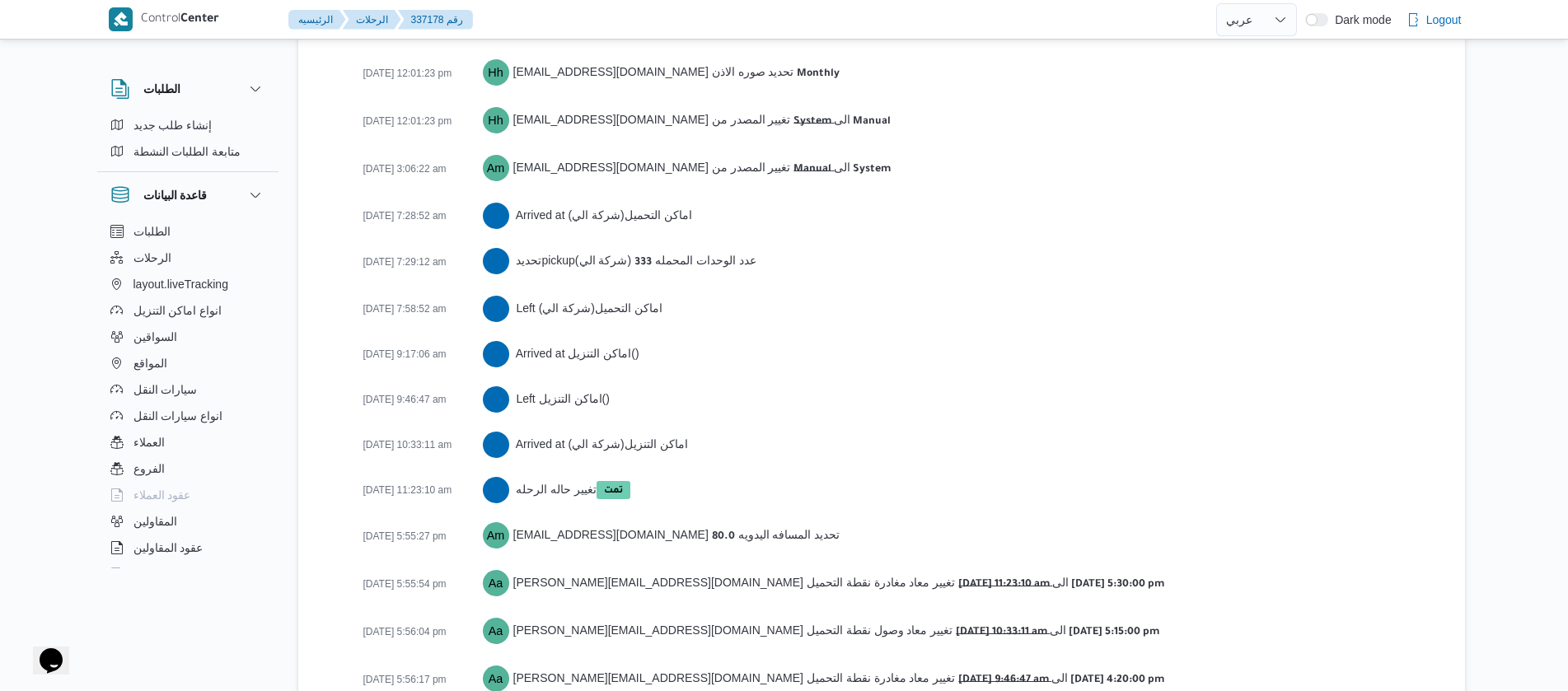
scroll to position [2679, 0]
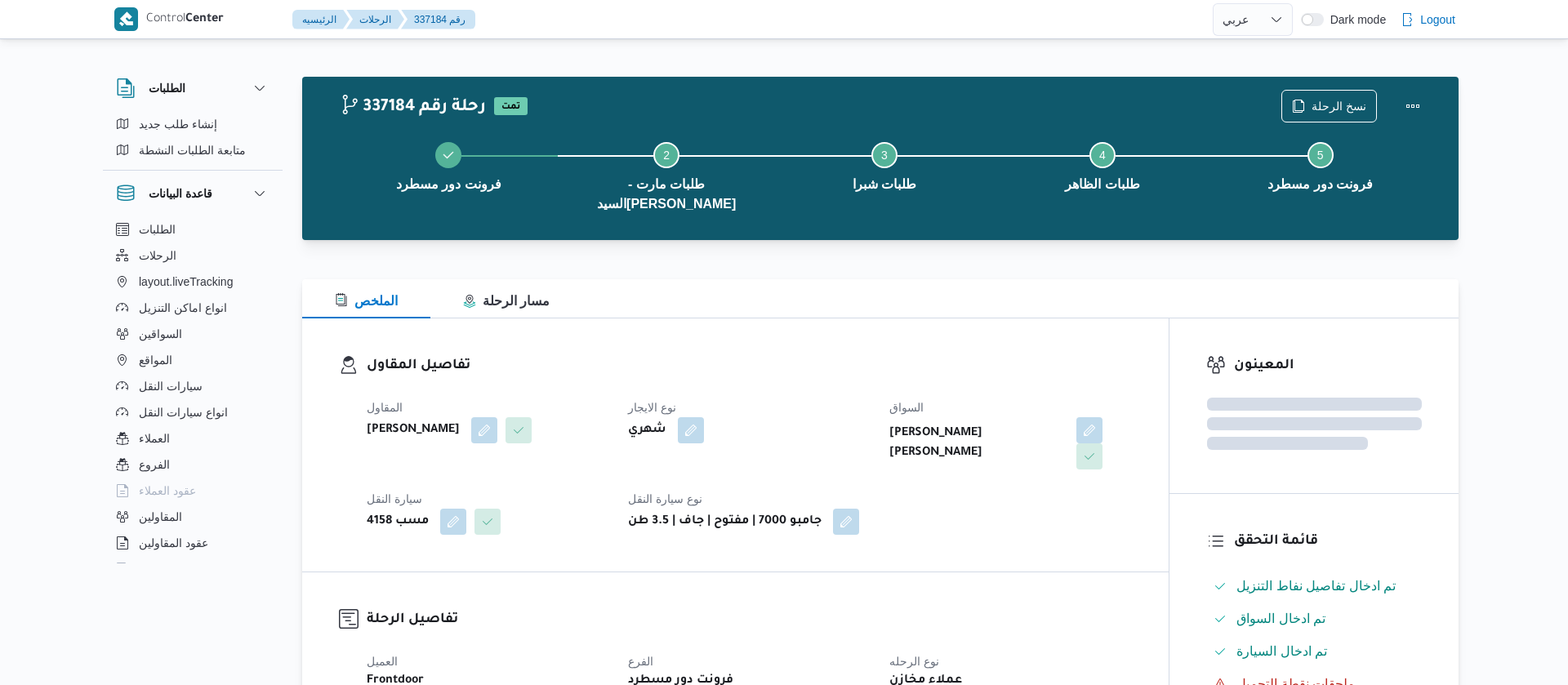
select select "ar"
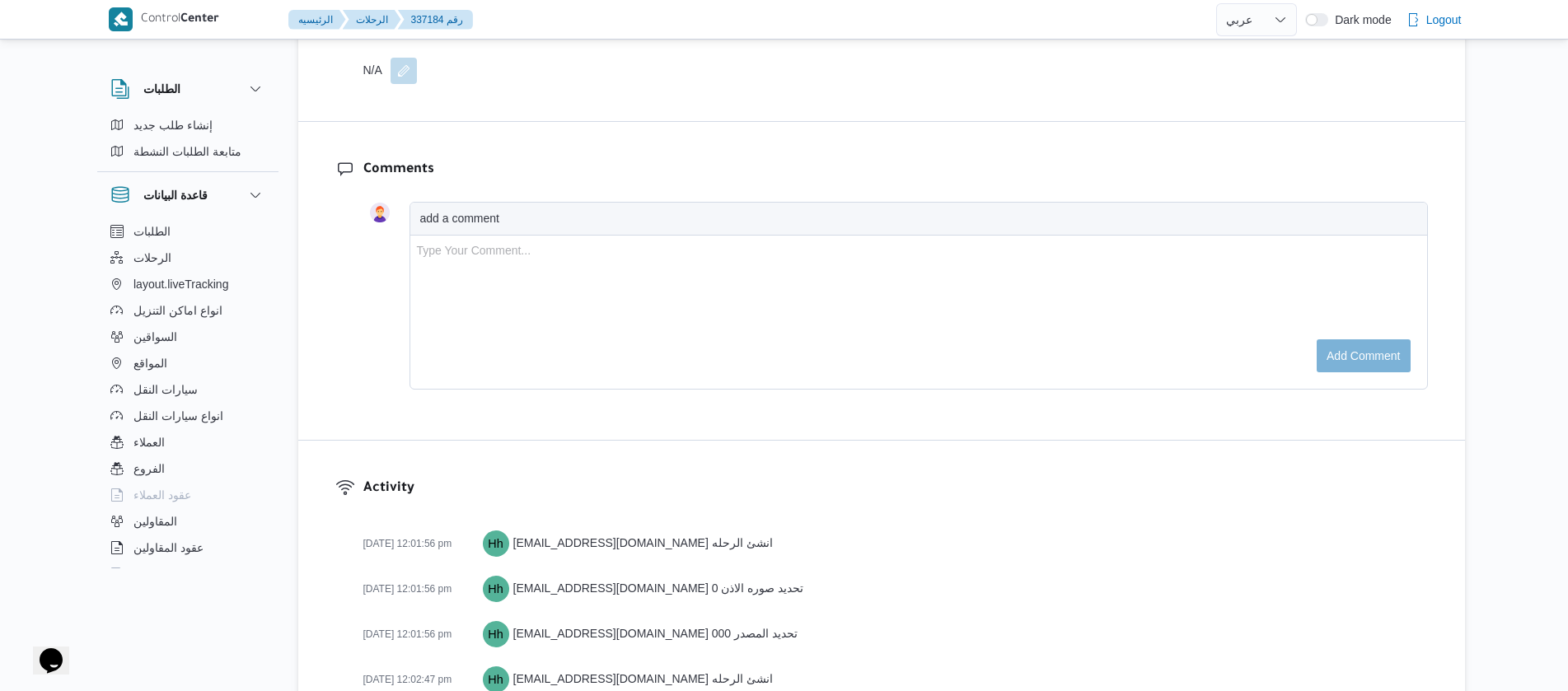
scroll to position [2675, 0]
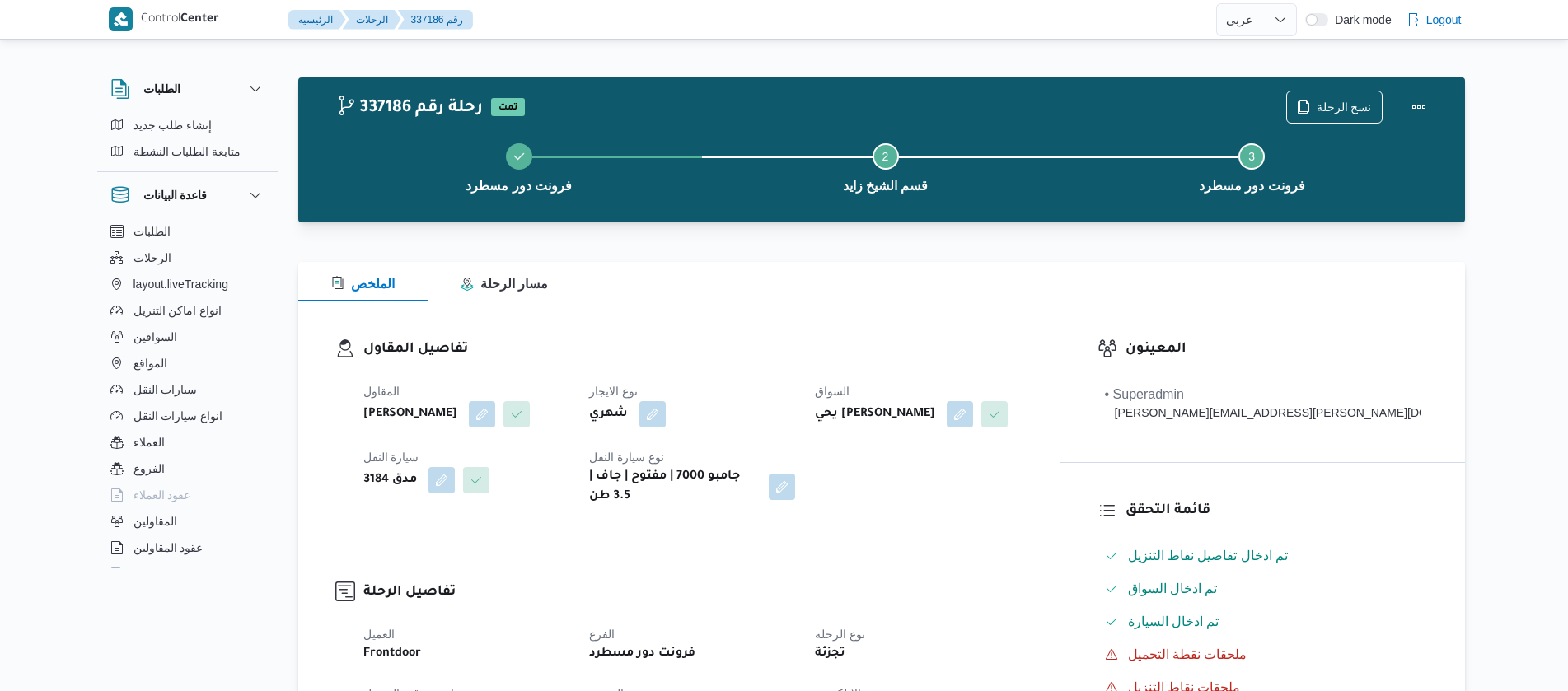
select select "ar"
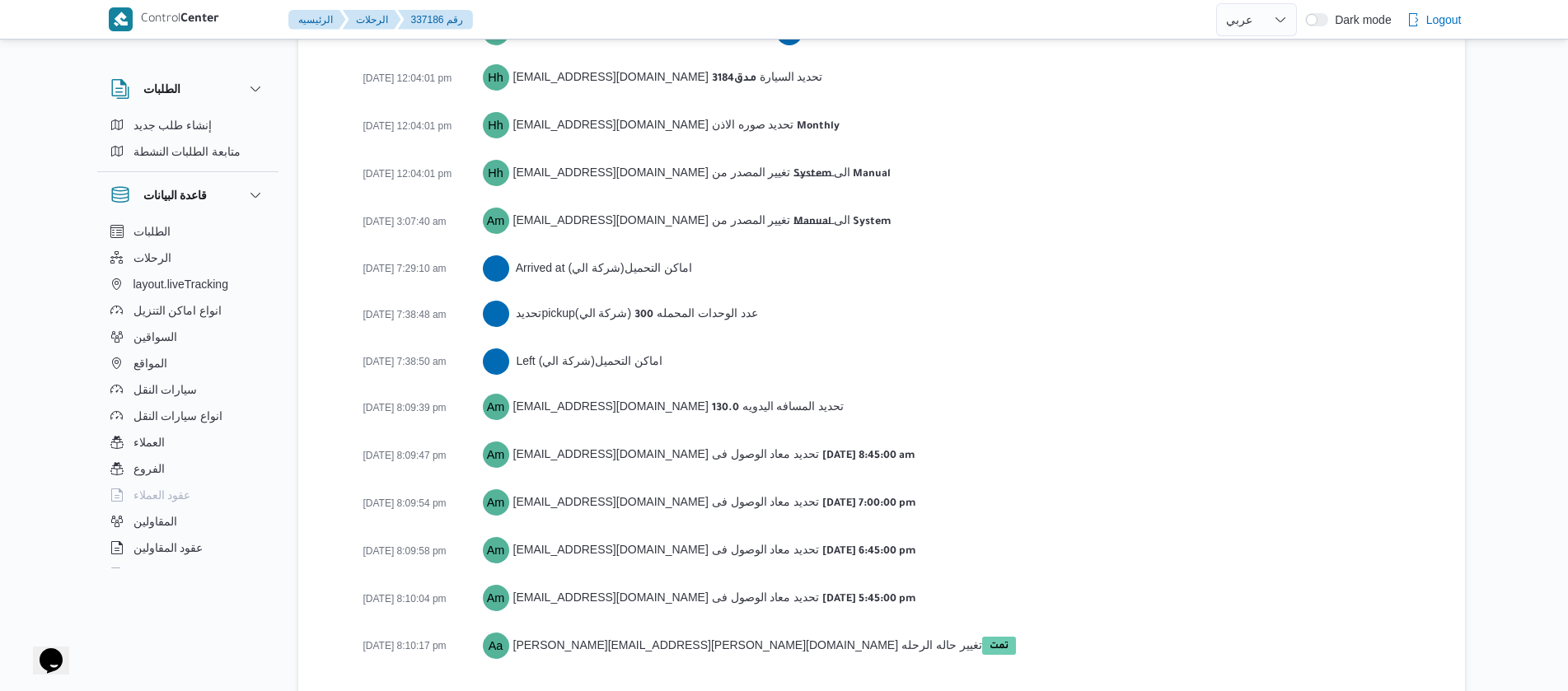
scroll to position [2588, 0]
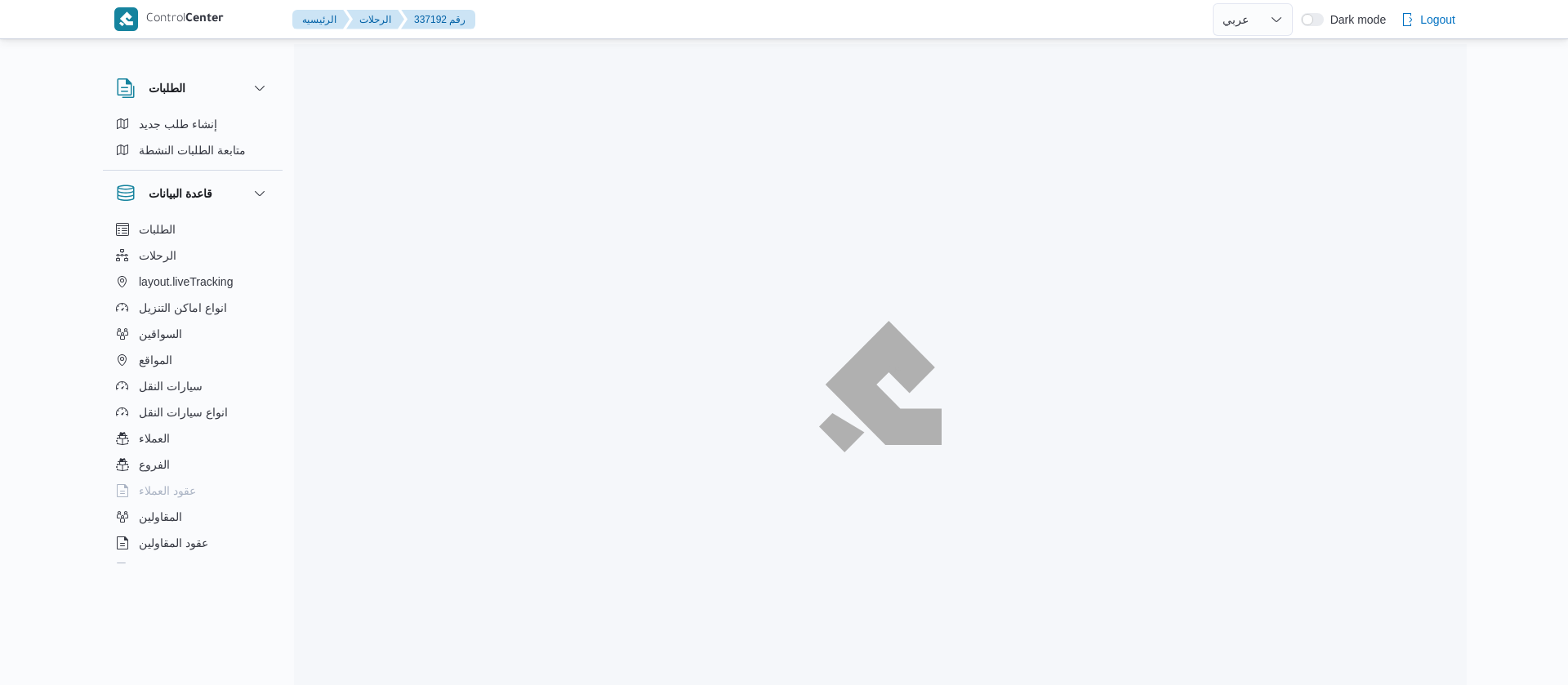
select select "ar"
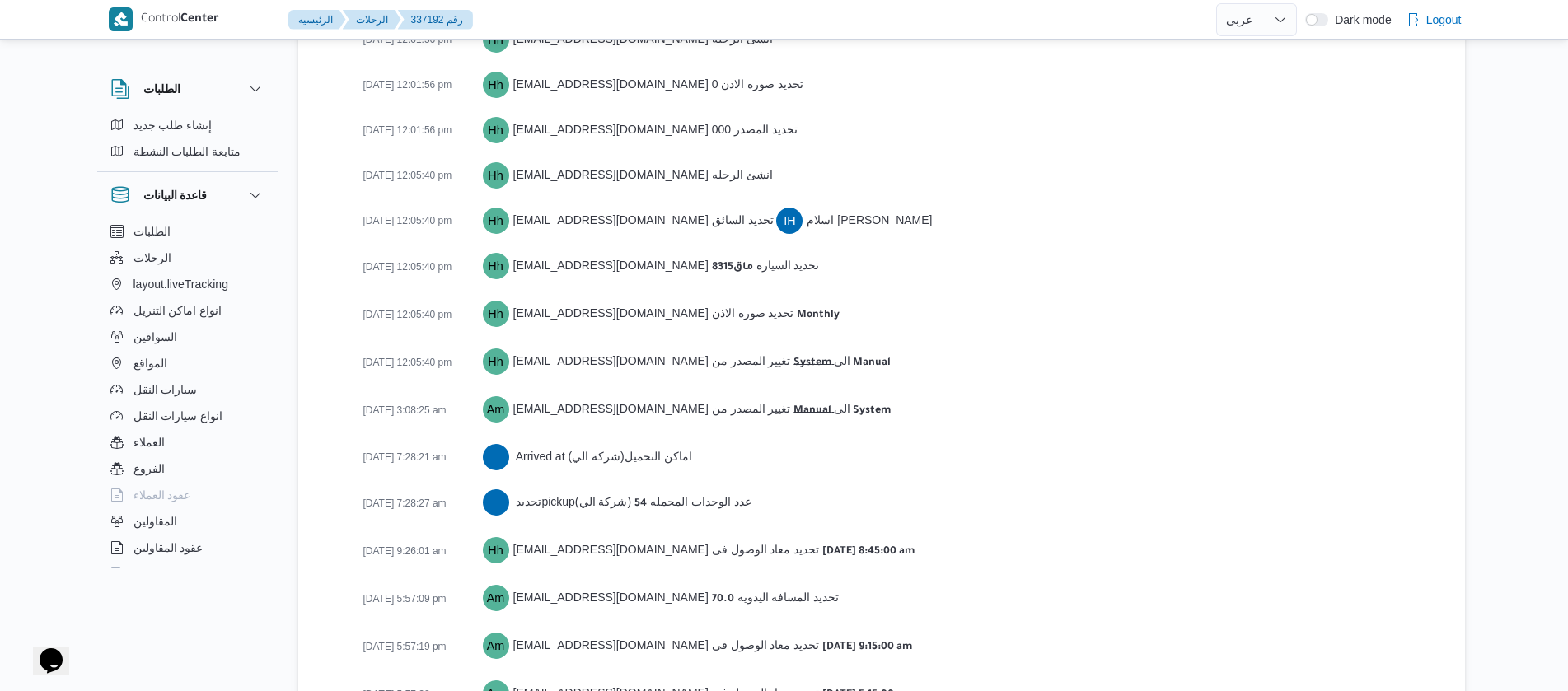
scroll to position [2588, 0]
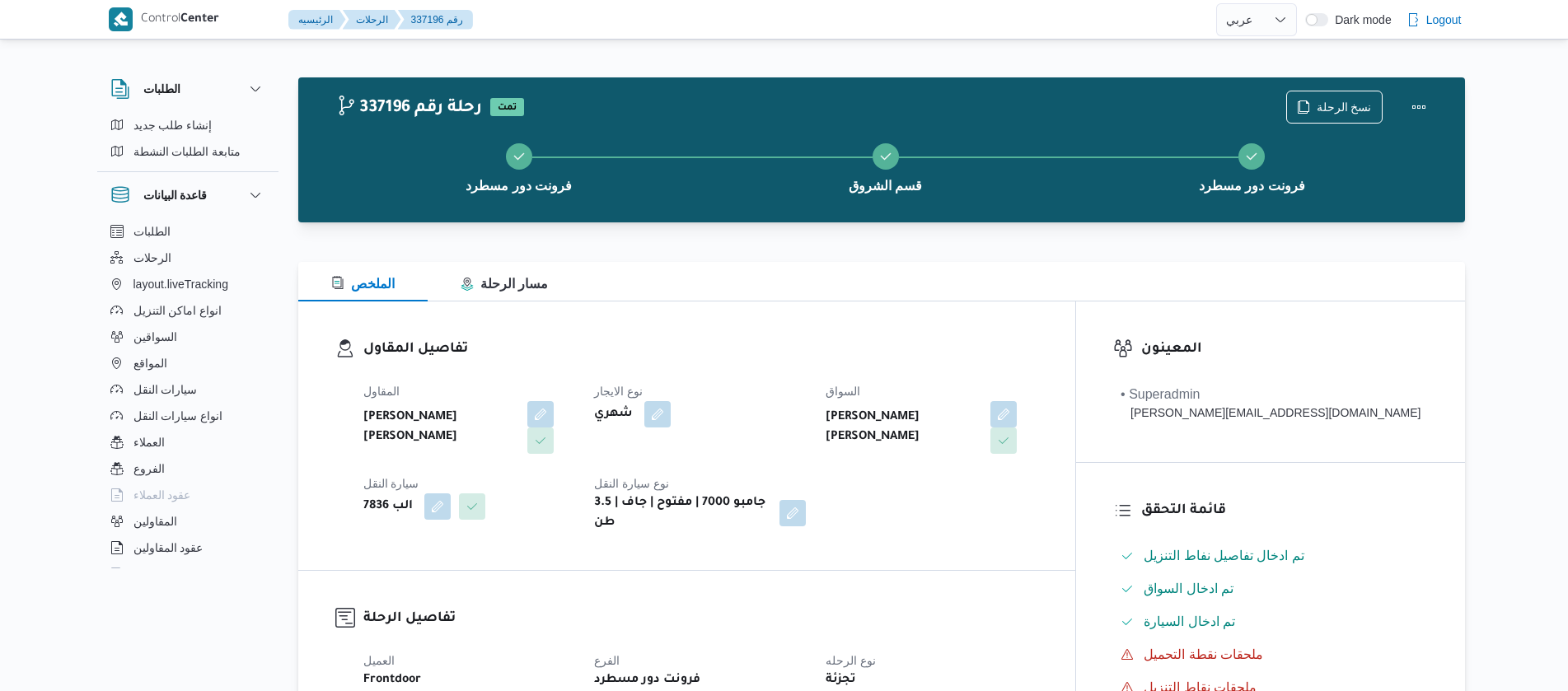
select select "ar"
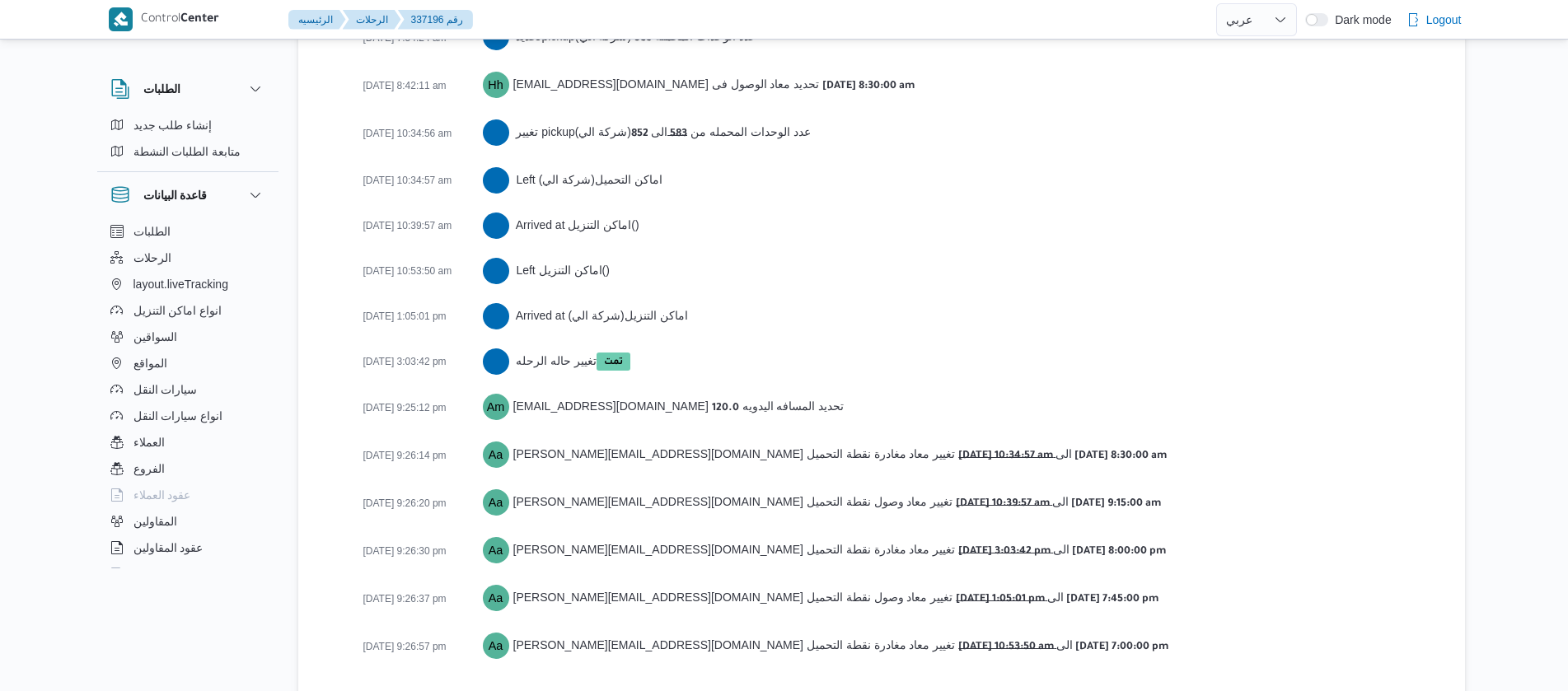
scroll to position [2909, 0]
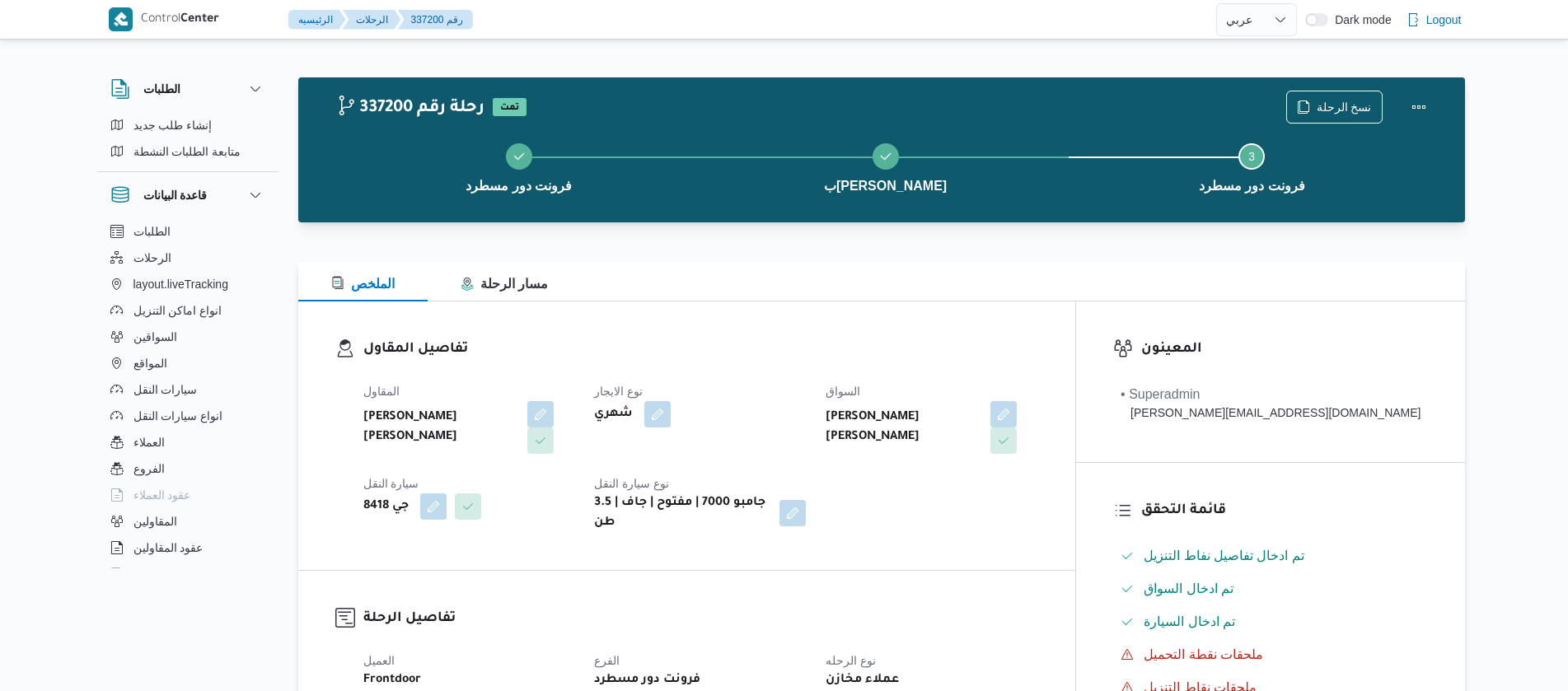
select select "ar"
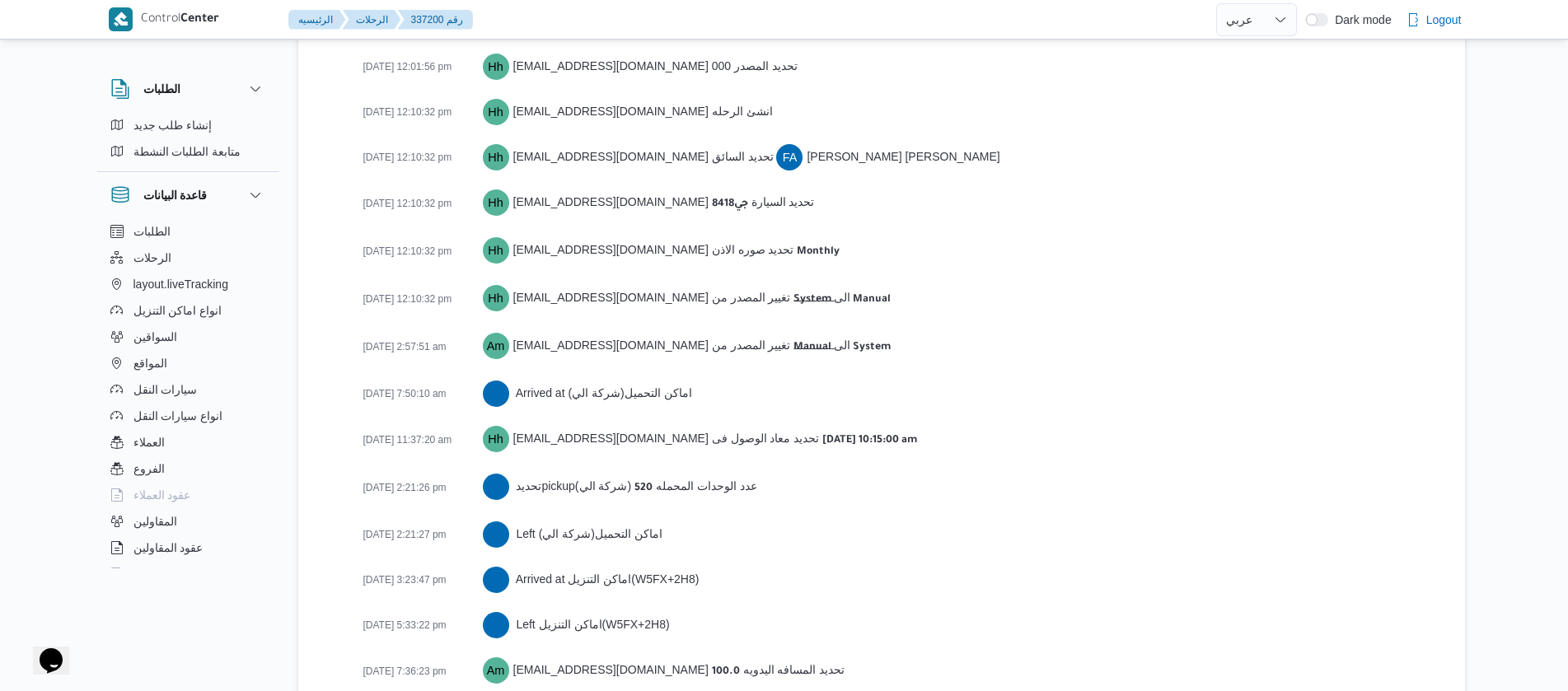
scroll to position [2772, 0]
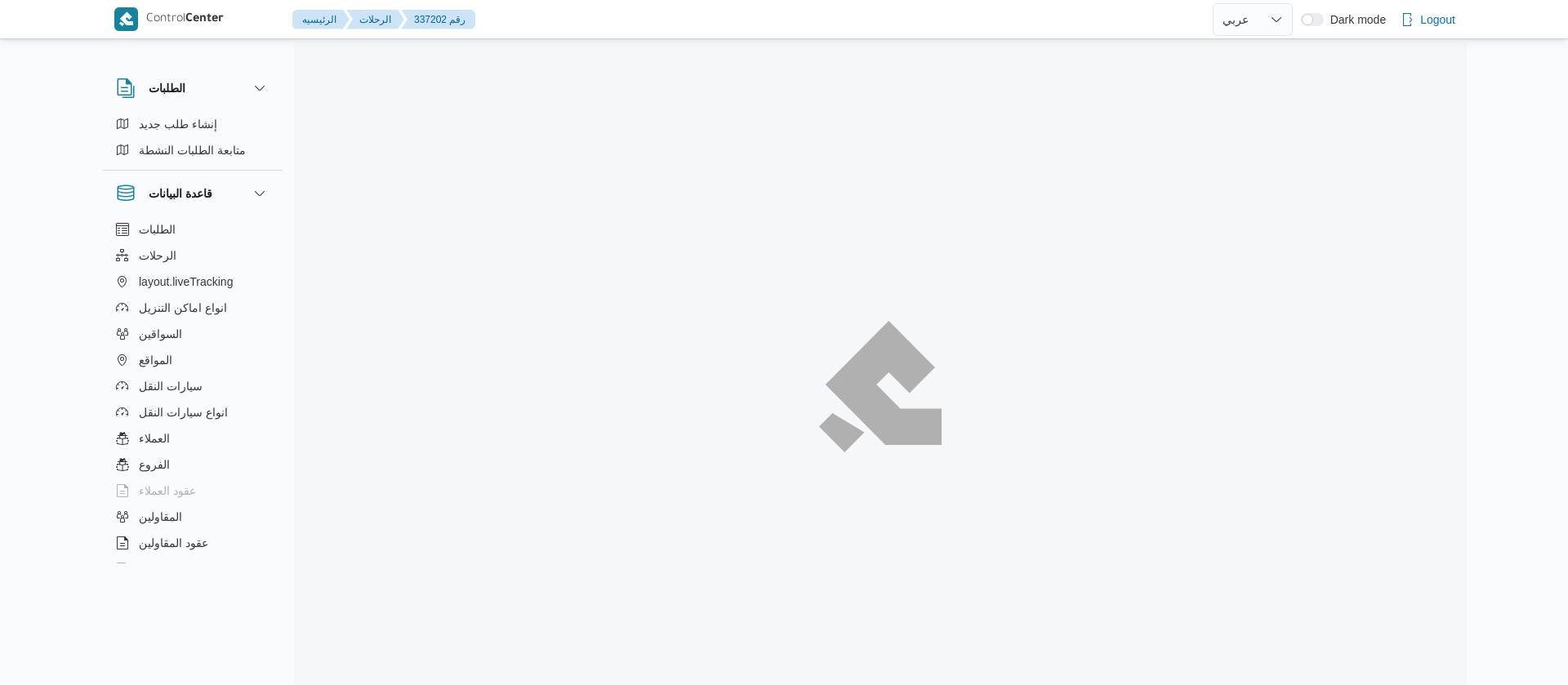
select select "ar"
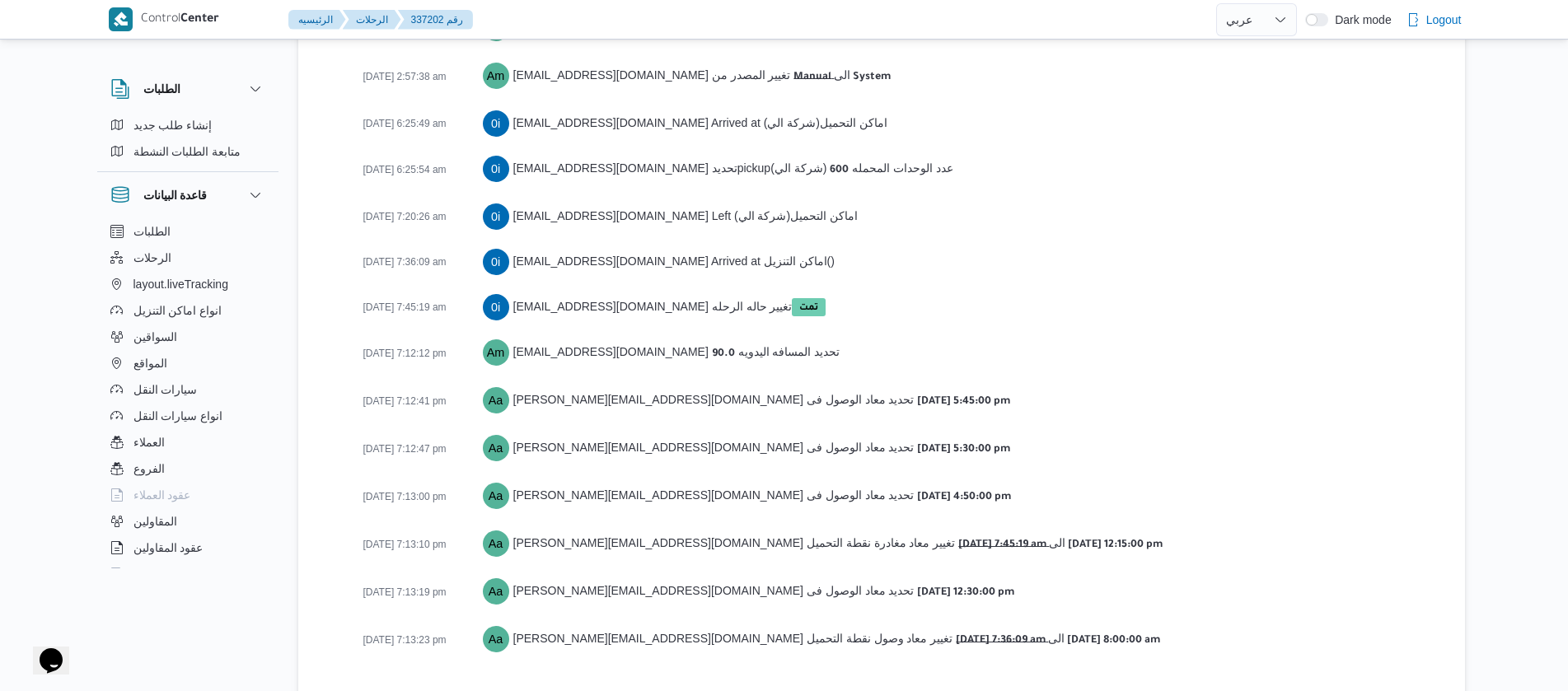
scroll to position [2770, 0]
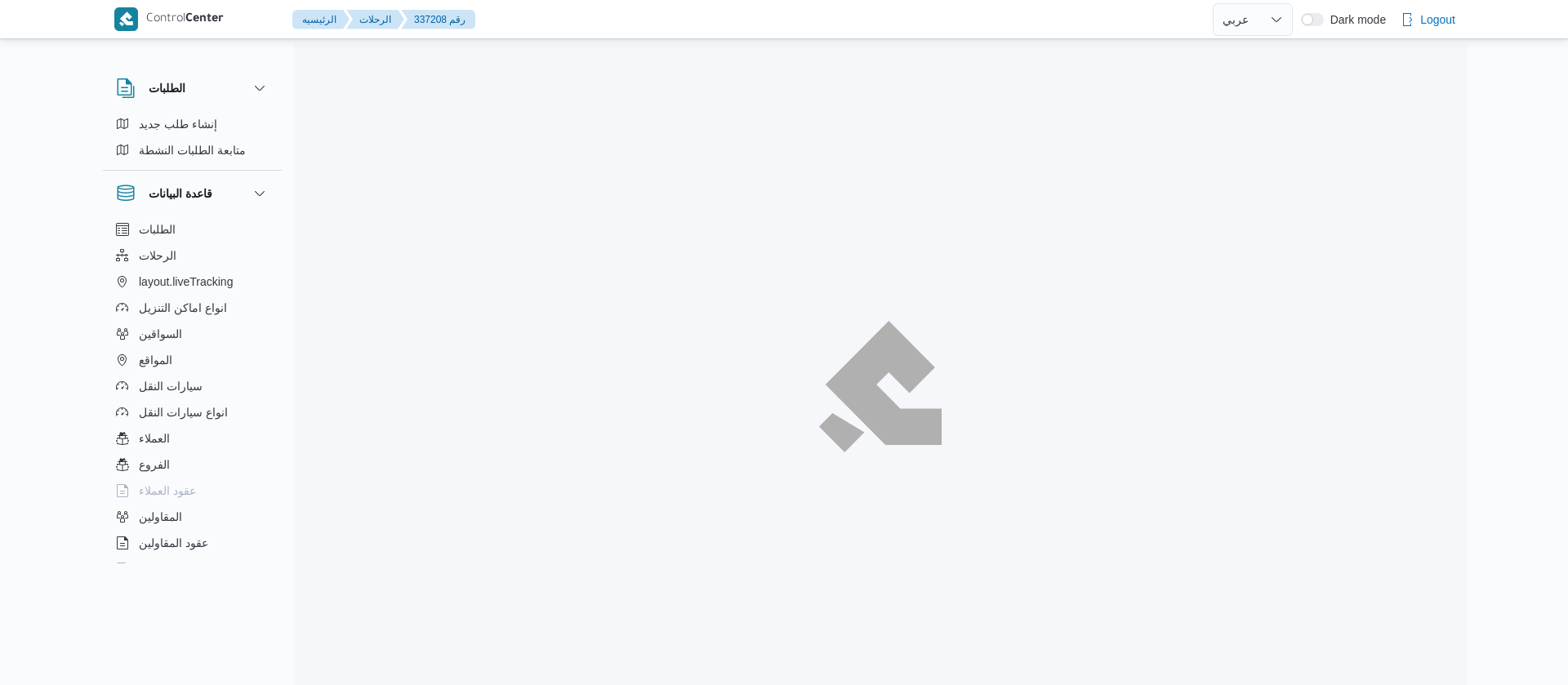
select select "ar"
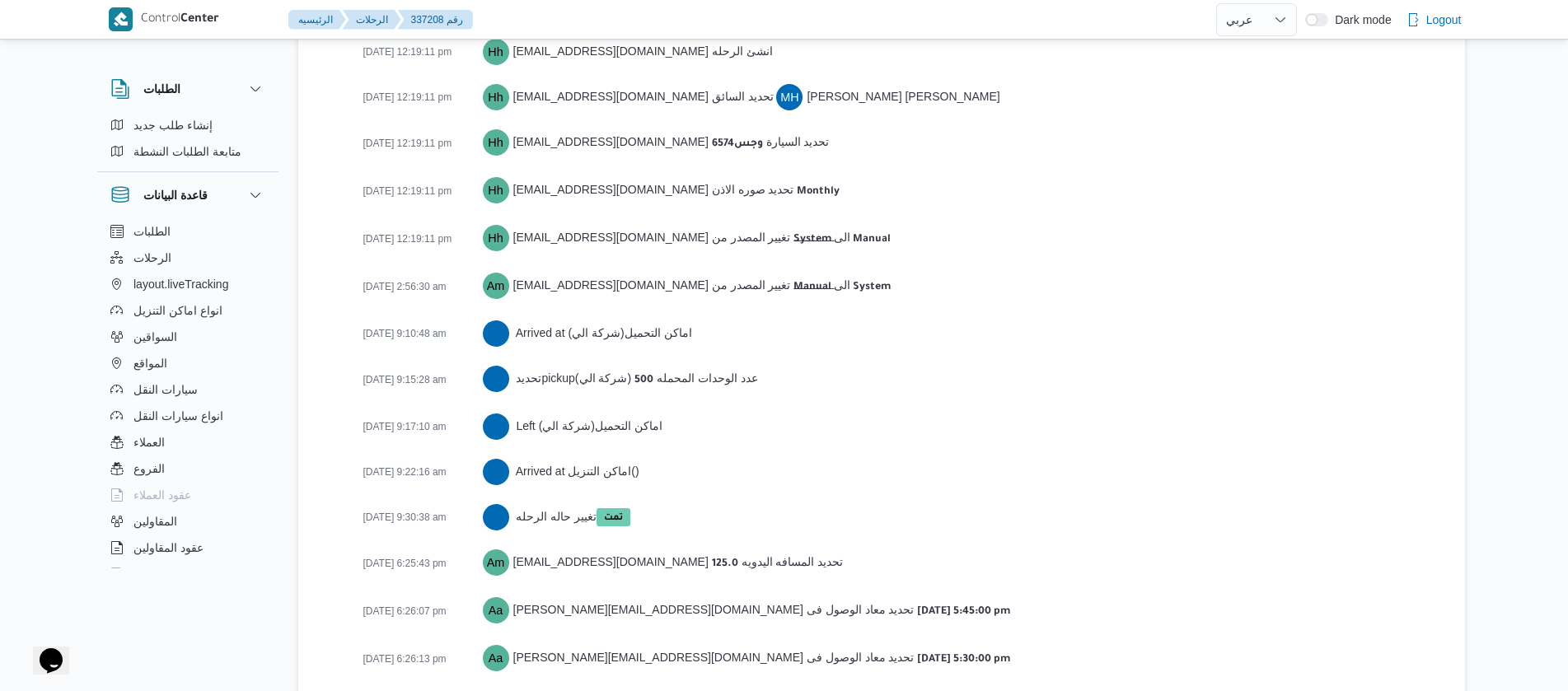
scroll to position [2634, 0]
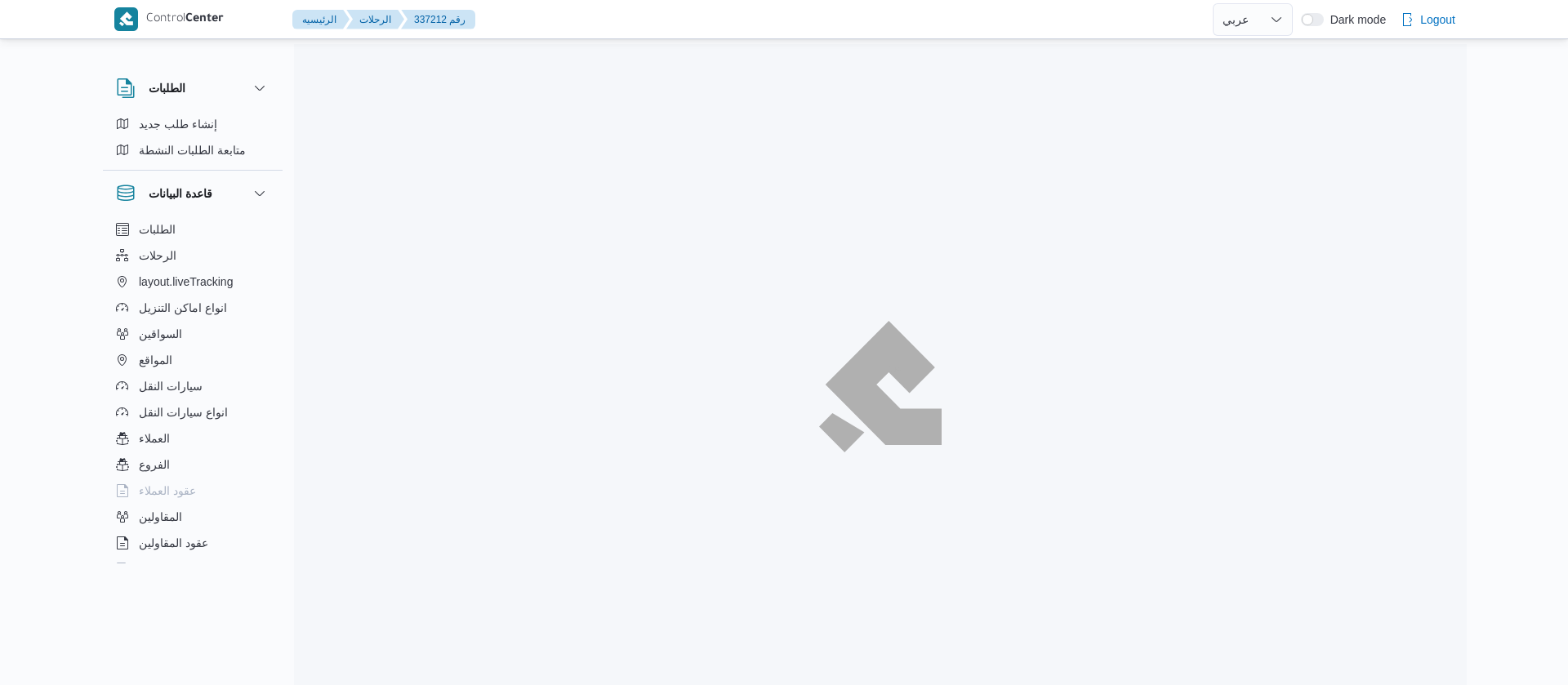
select select "ar"
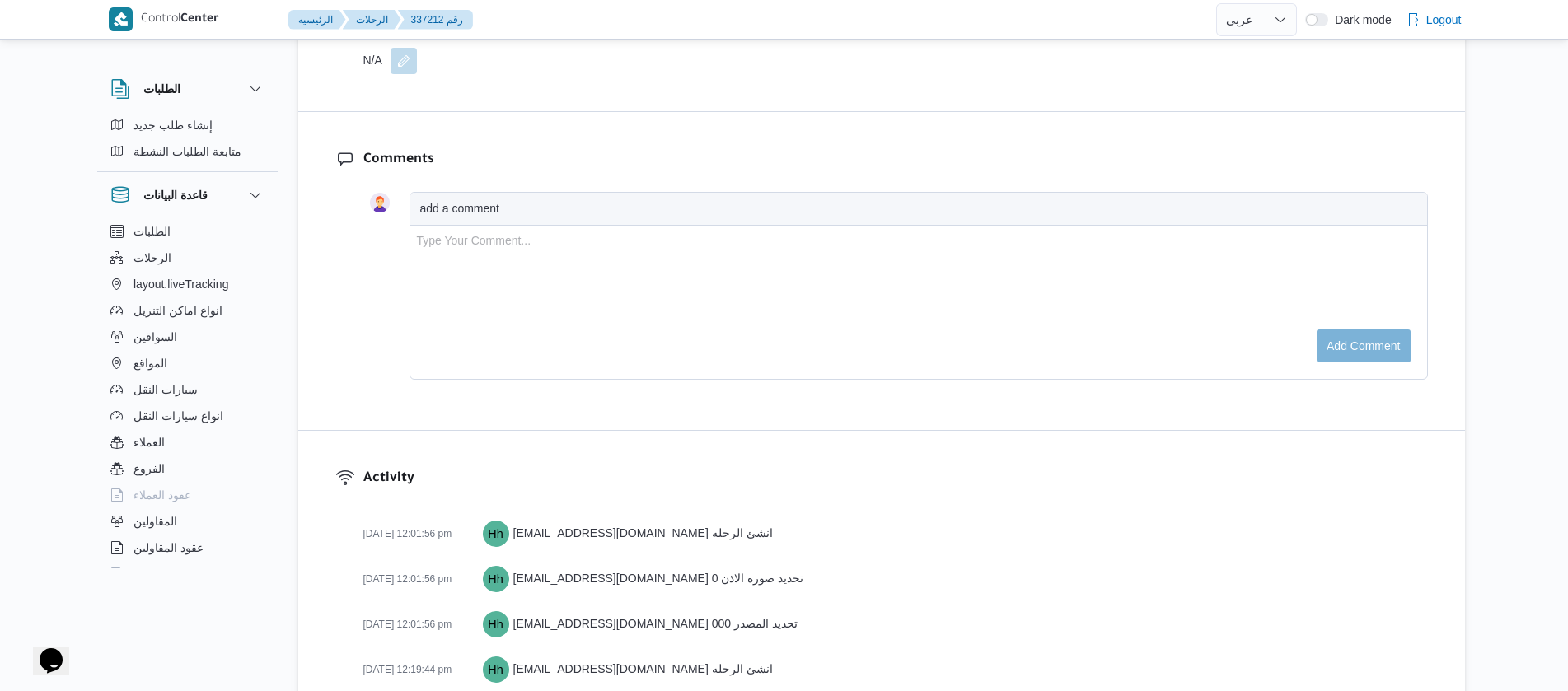
scroll to position [2699, 0]
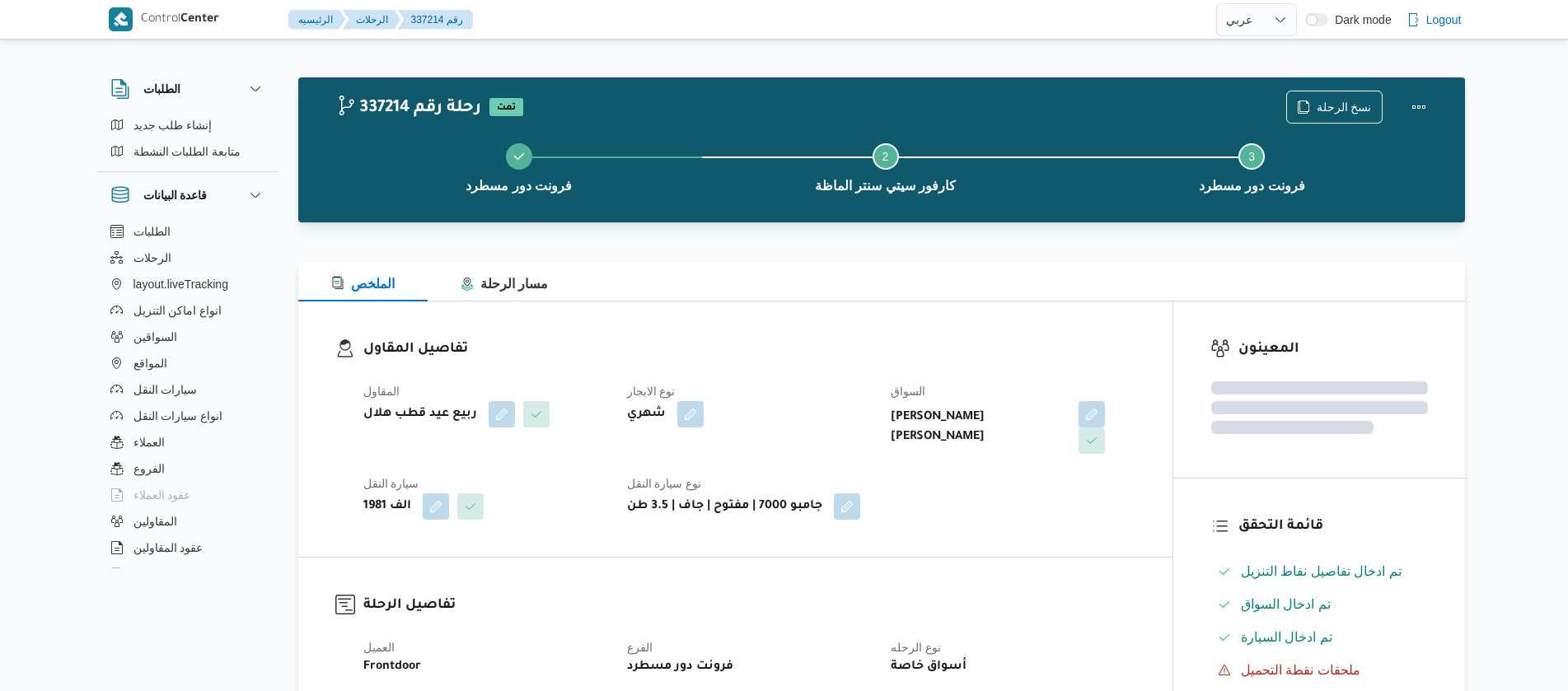
select select "ar"
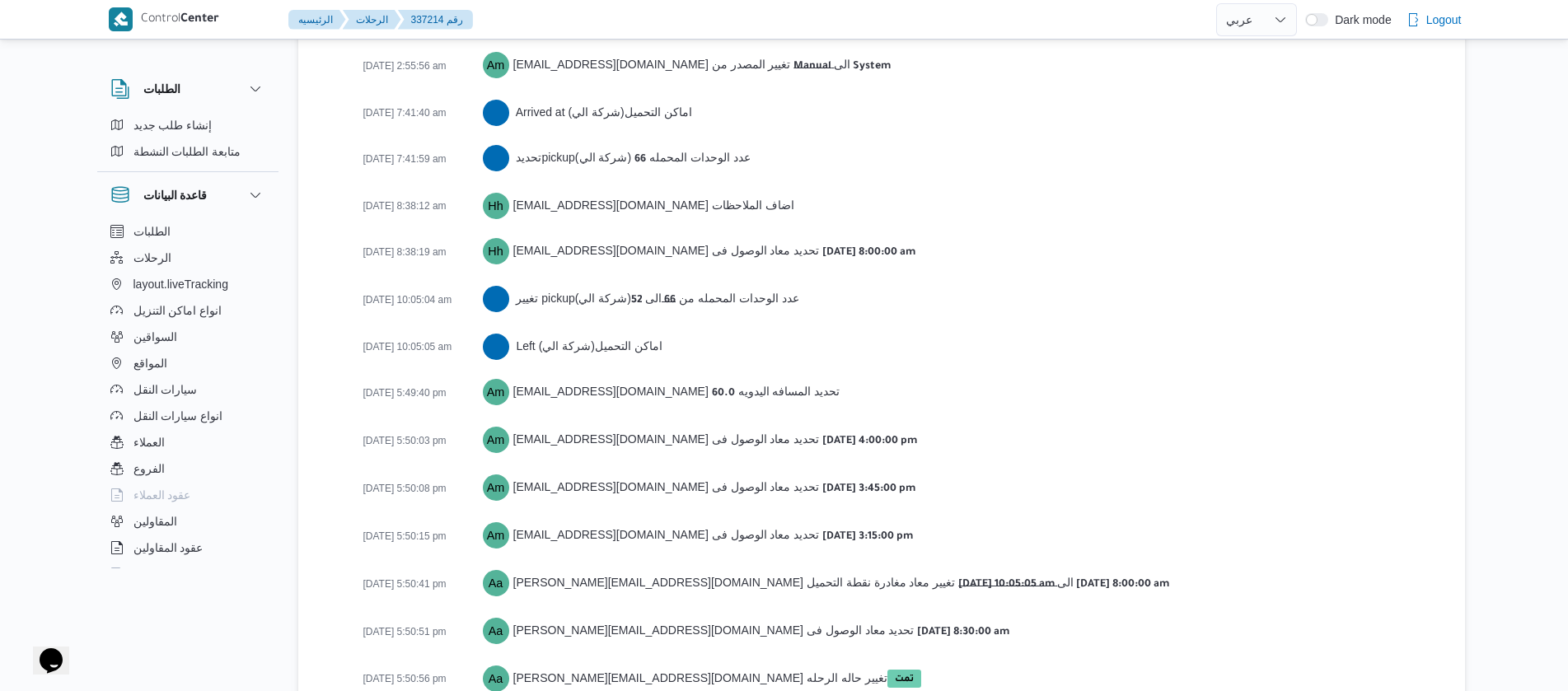
scroll to position [2772, 0]
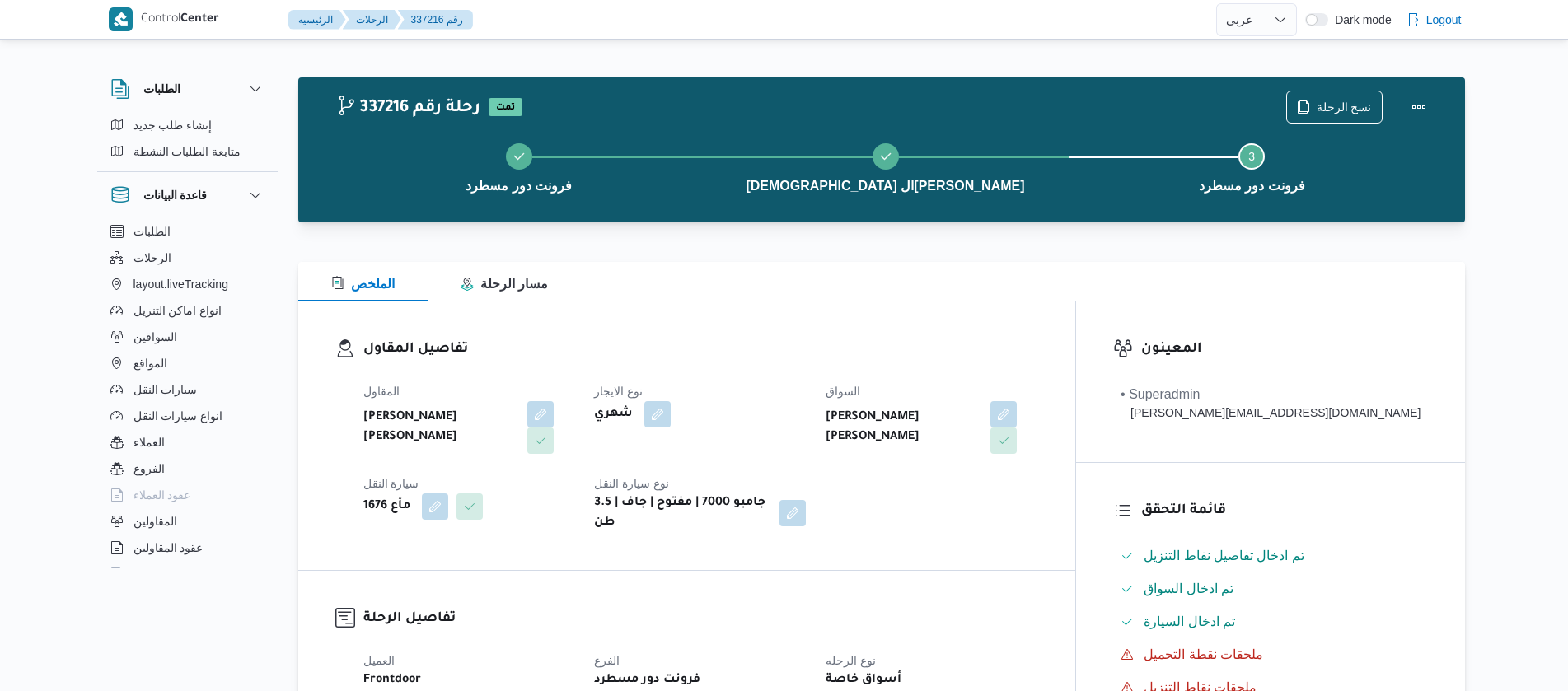
select select "ar"
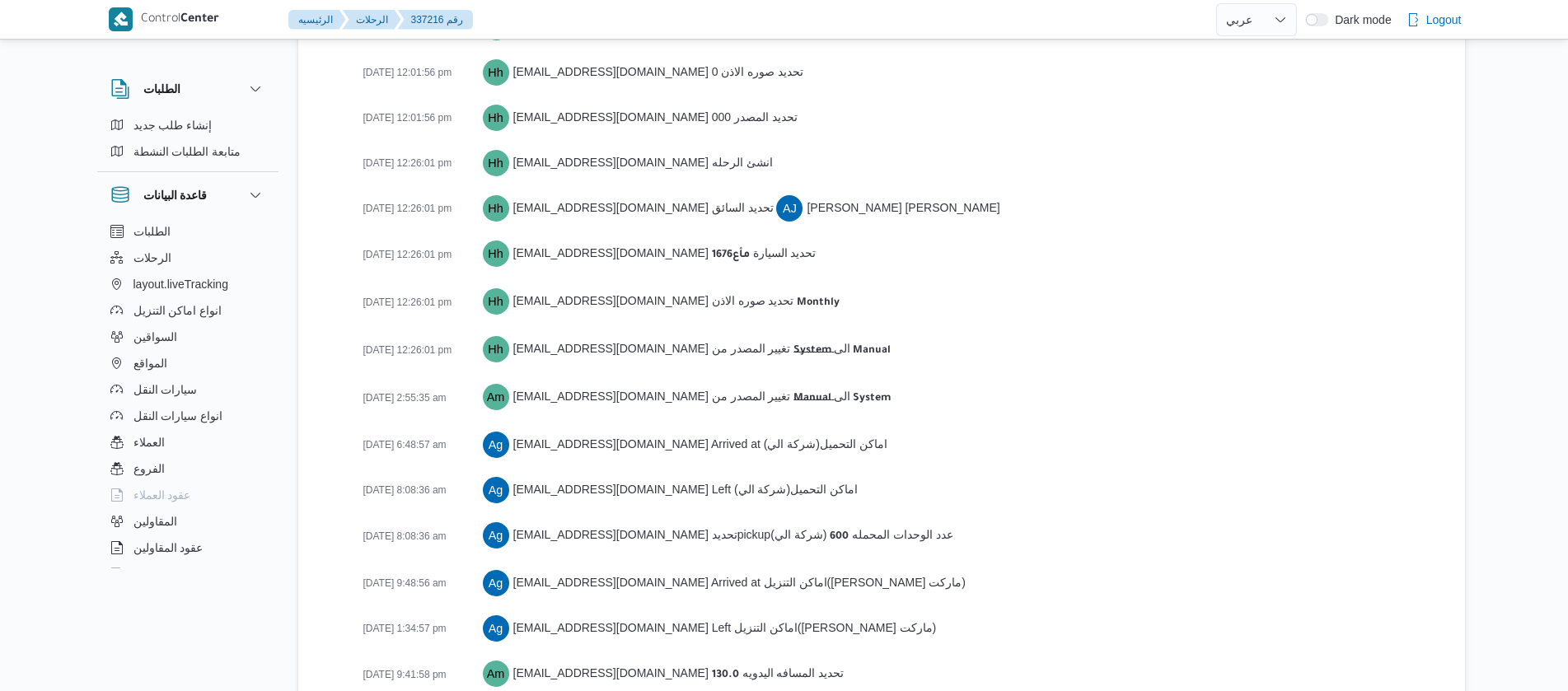
scroll to position [2653, 0]
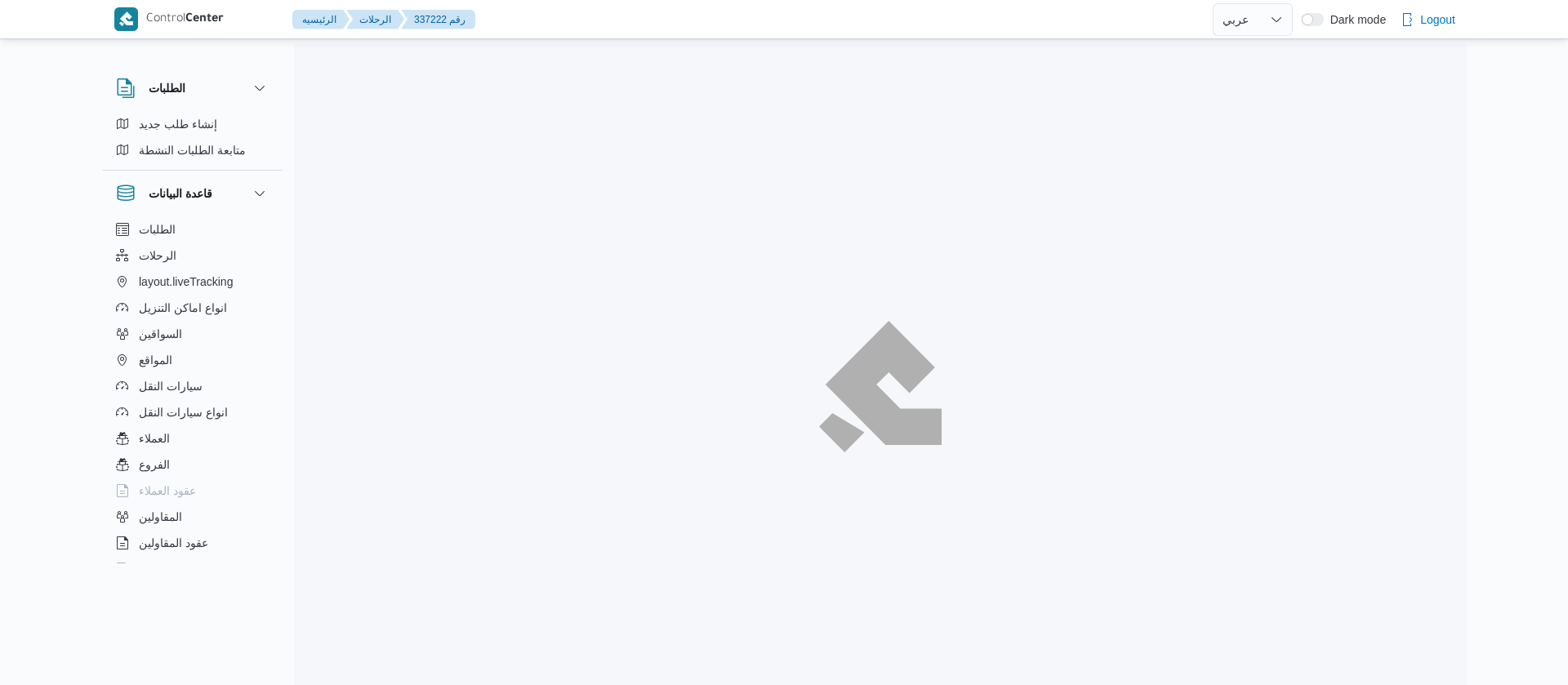
select select "ar"
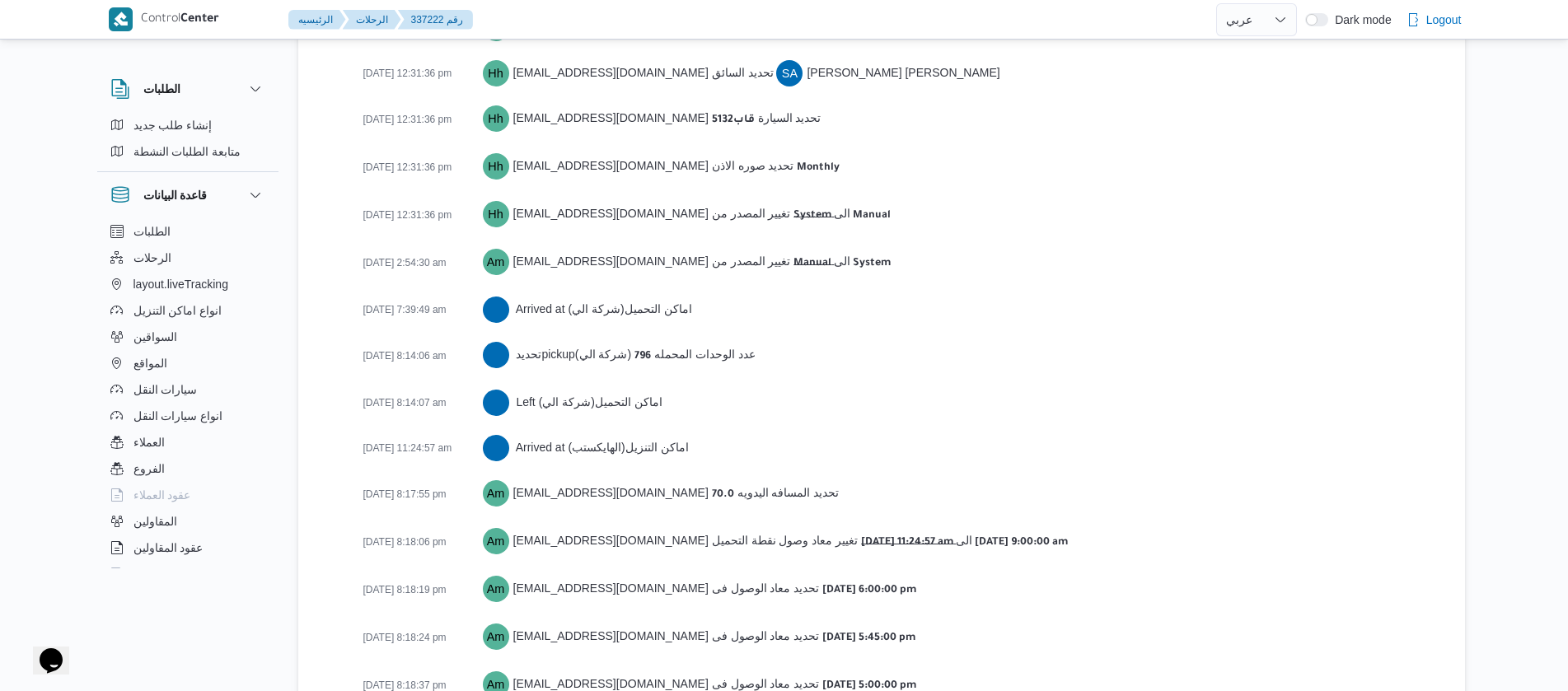
scroll to position [2608, 0]
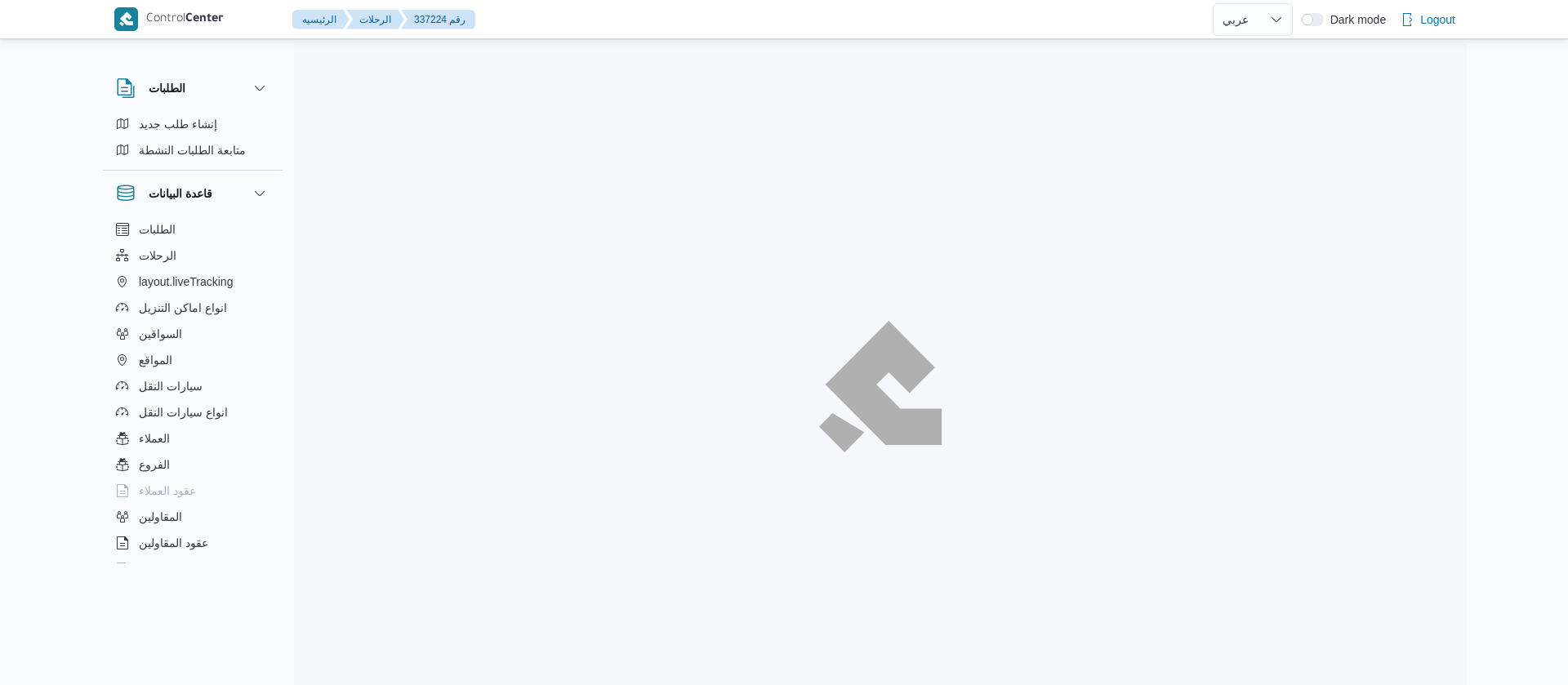
select select "ar"
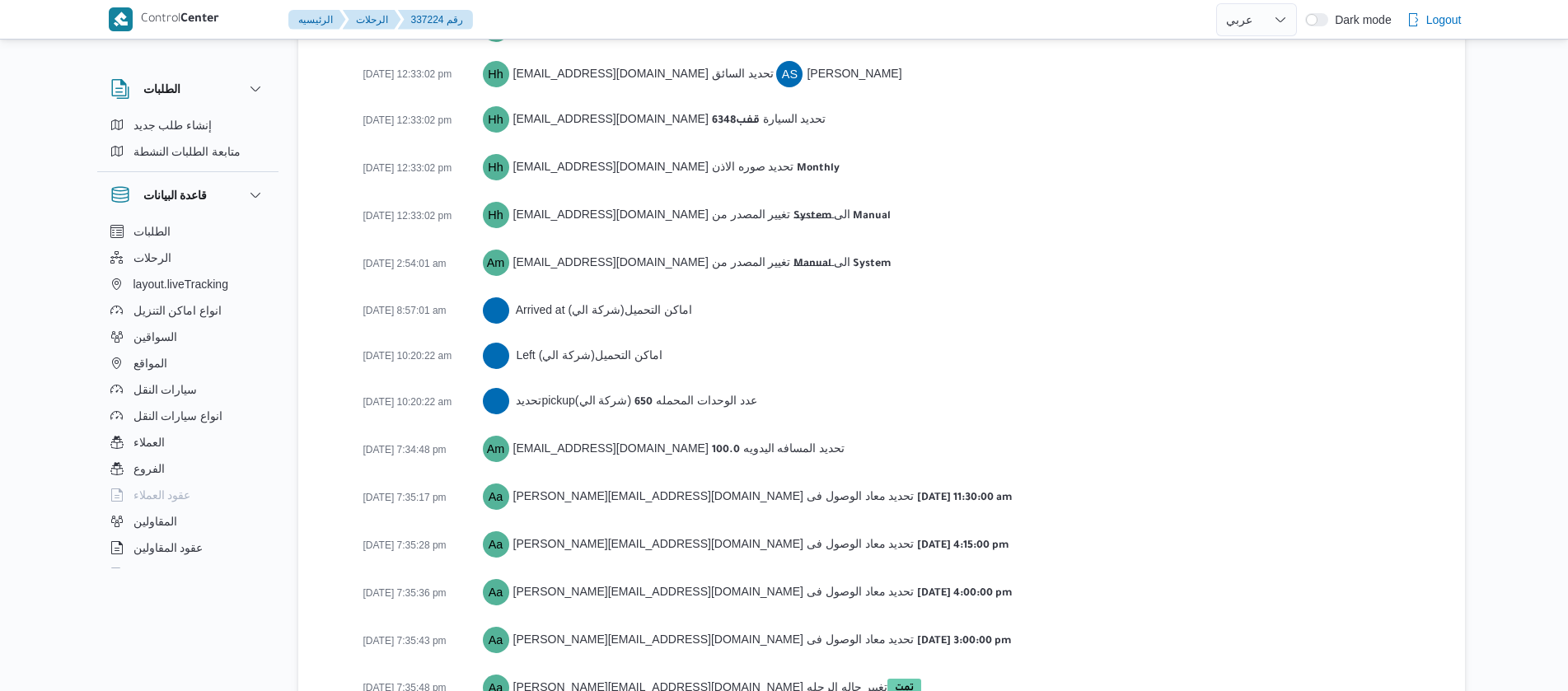
scroll to position [2561, 0]
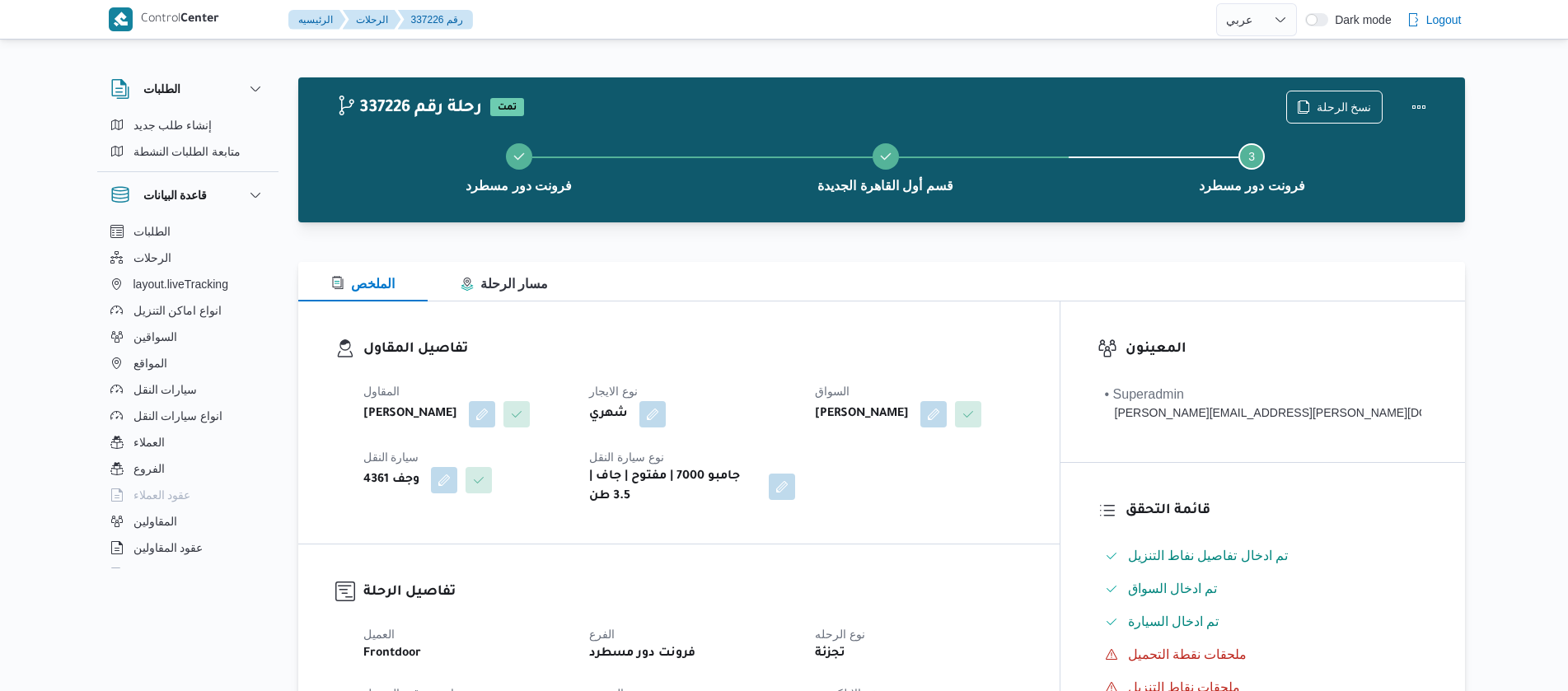
select select "ar"
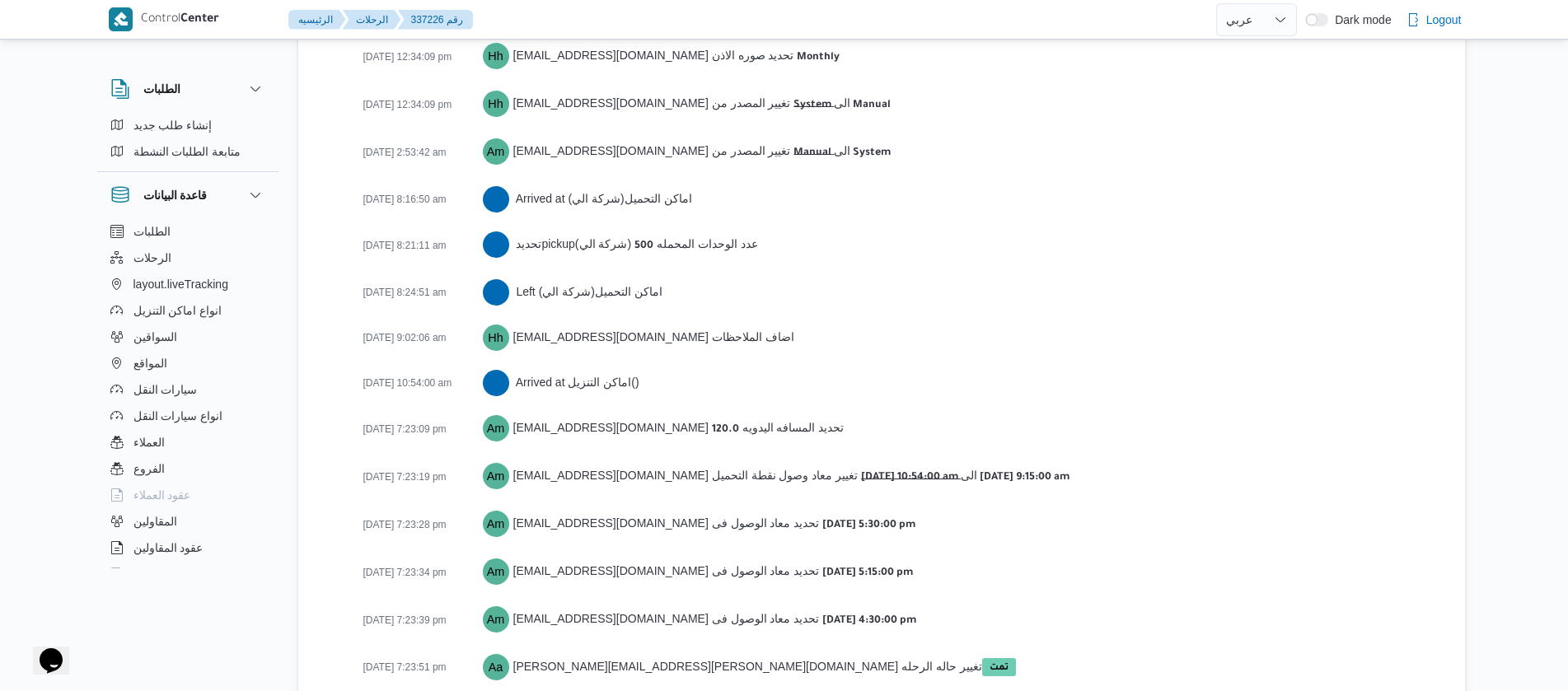
scroll to position [2679, 0]
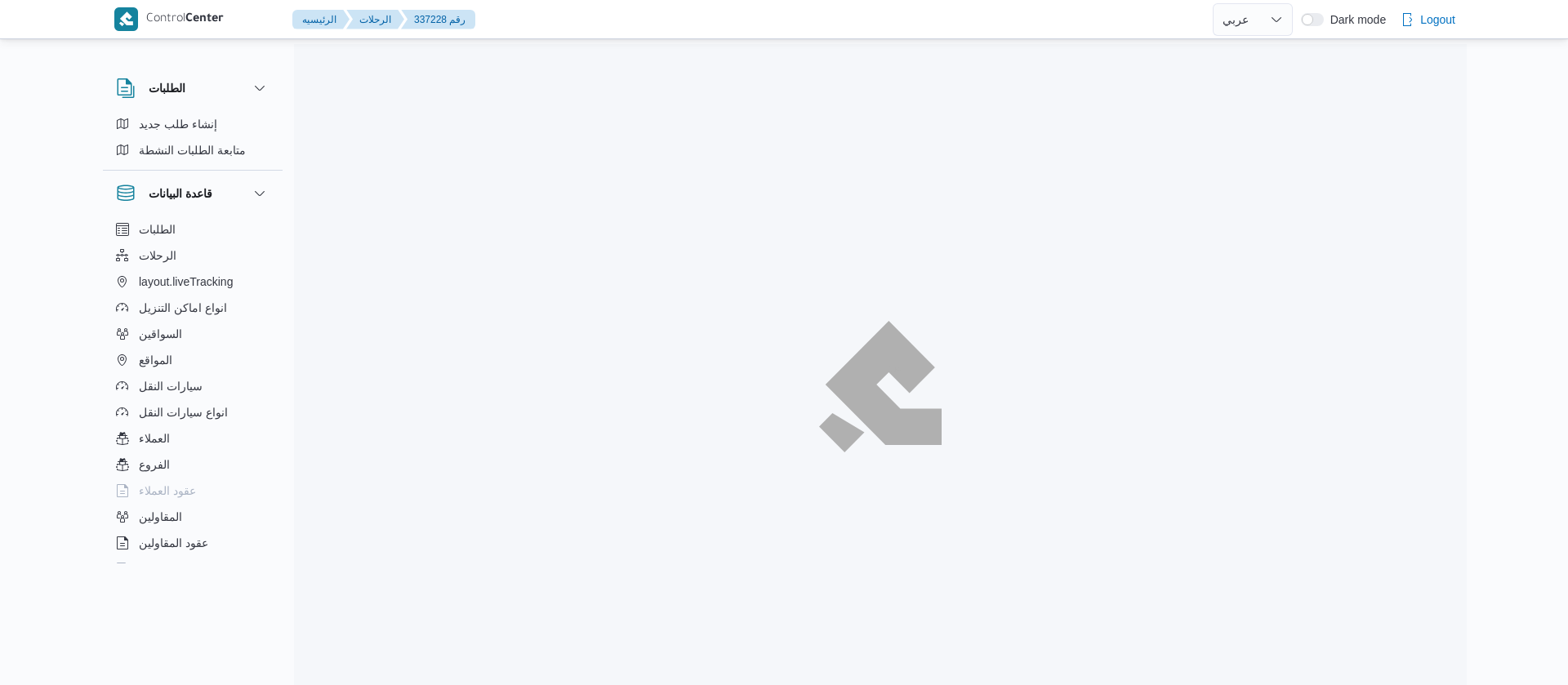
select select "ar"
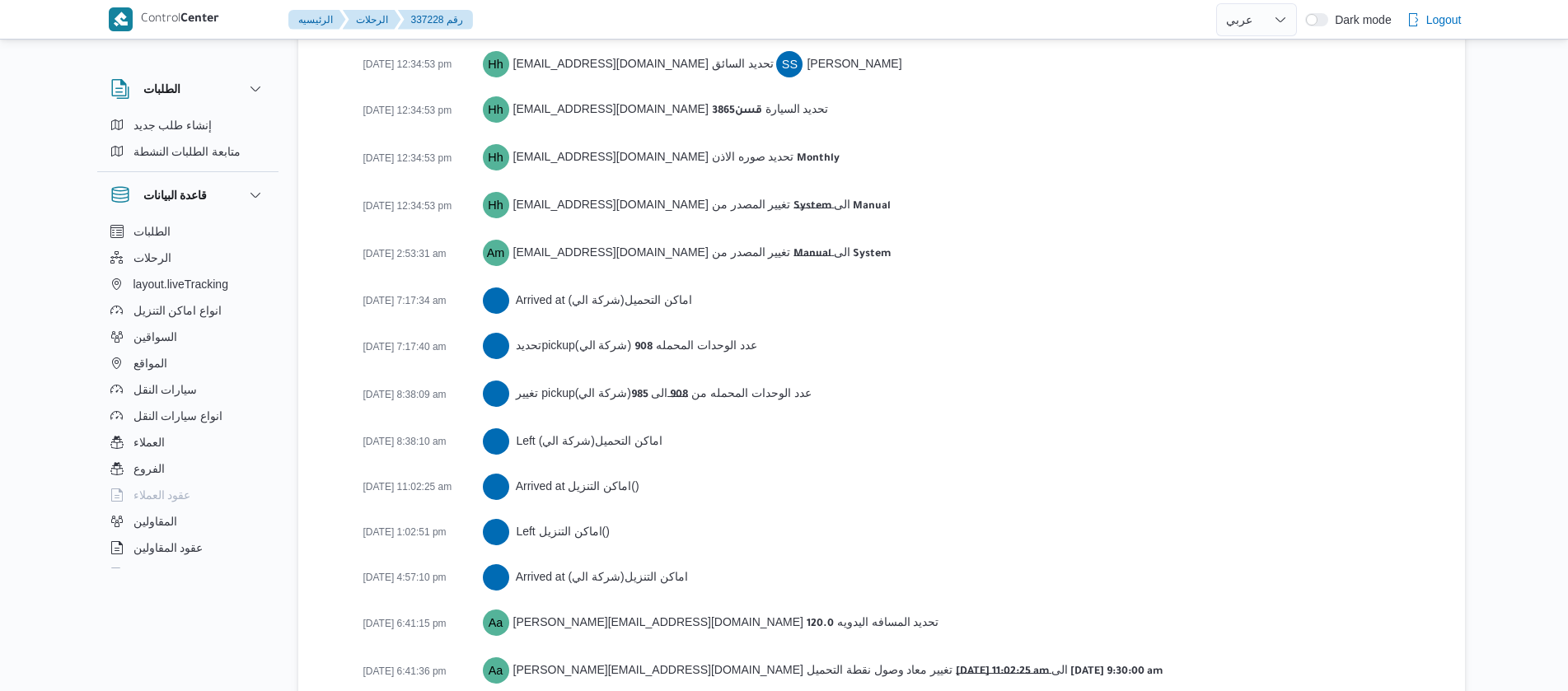
scroll to position [2699, 0]
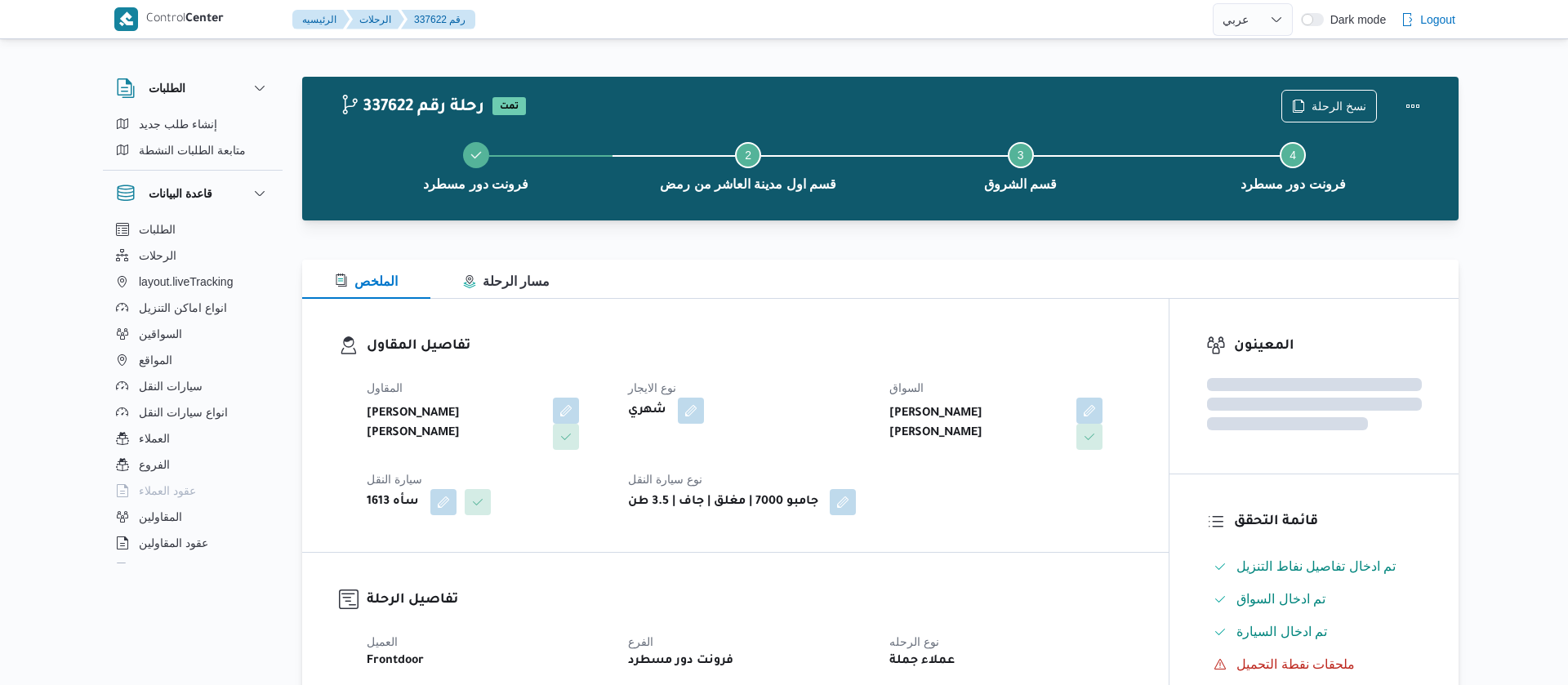
select select "ar"
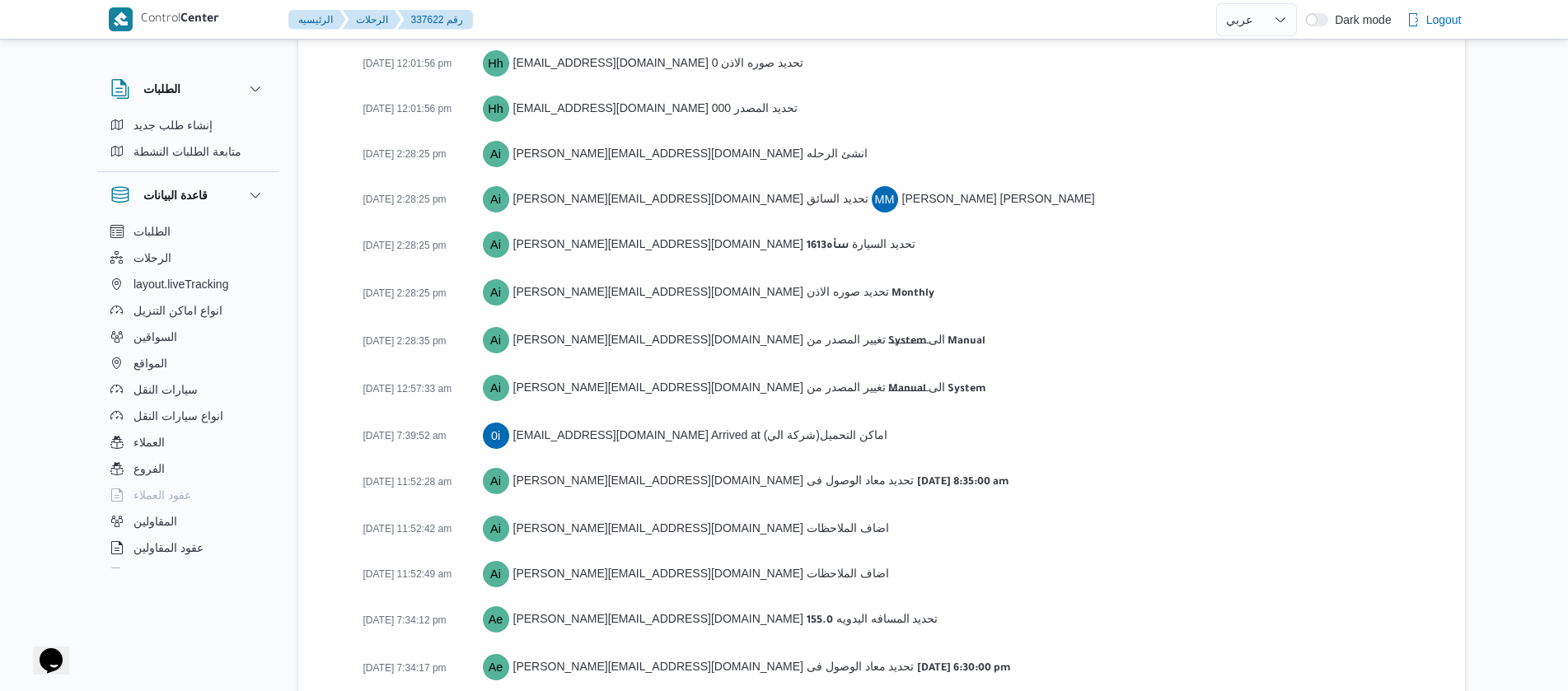
scroll to position [2513, 0]
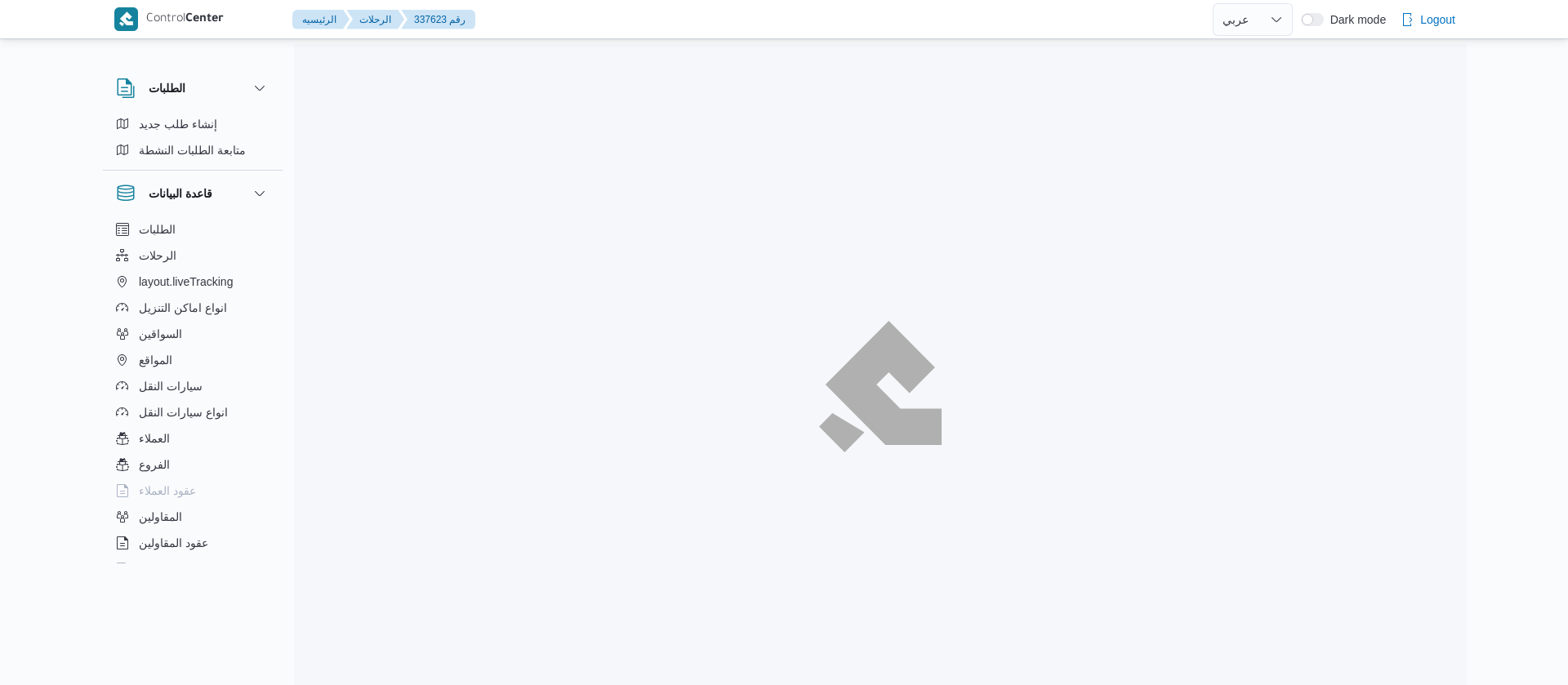
select select "ar"
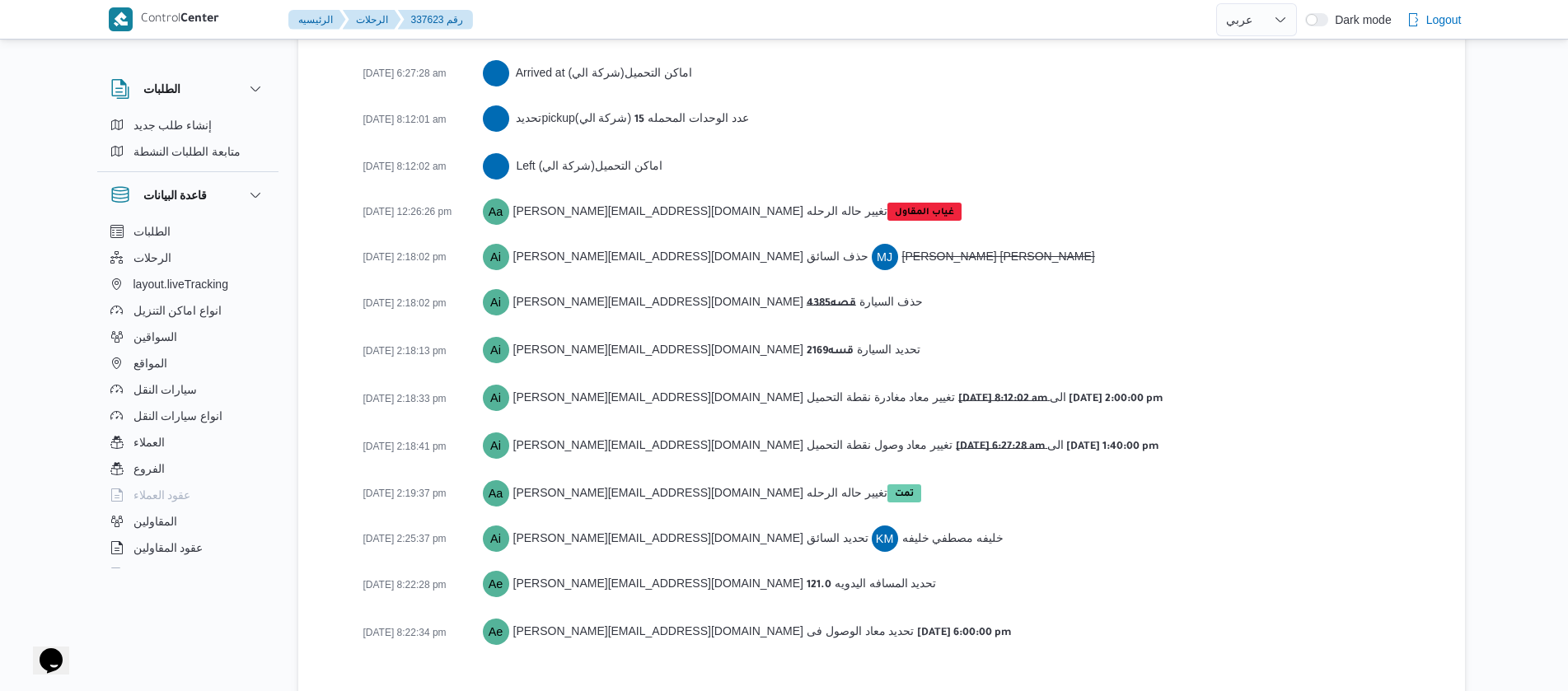
scroll to position [2622, 0]
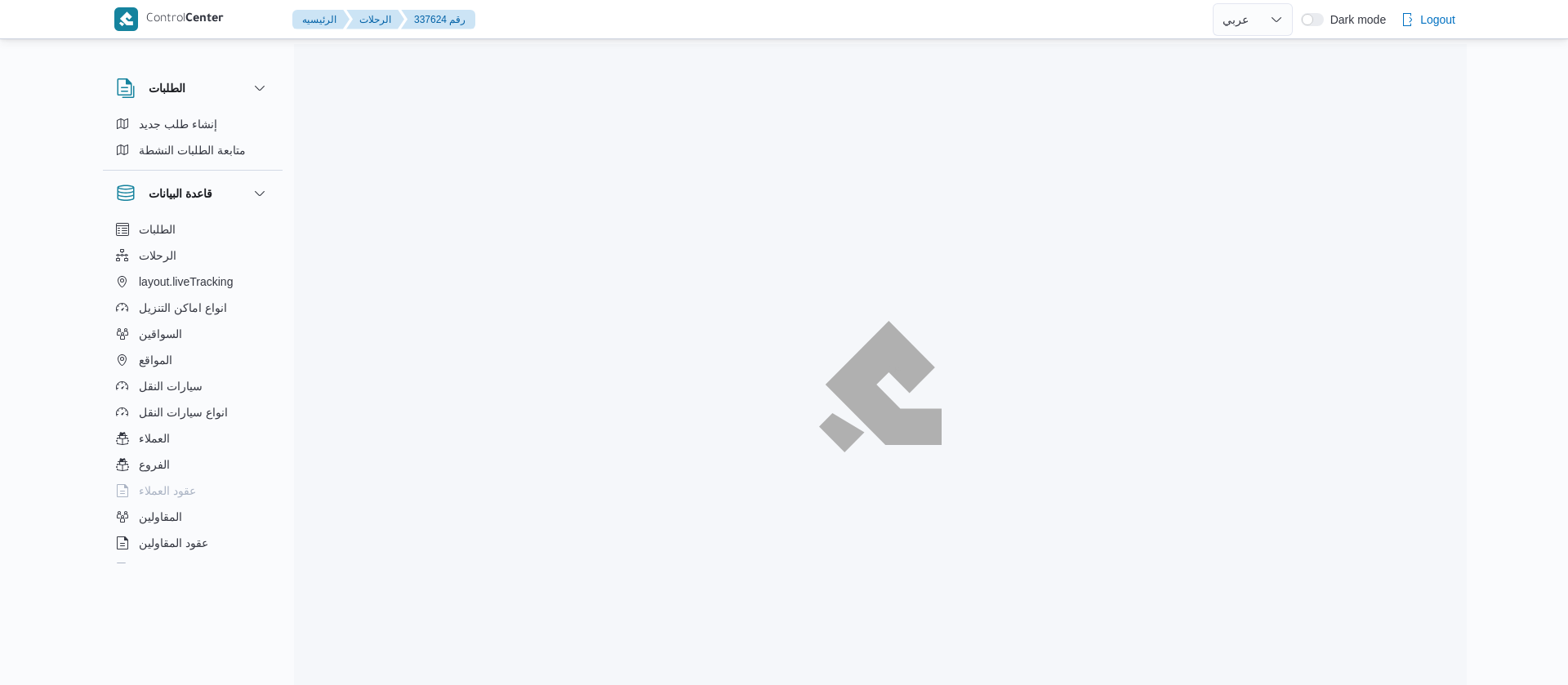
select select "ar"
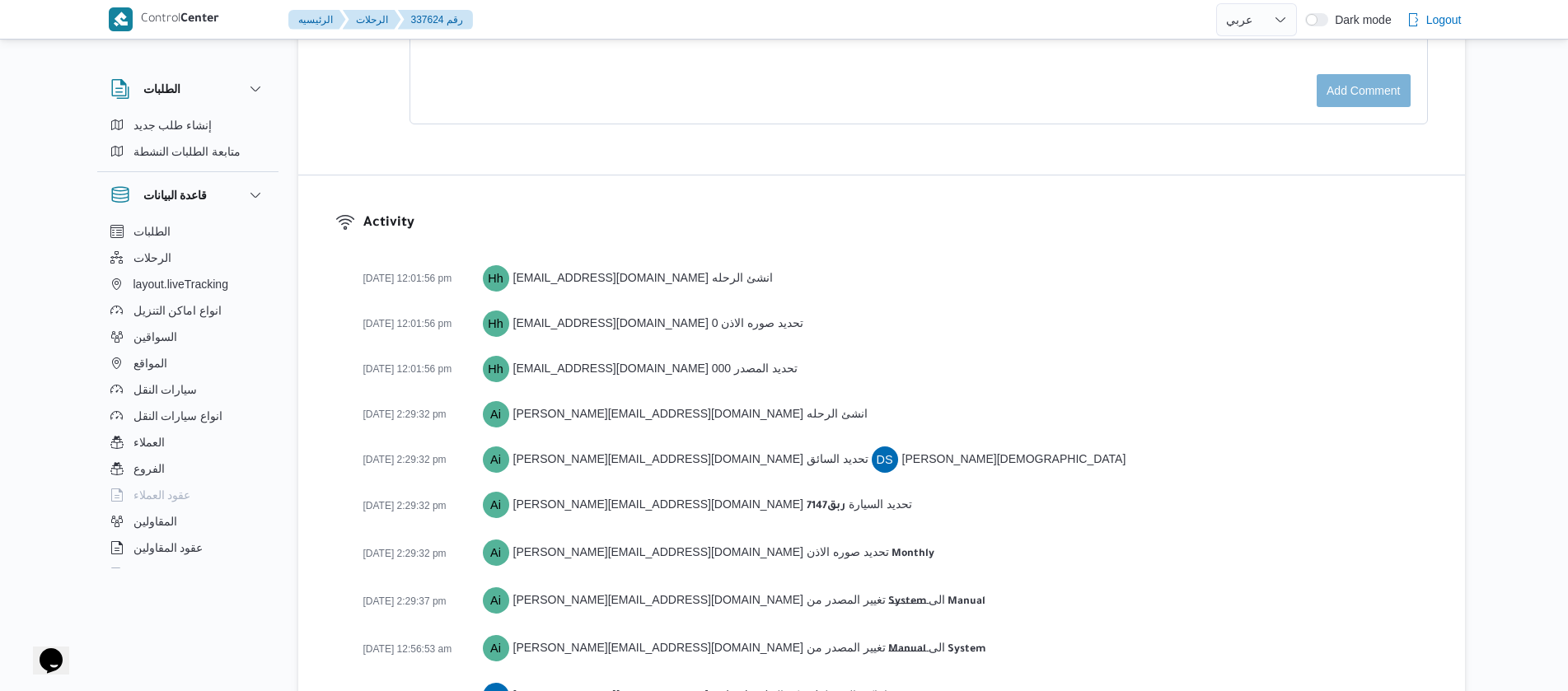
scroll to position [2584, 0]
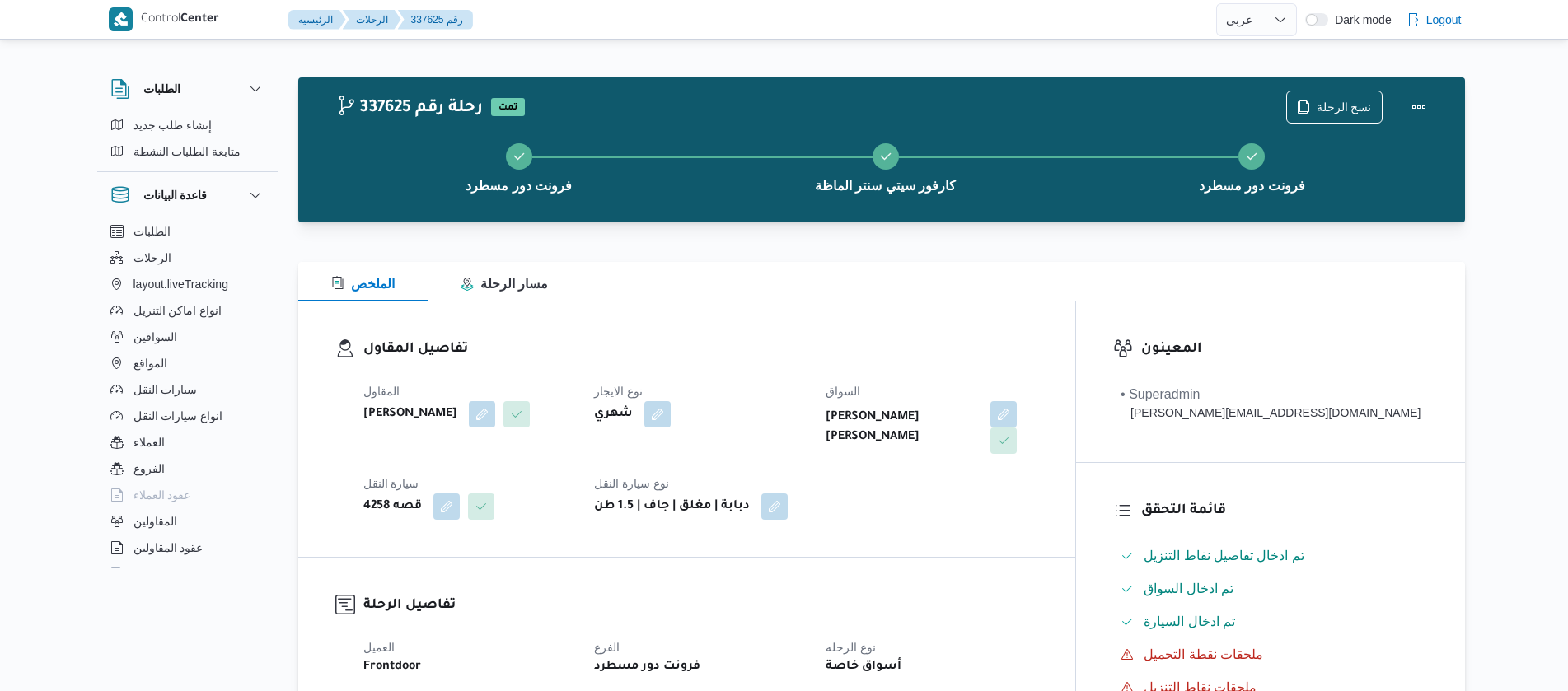
select select "ar"
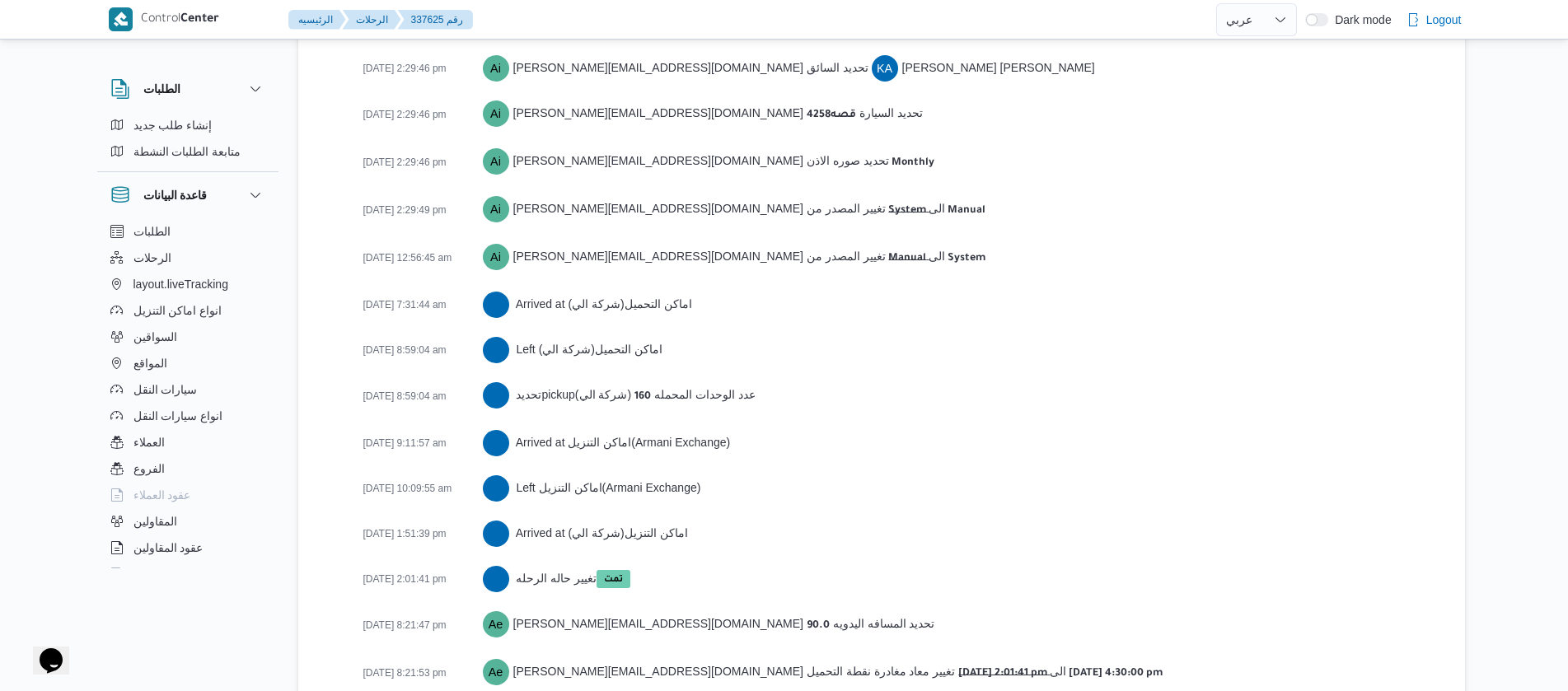
scroll to position [2561, 0]
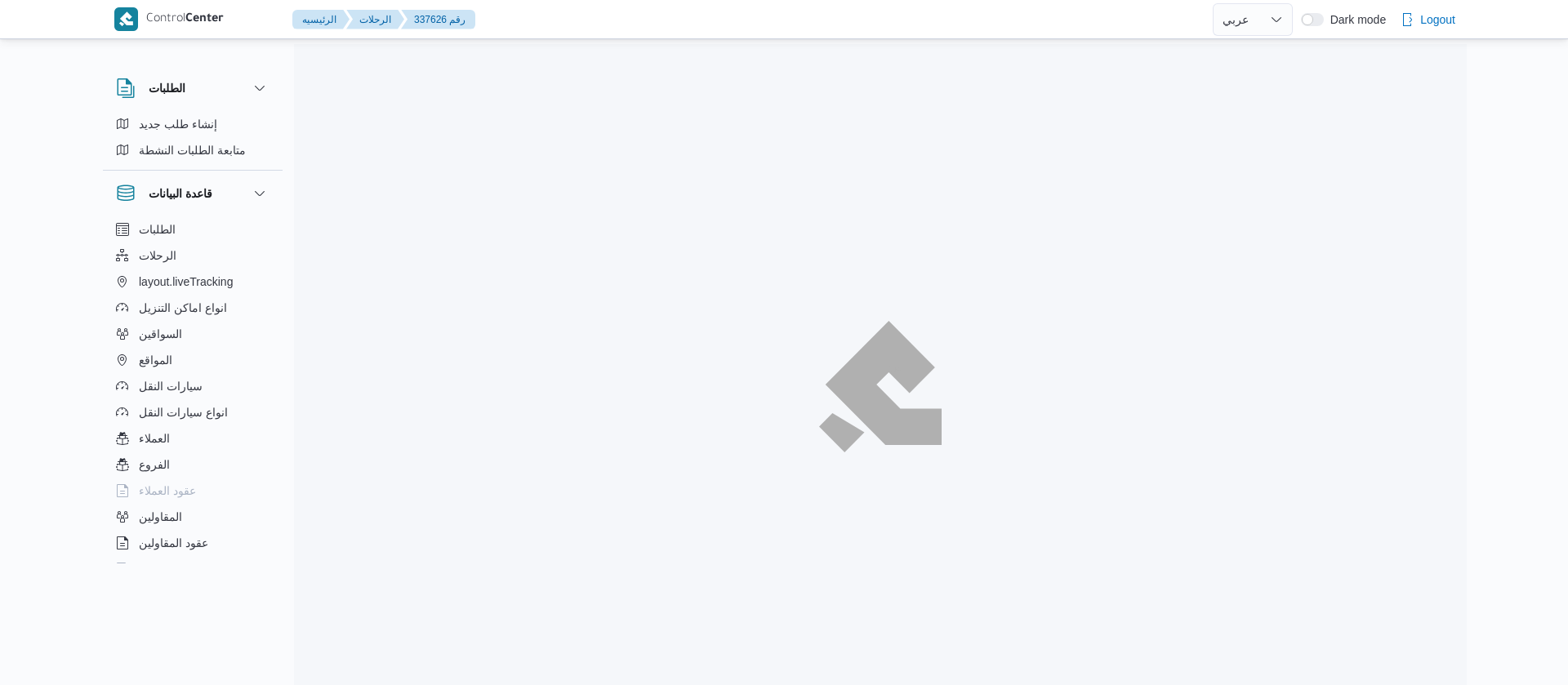
select select "ar"
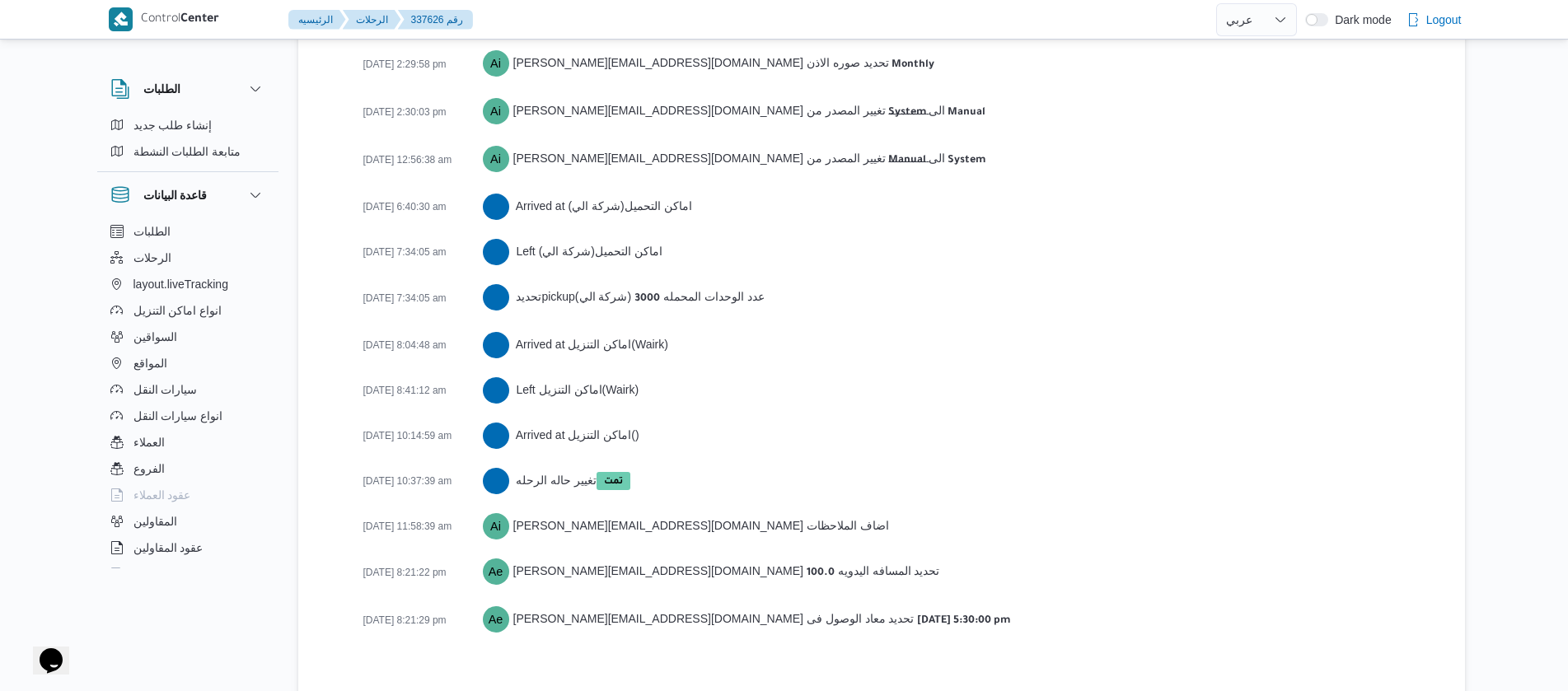
scroll to position [2676, 0]
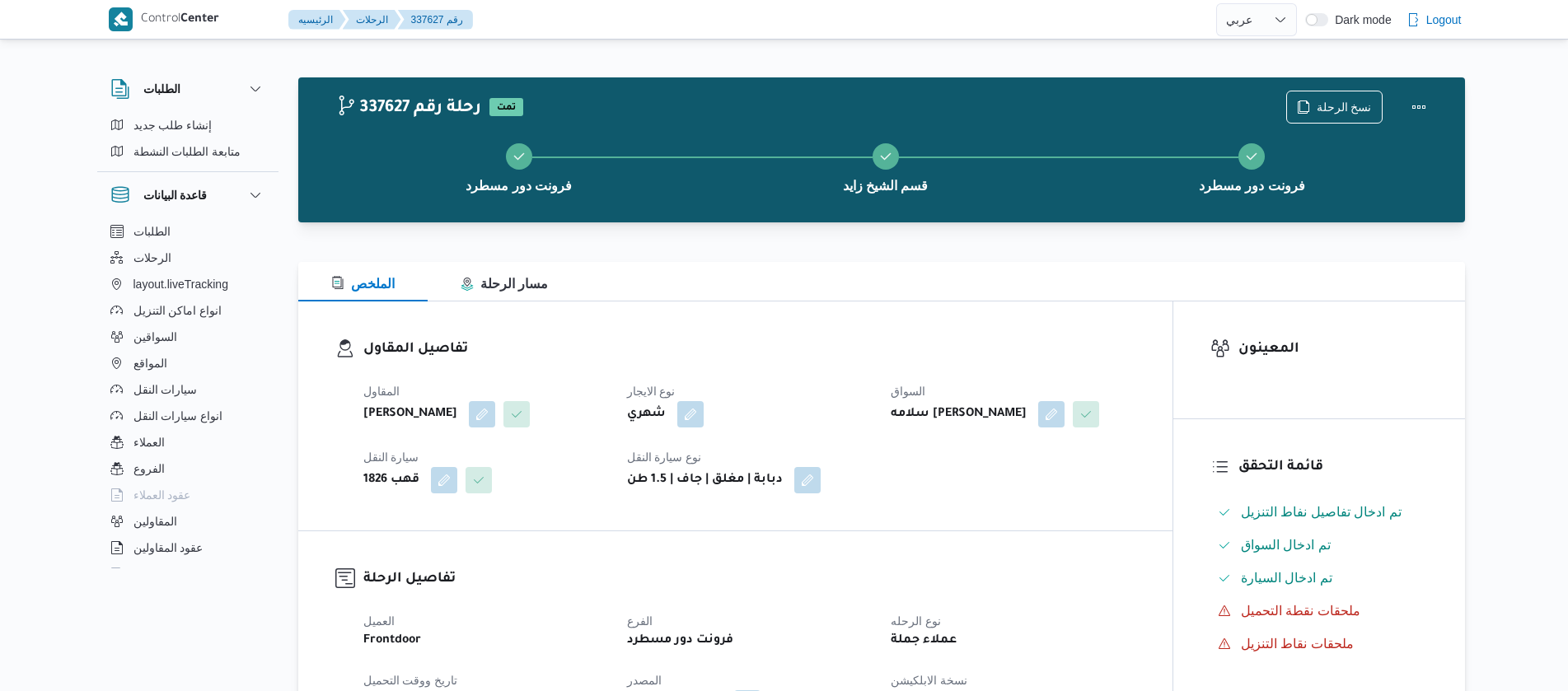
select select "ar"
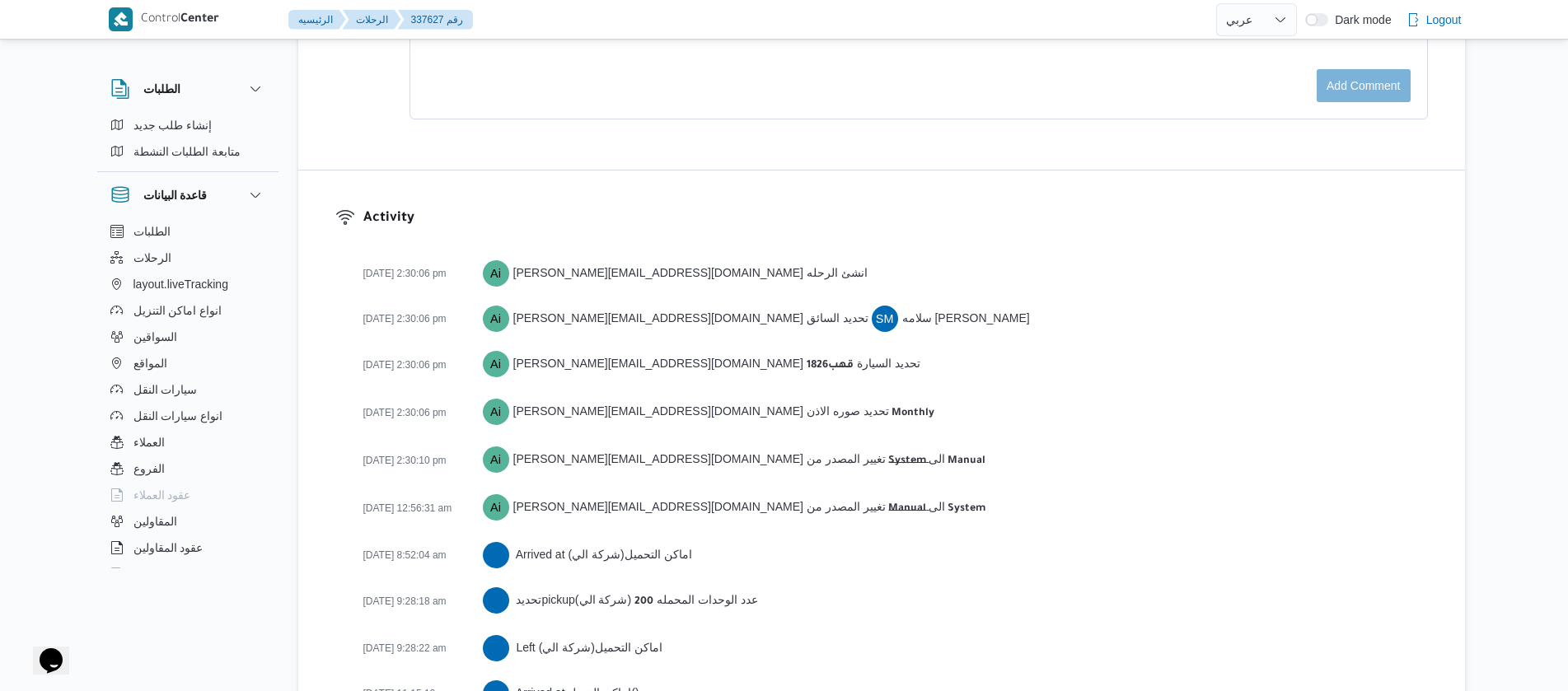
scroll to position [2469, 0]
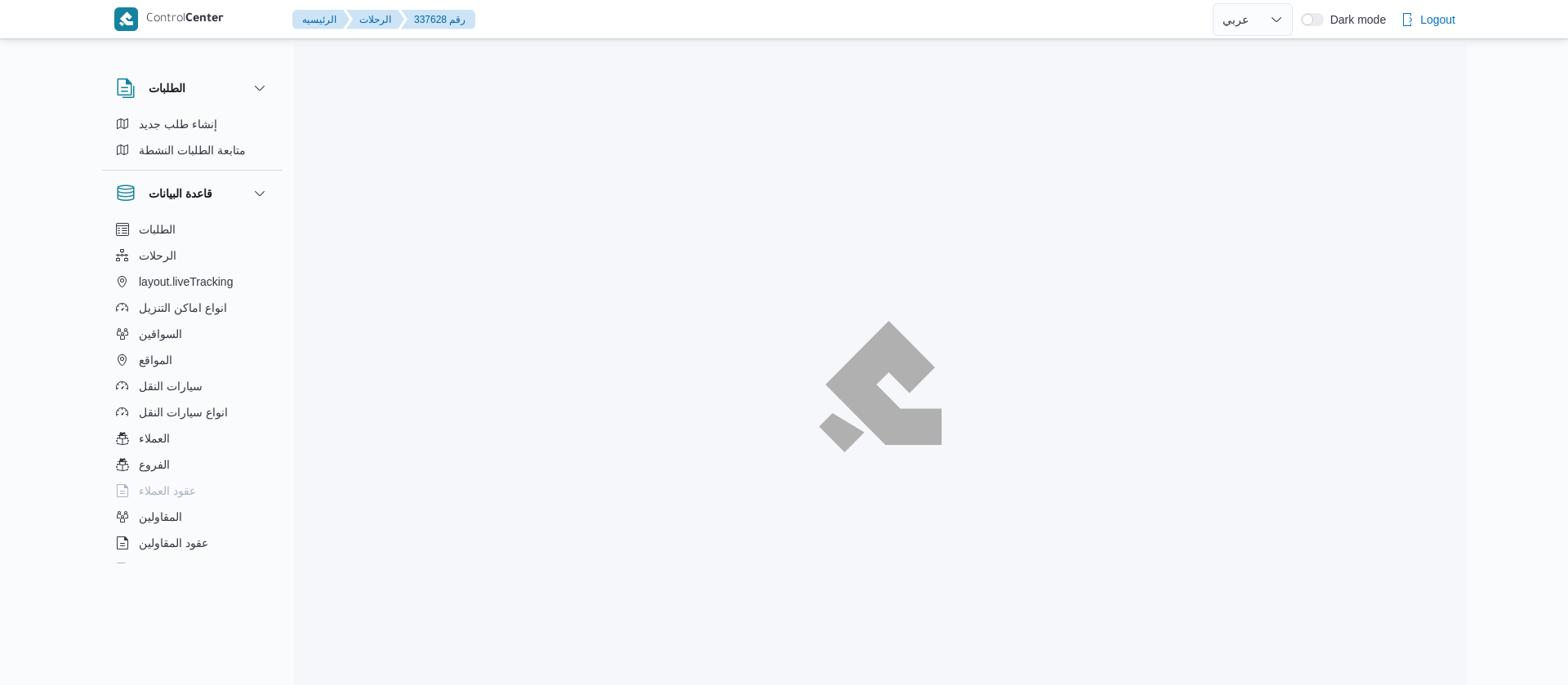
select select "ar"
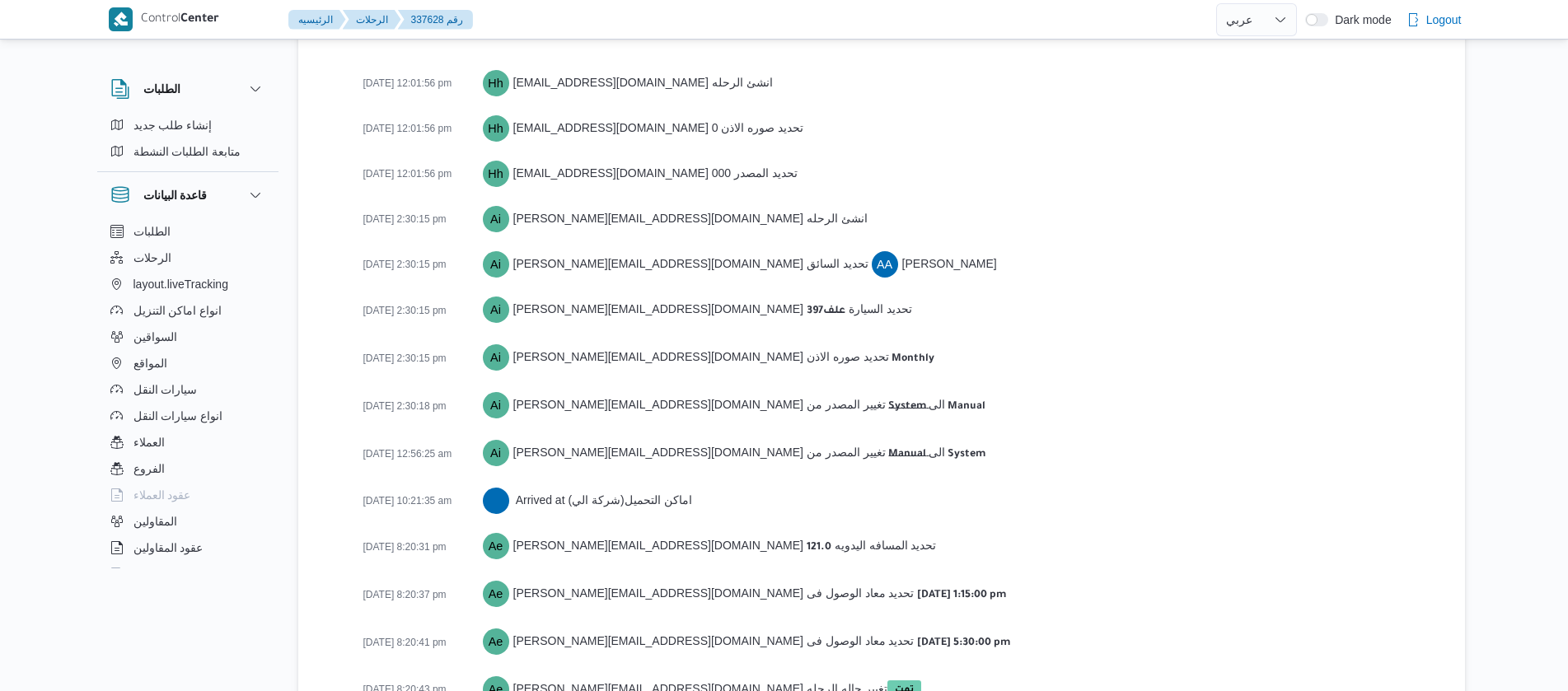
scroll to position [2377, 0]
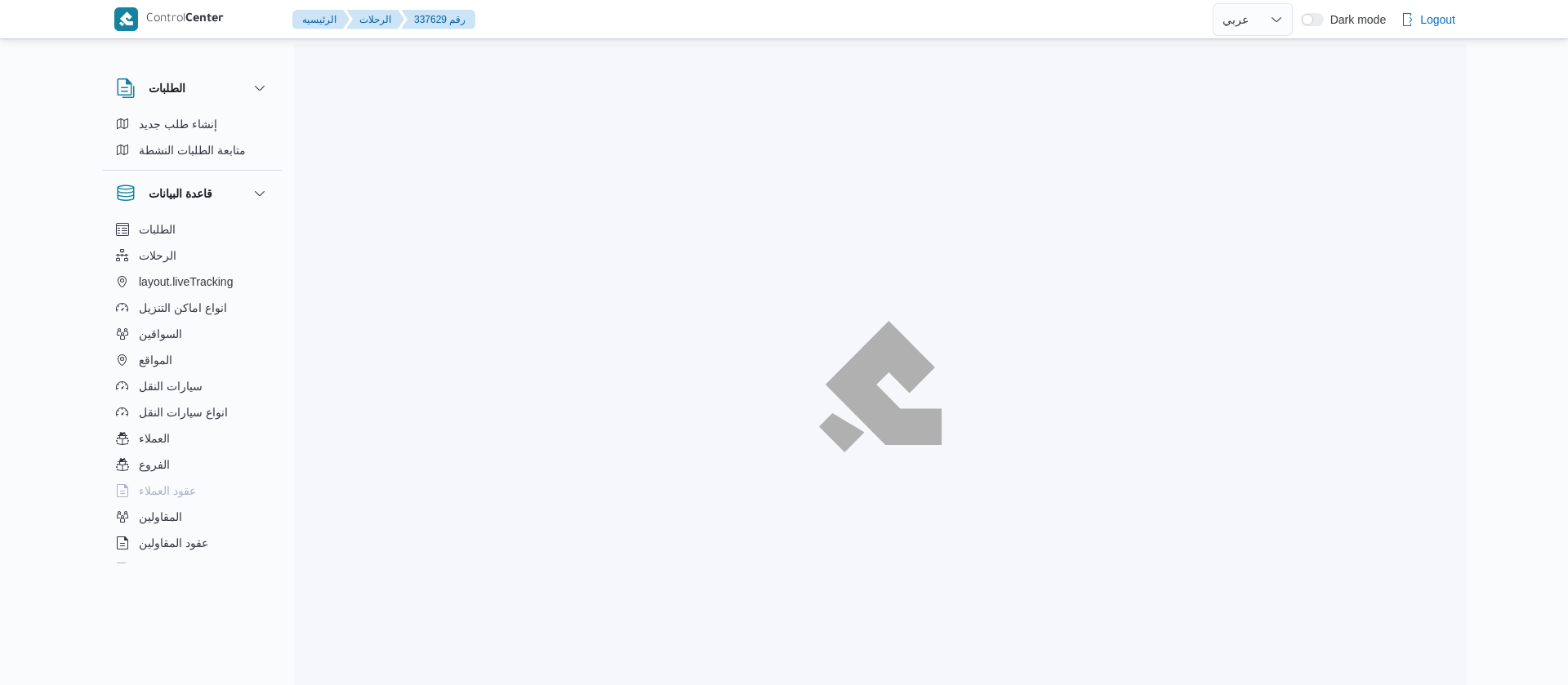
select select "ar"
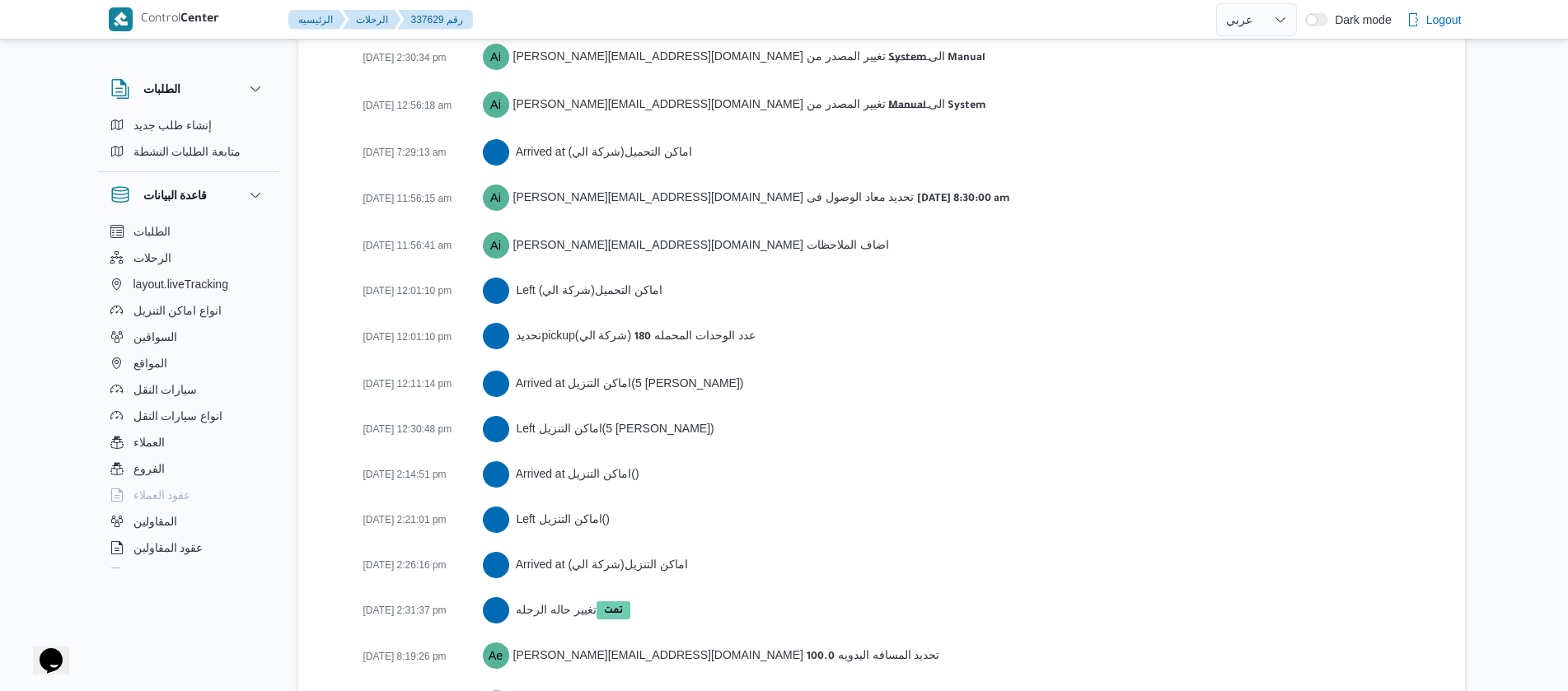
scroll to position [2813, 0]
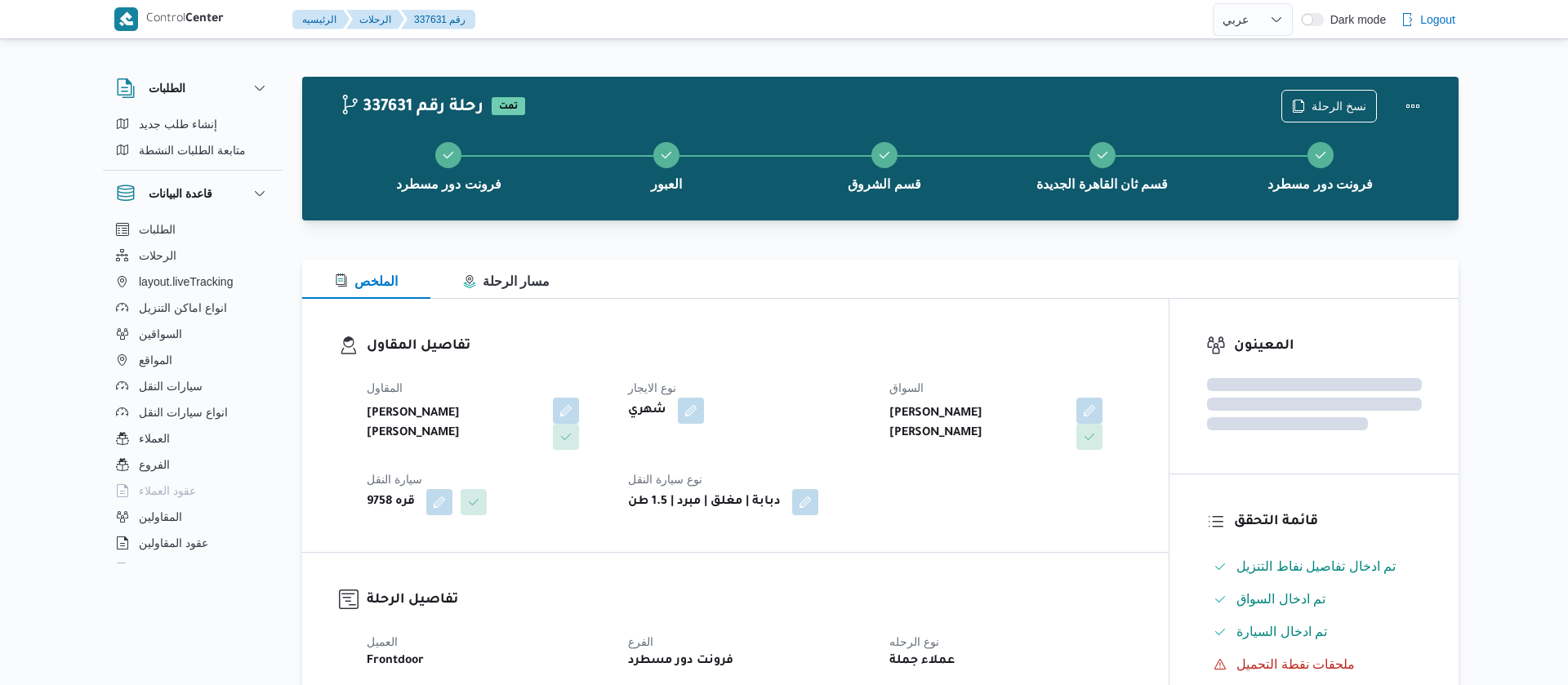
select select "ar"
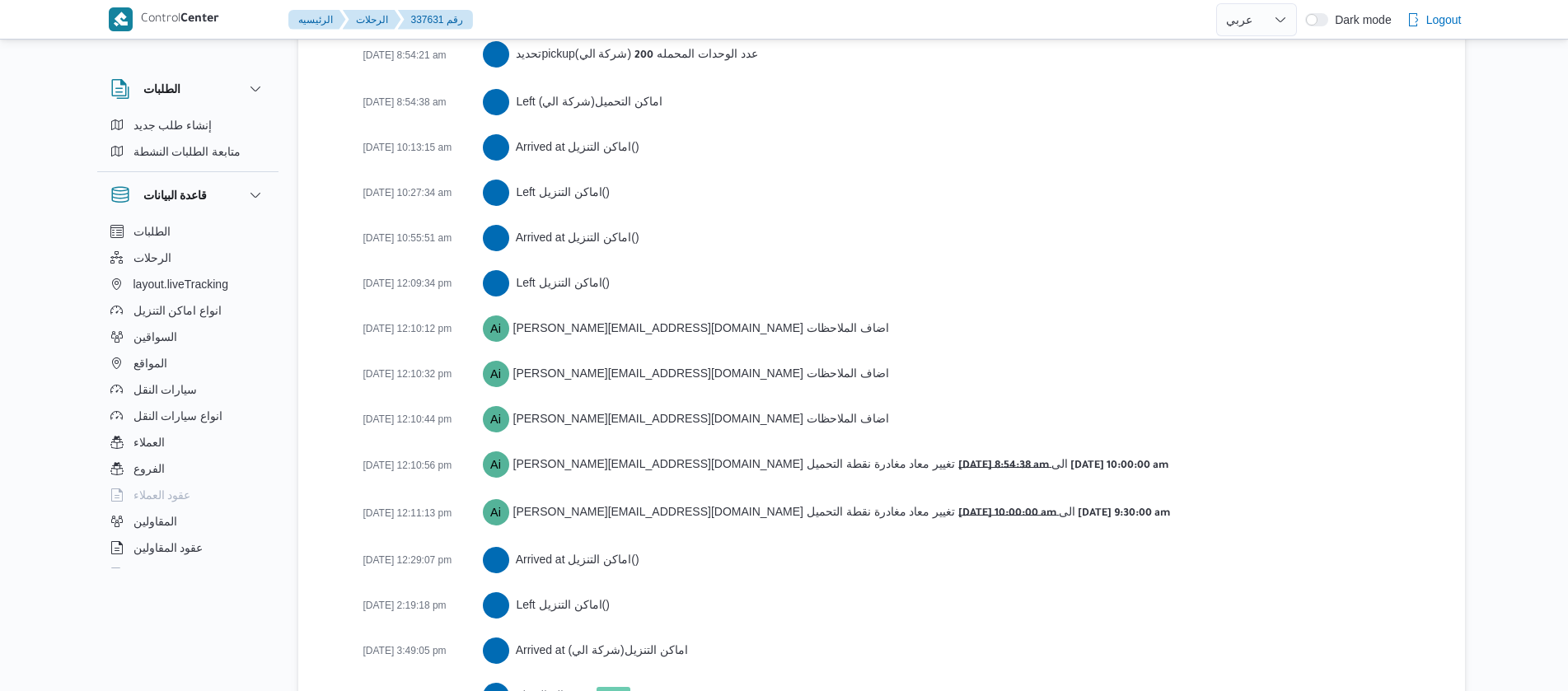
scroll to position [3014, 0]
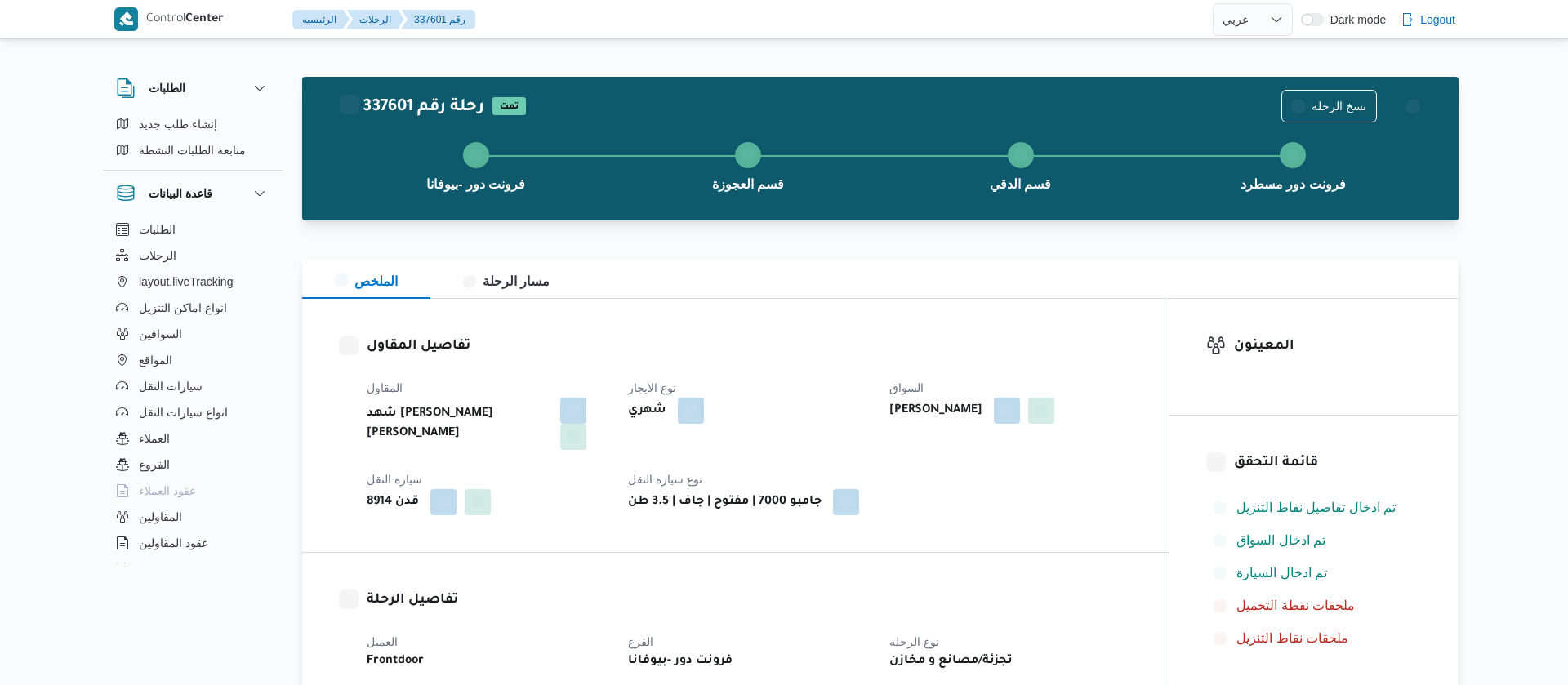
select select "ar"
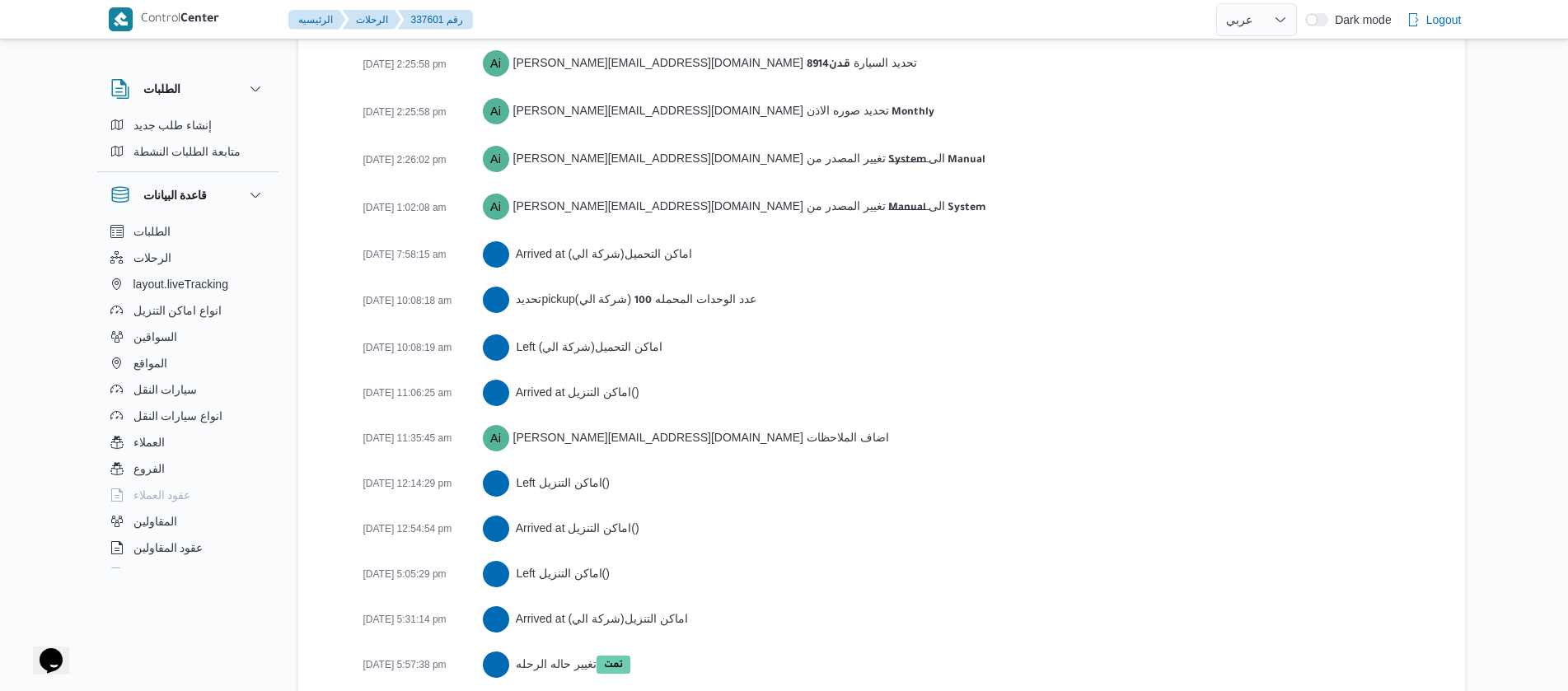
scroll to position [2584, 0]
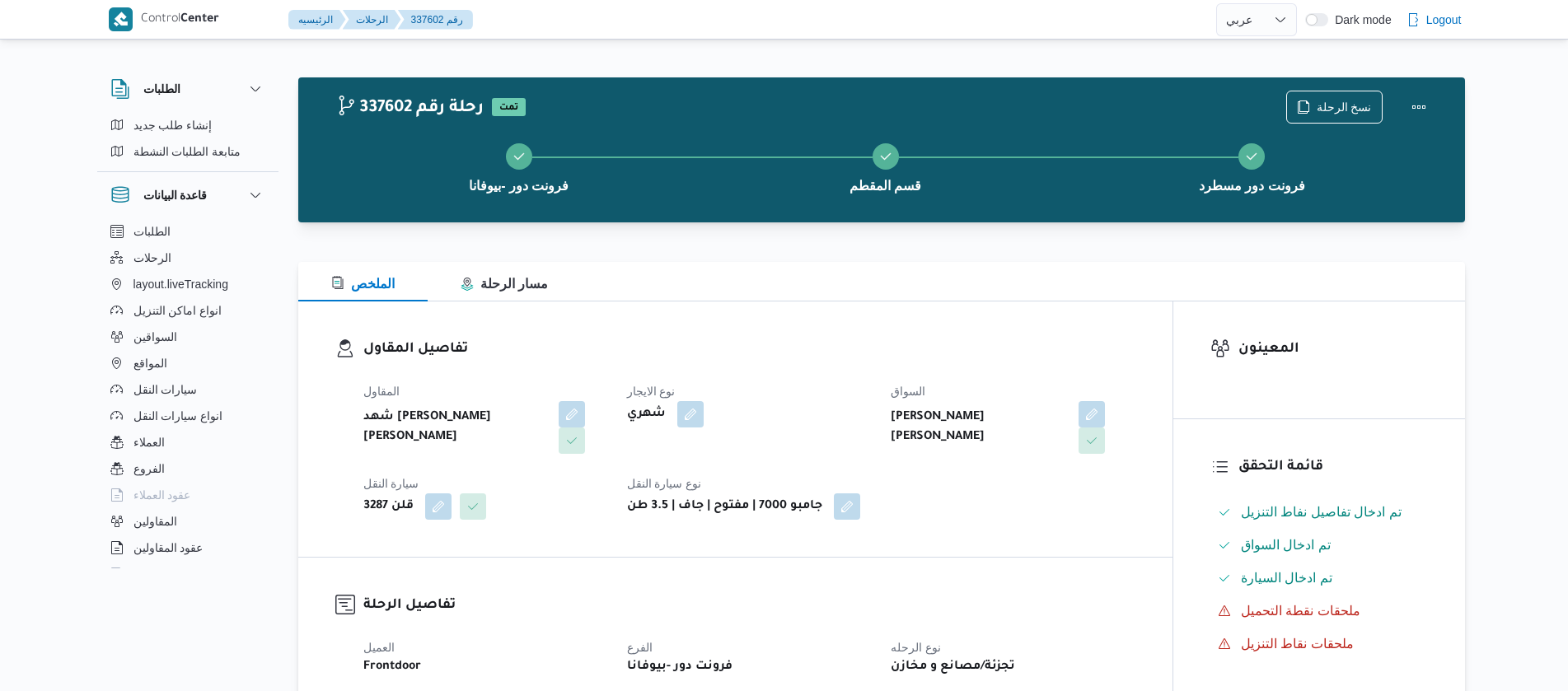
select select "ar"
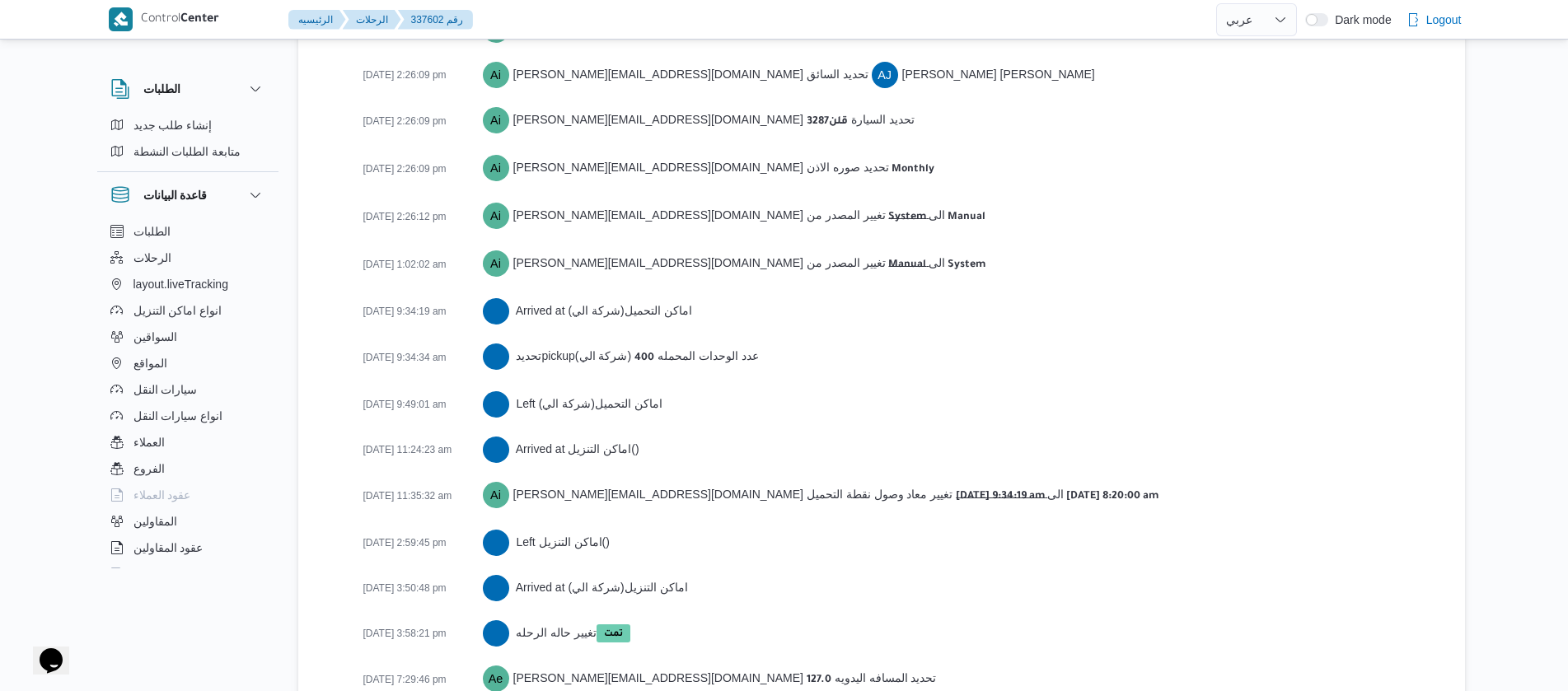
scroll to position [2633, 0]
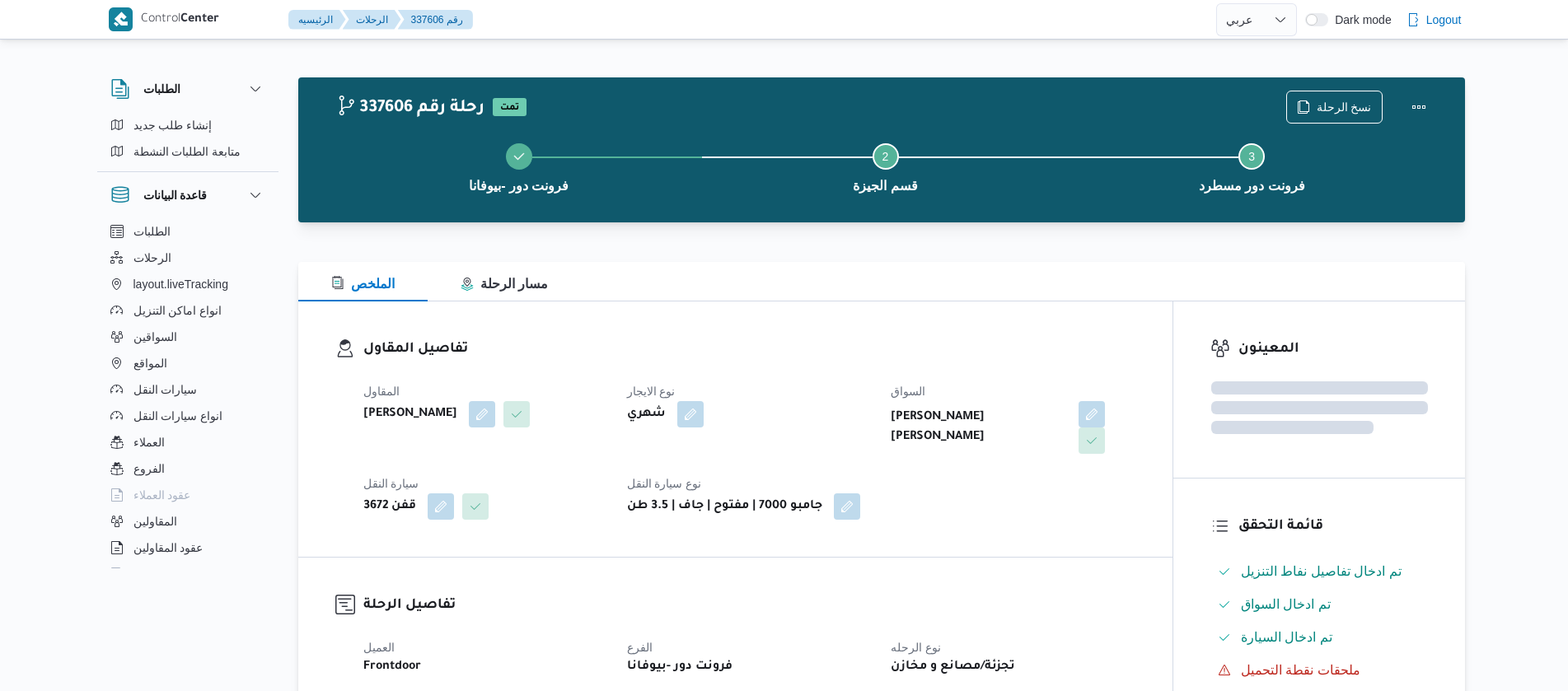
select select "ar"
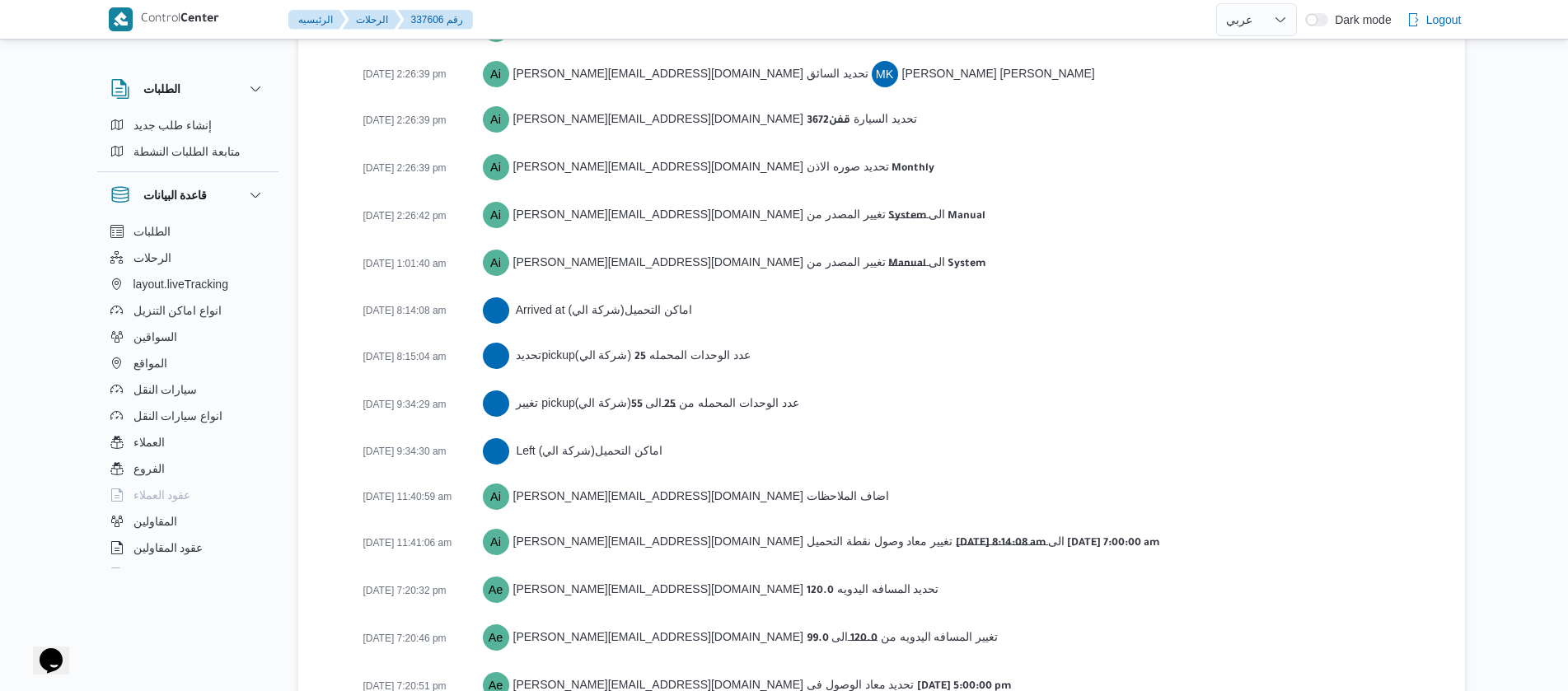
scroll to position [2634, 0]
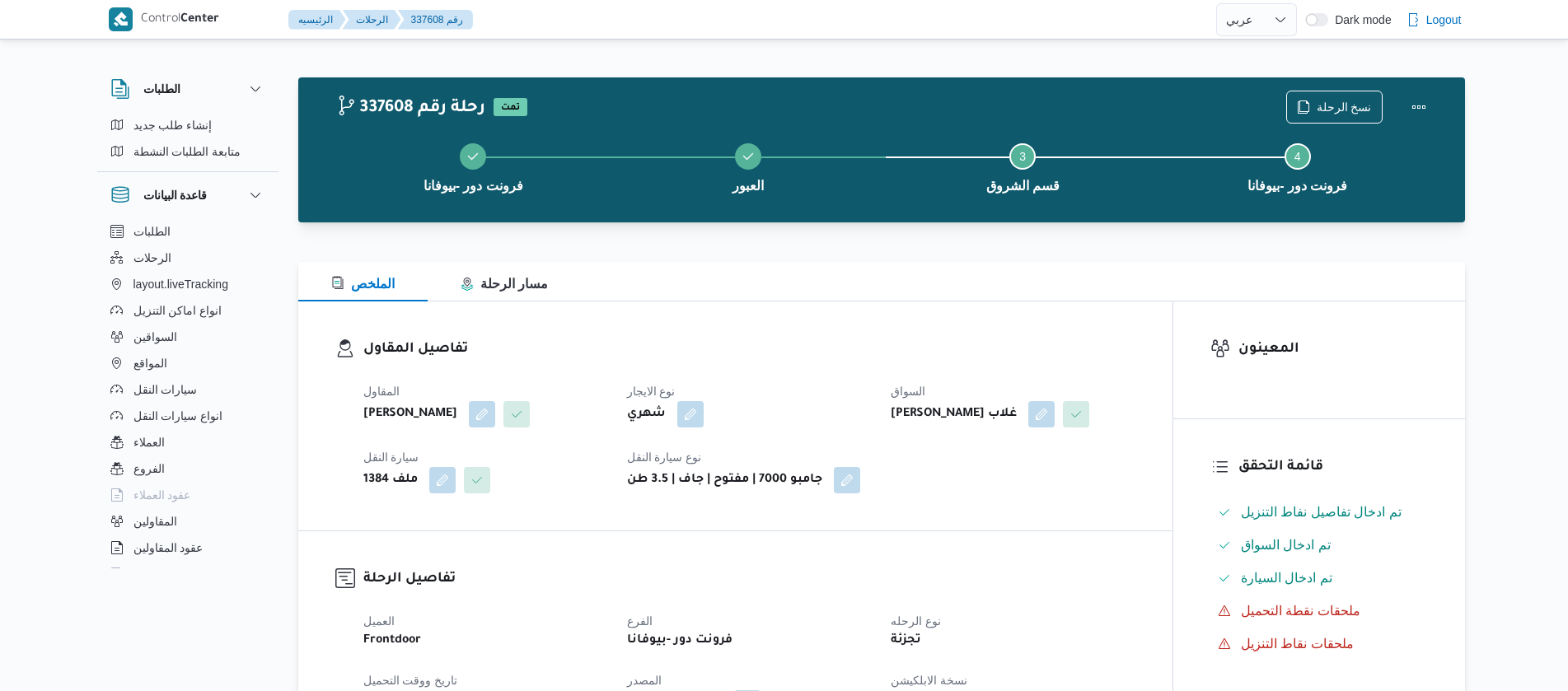
select select "ar"
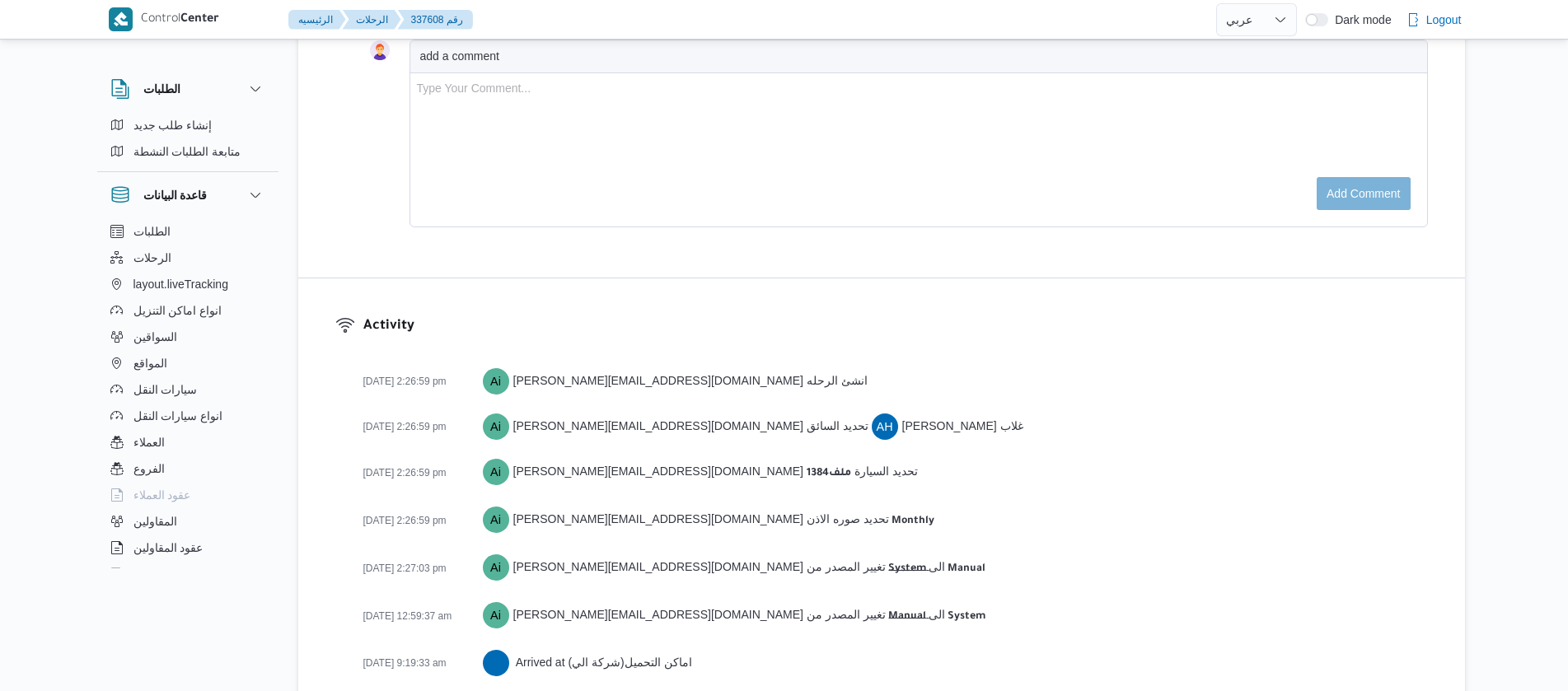
scroll to position [2539, 0]
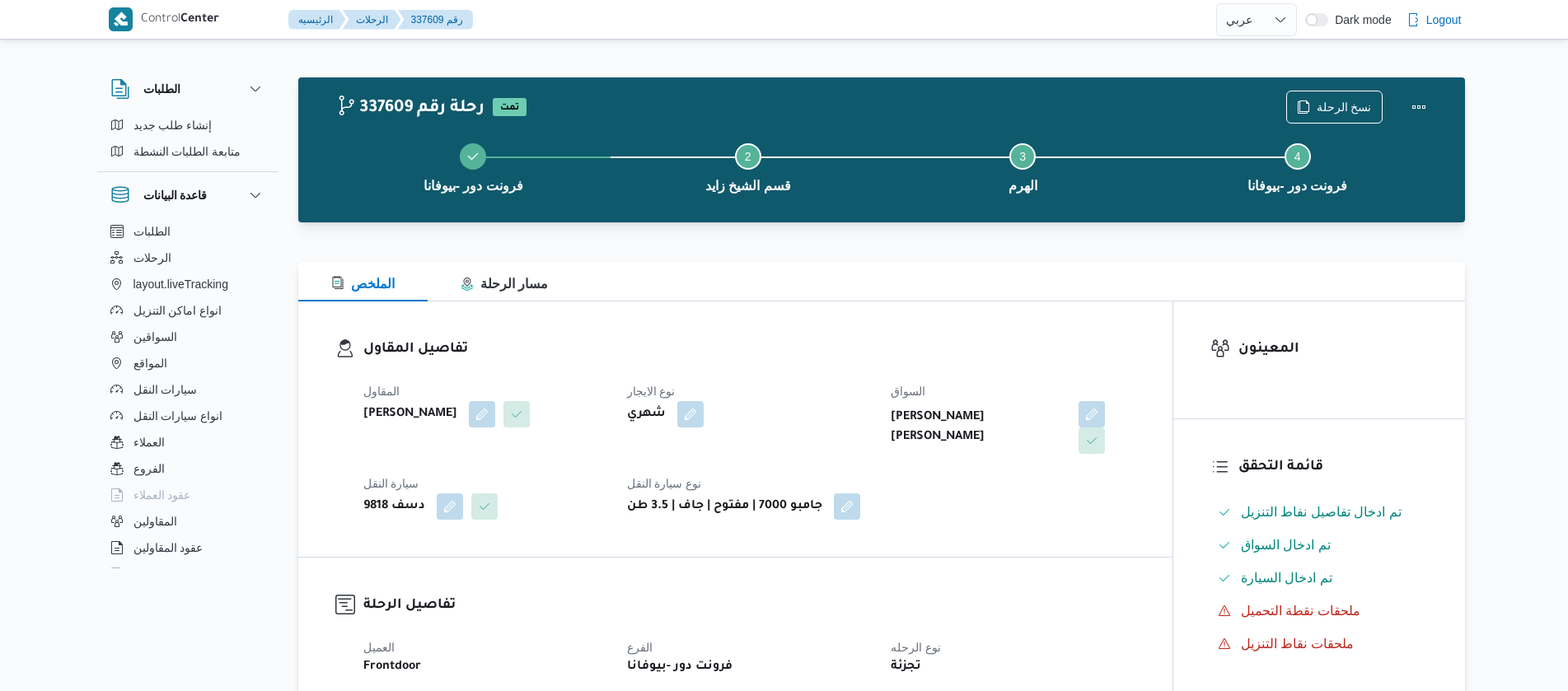
select select "ar"
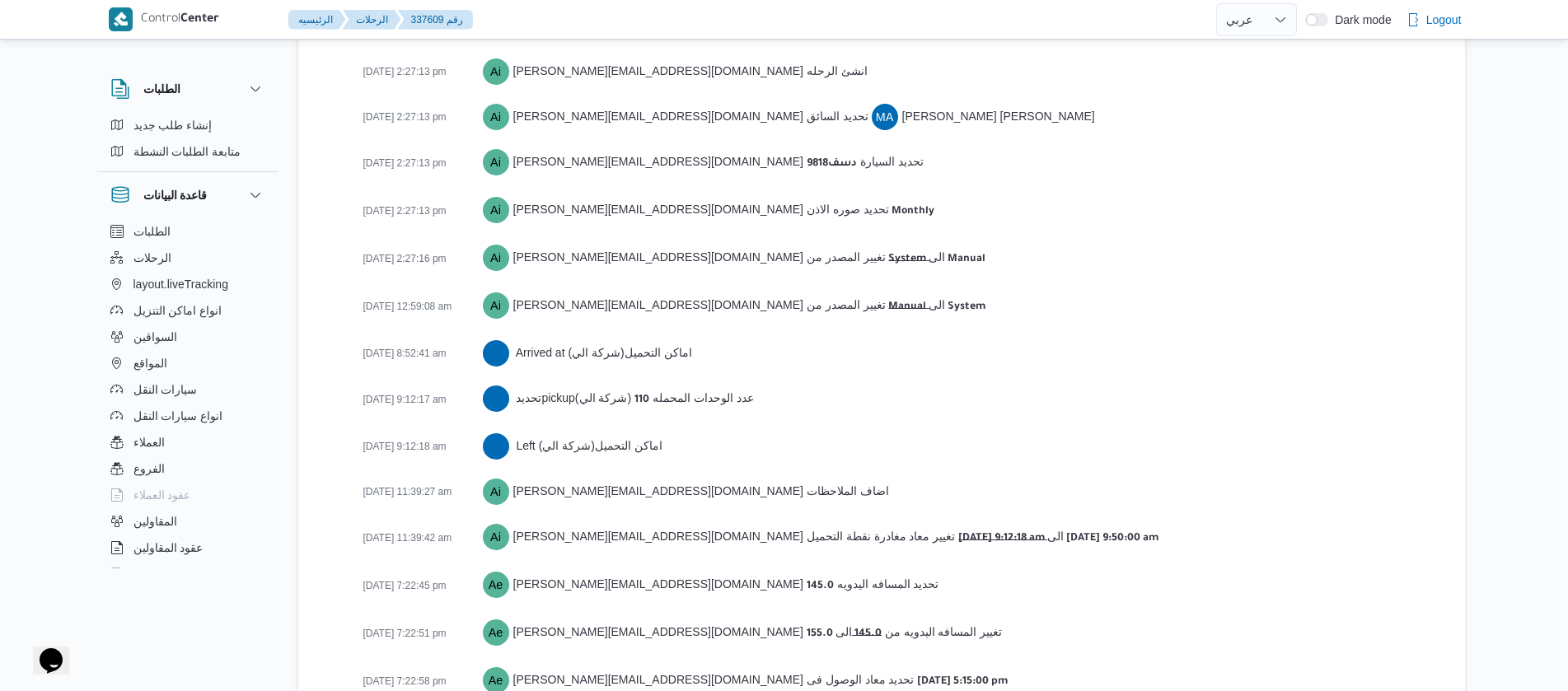
scroll to position [2494, 0]
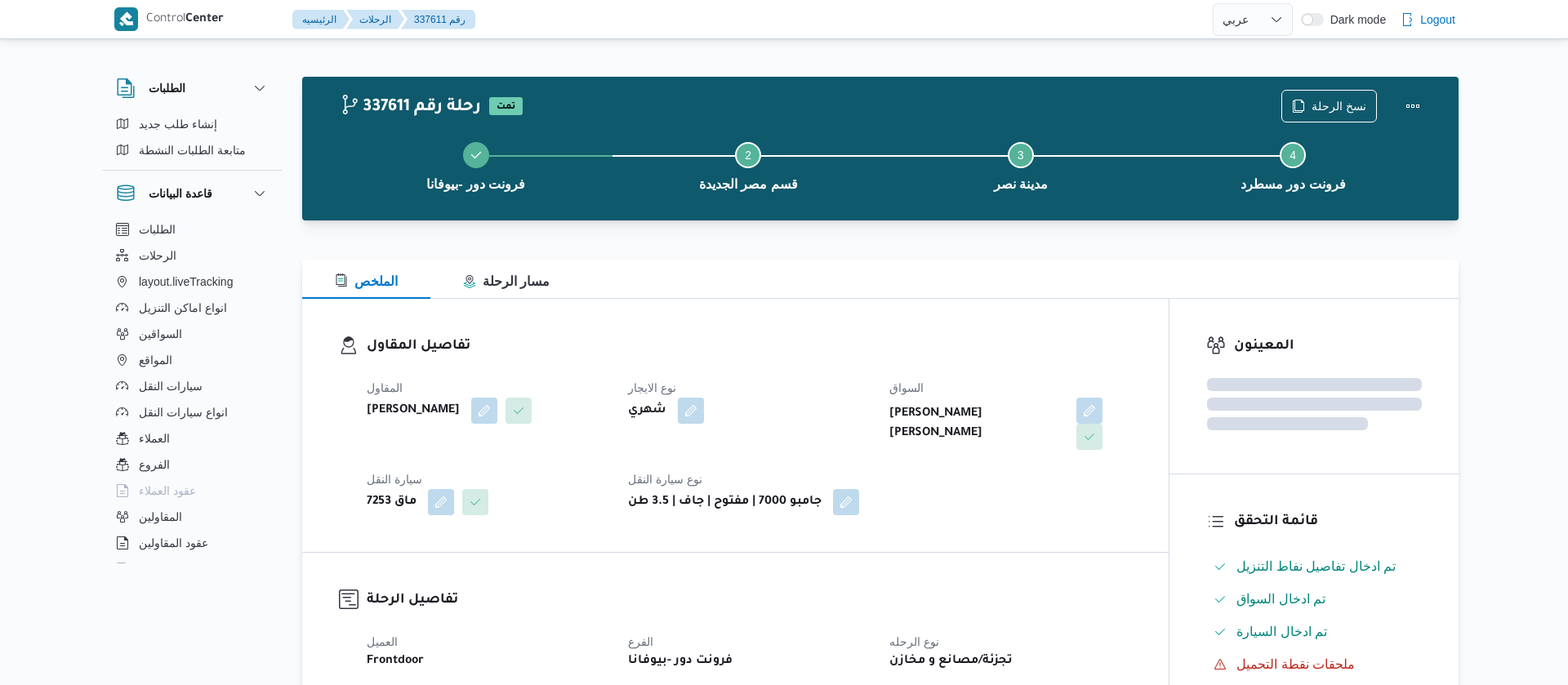
select select "ar"
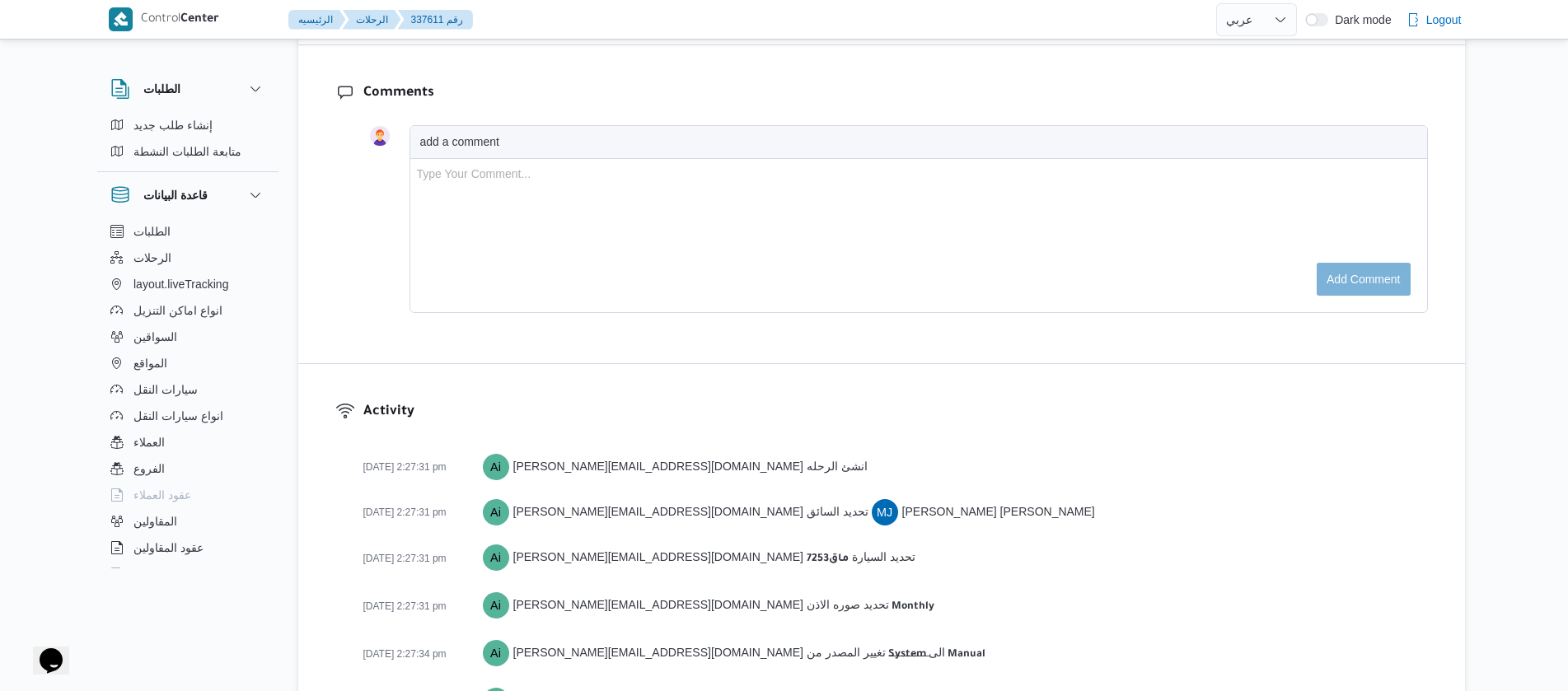
scroll to position [2403, 0]
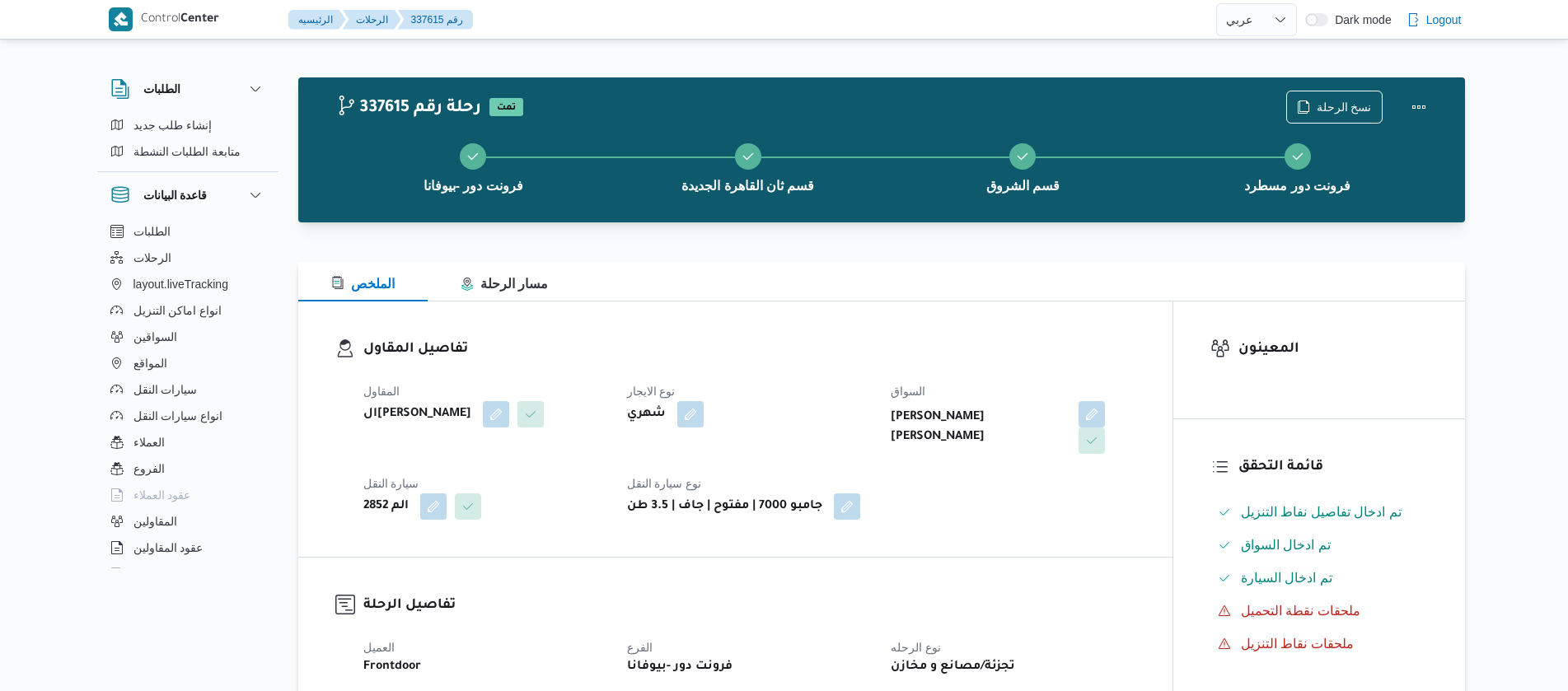
select select "ar"
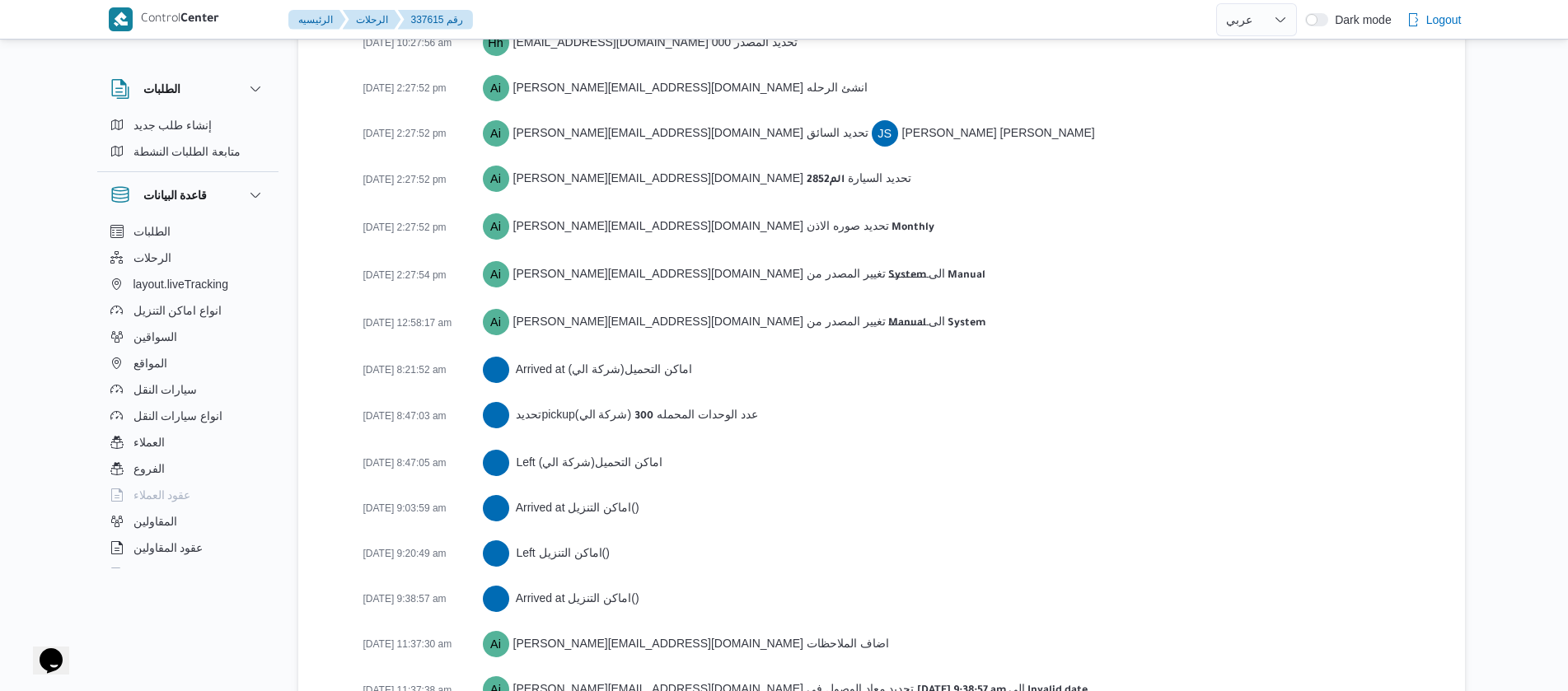
scroll to position [2952, 0]
